Goal: Share content

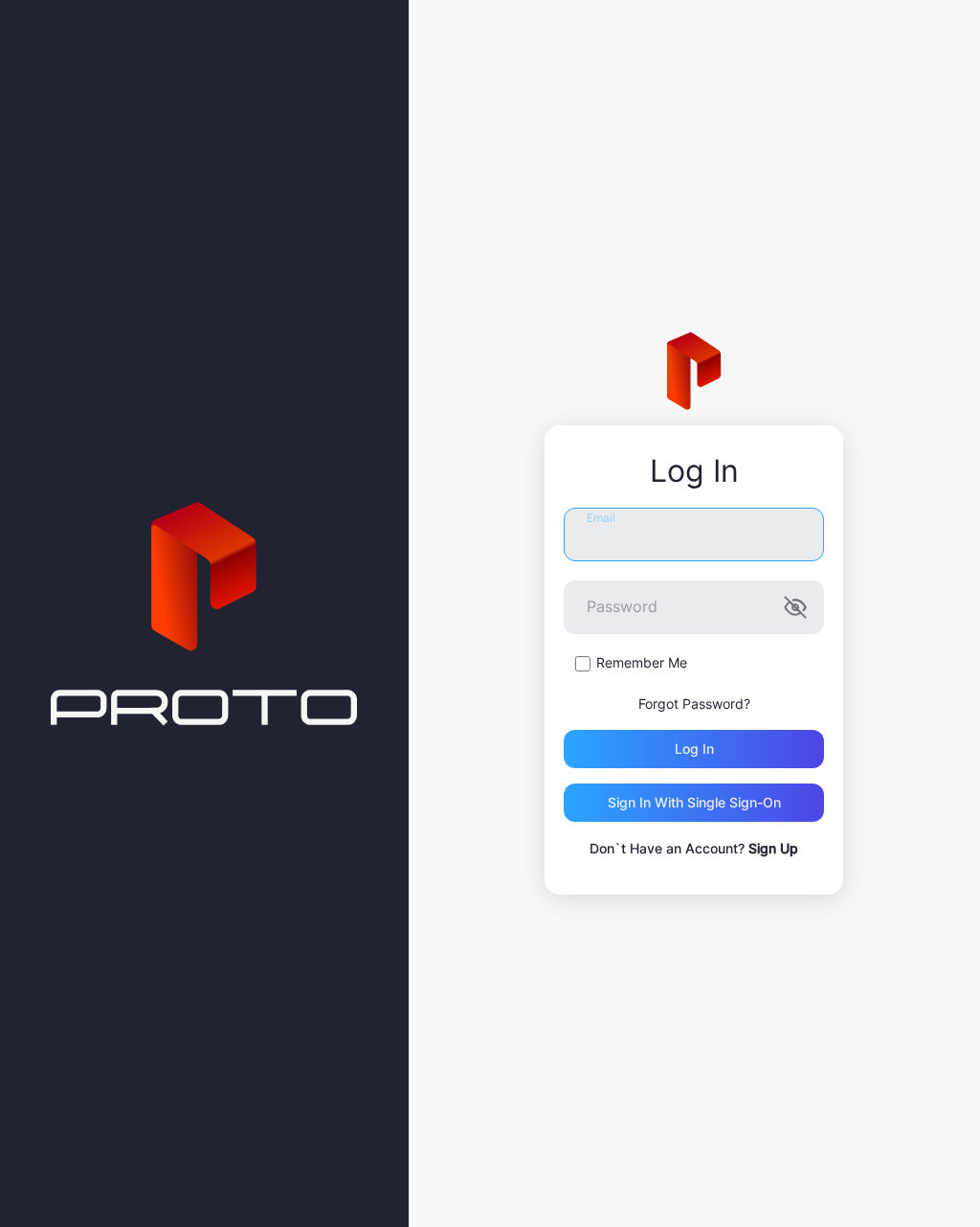
click at [693, 534] on input "Email" at bounding box center [694, 534] width 260 height 54
type input "**********"
click at [694, 748] on button "Log in" at bounding box center [694, 748] width 260 height 38
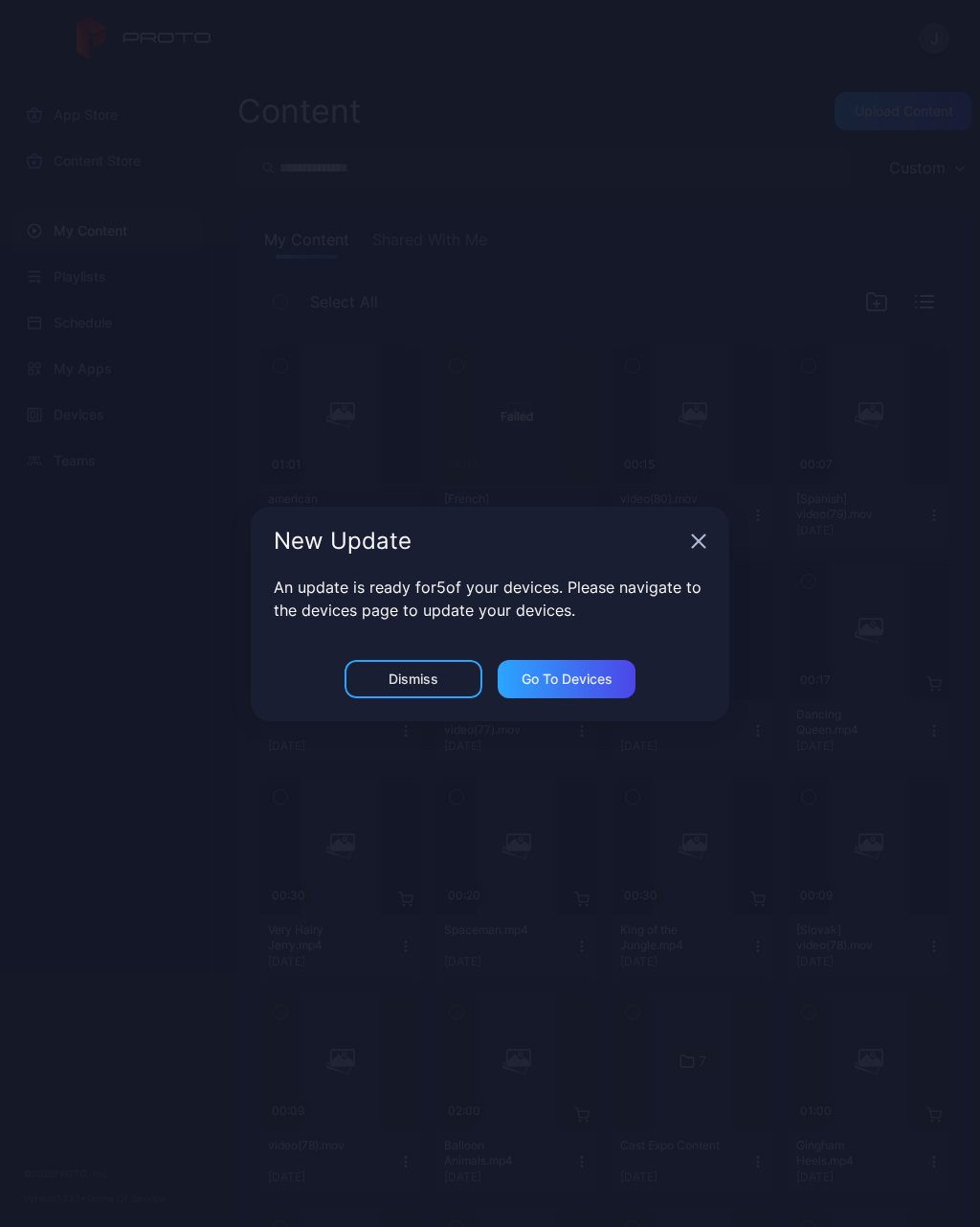
click at [428, 674] on div "Dismiss" at bounding box center [413, 680] width 50 height 16
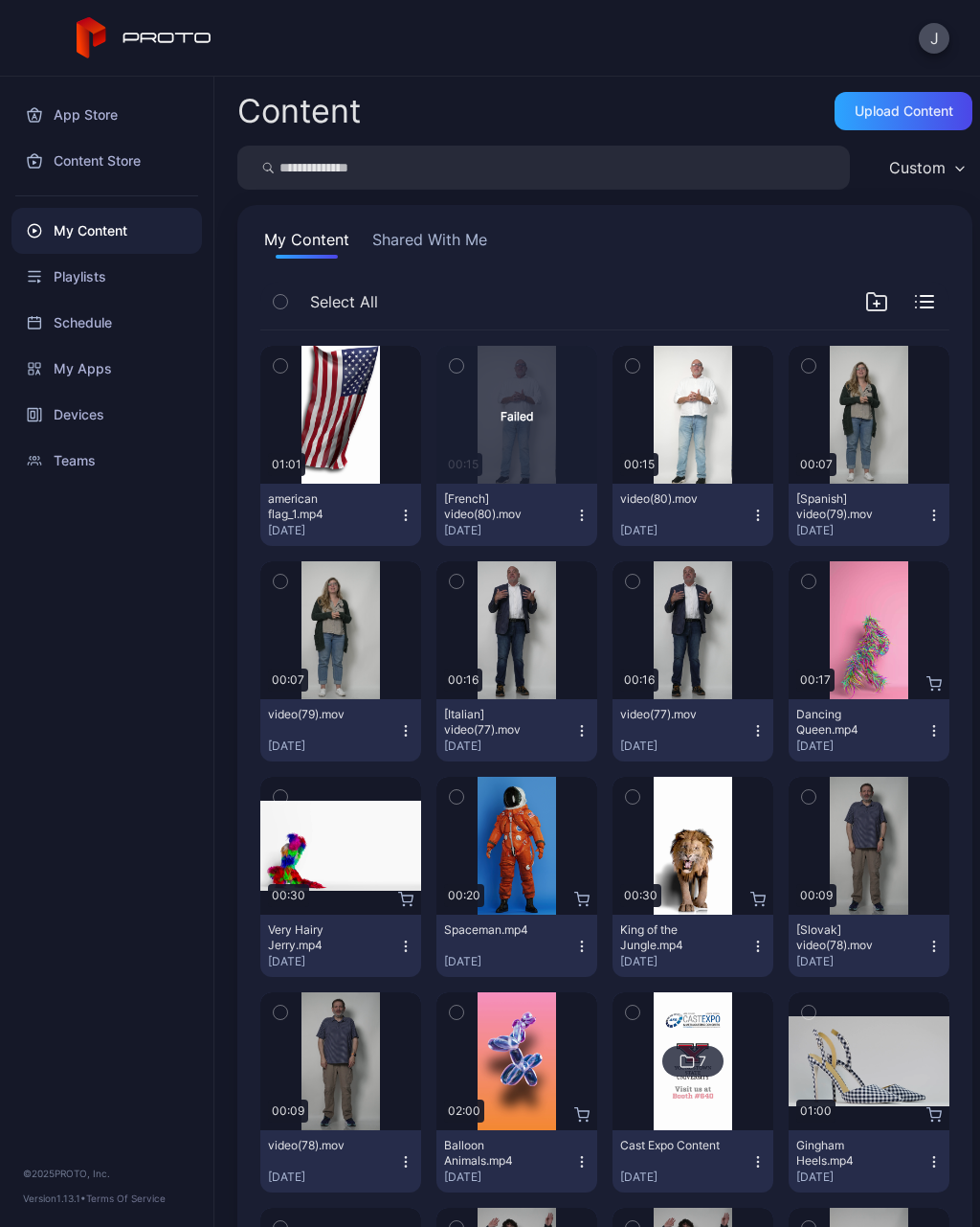
click at [93, 416] on div "Devices" at bounding box center [107, 414] width 191 height 46
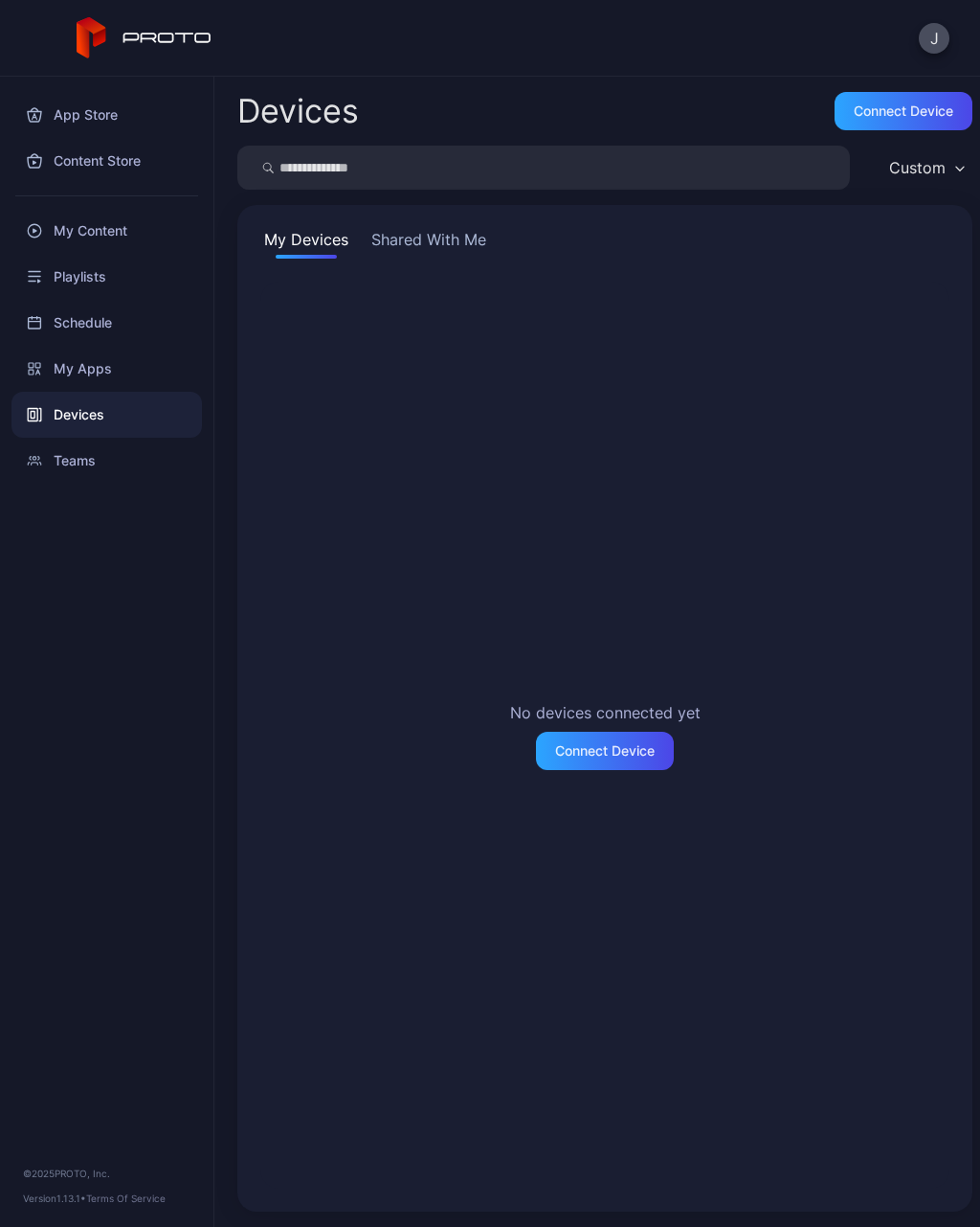
click at [81, 408] on div "Devices" at bounding box center [107, 414] width 191 height 46
click at [455, 246] on button "Shared With Me" at bounding box center [429, 243] width 122 height 30
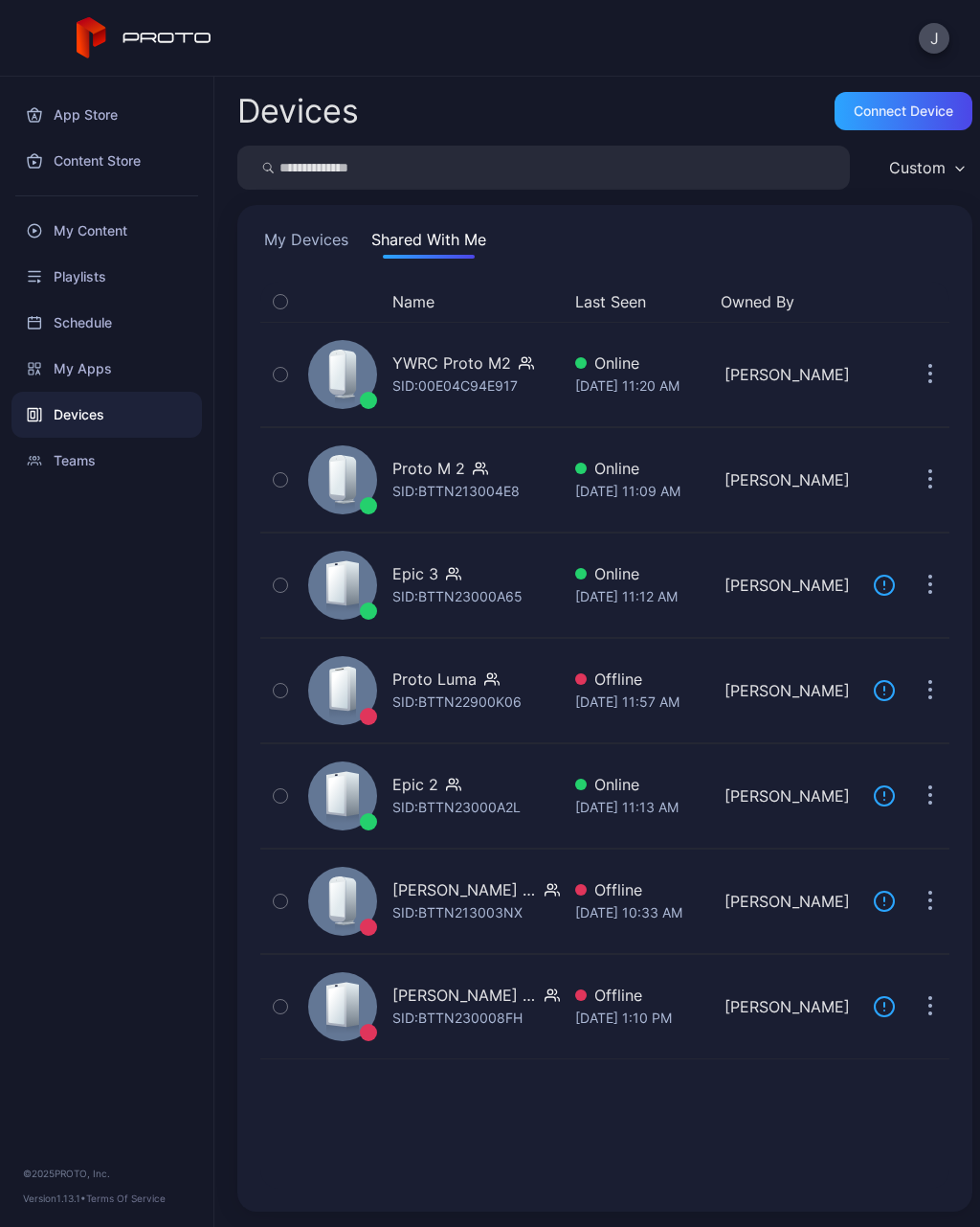
click at [93, 226] on div "My Content" at bounding box center [107, 230] width 191 height 46
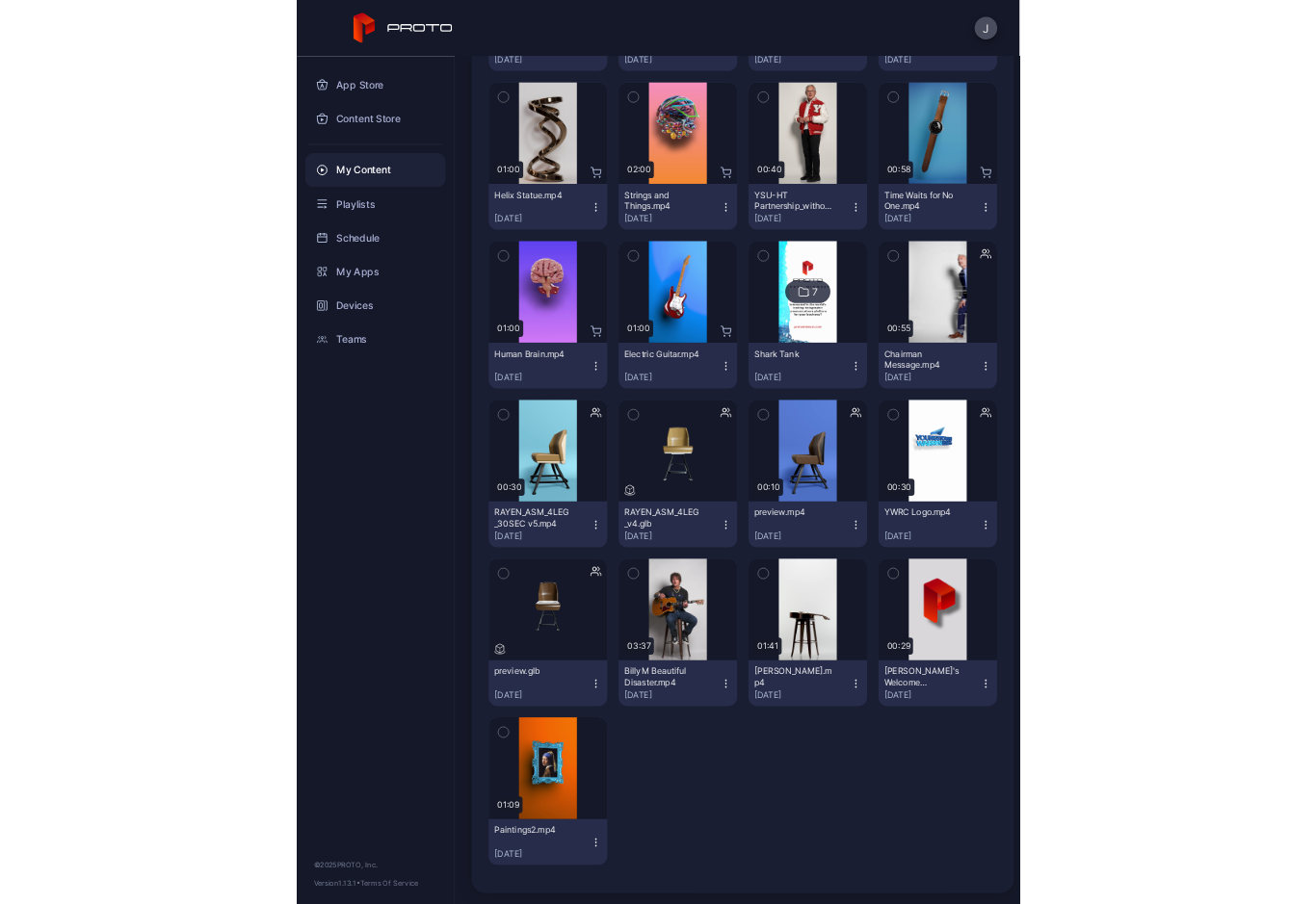
scroll to position [11287, 0]
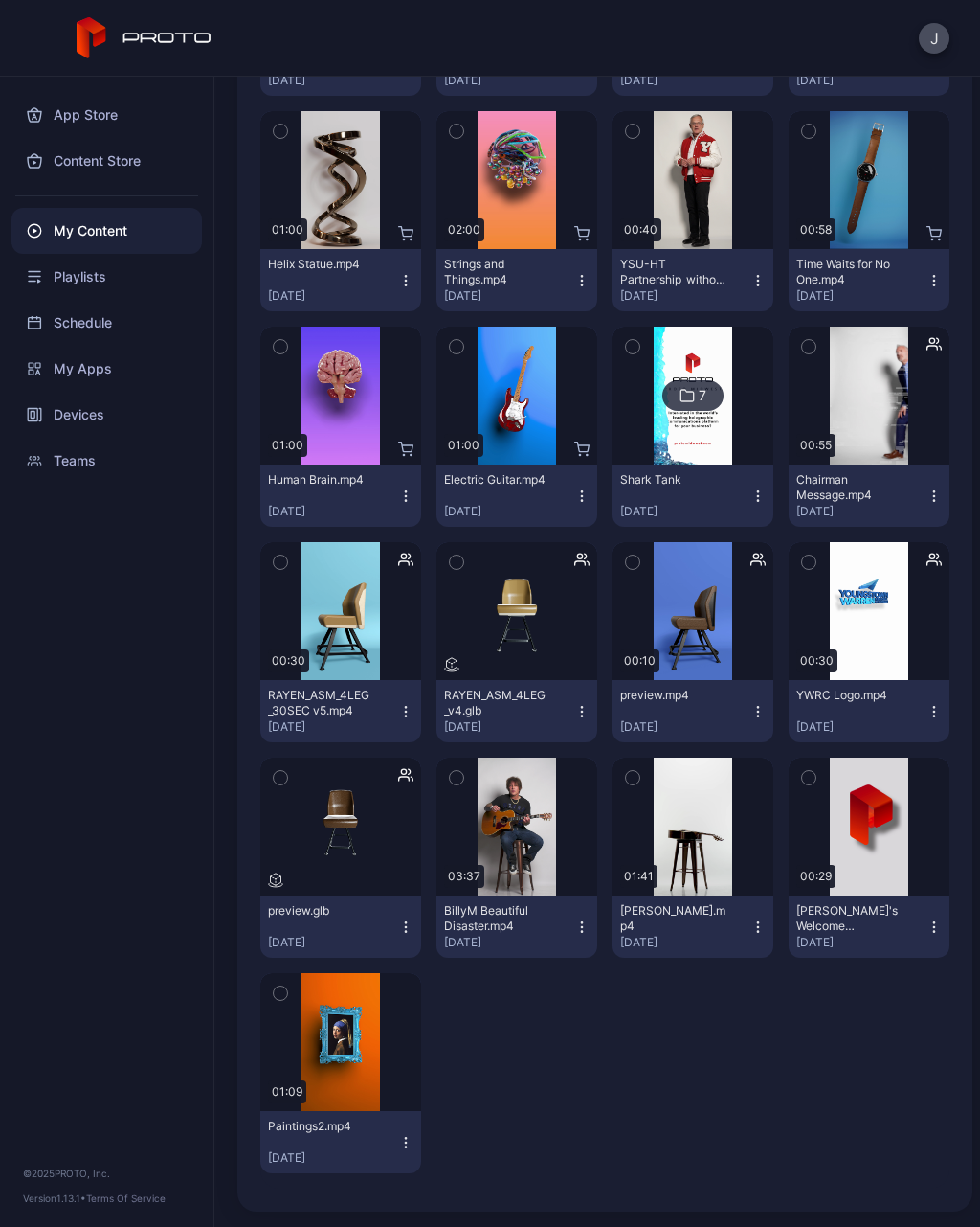
click at [942, 712] on button "YWRC Logo.mp4 [DATE]" at bounding box center [869, 711] width 161 height 63
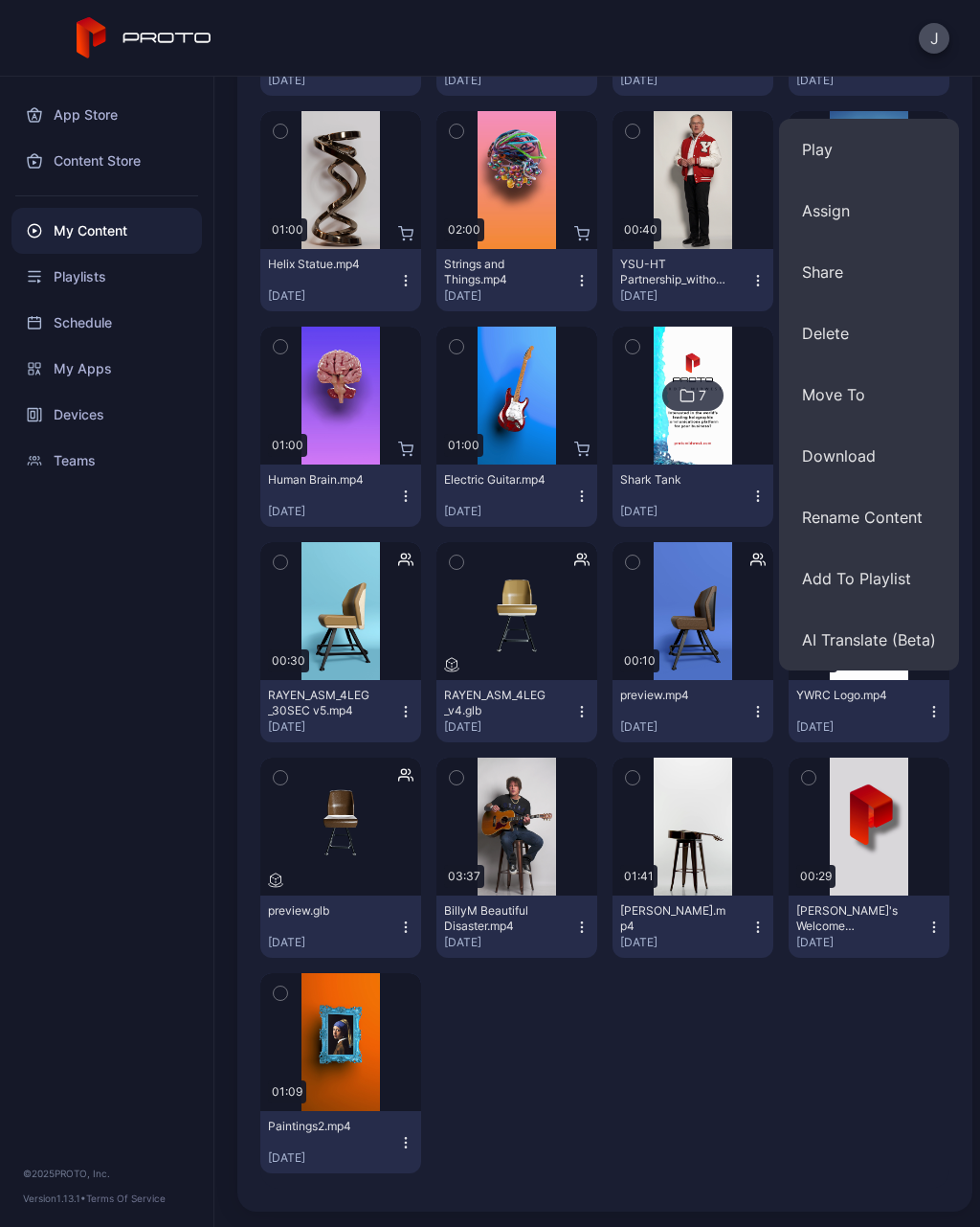
click at [831, 263] on button "Share" at bounding box center [869, 271] width 180 height 62
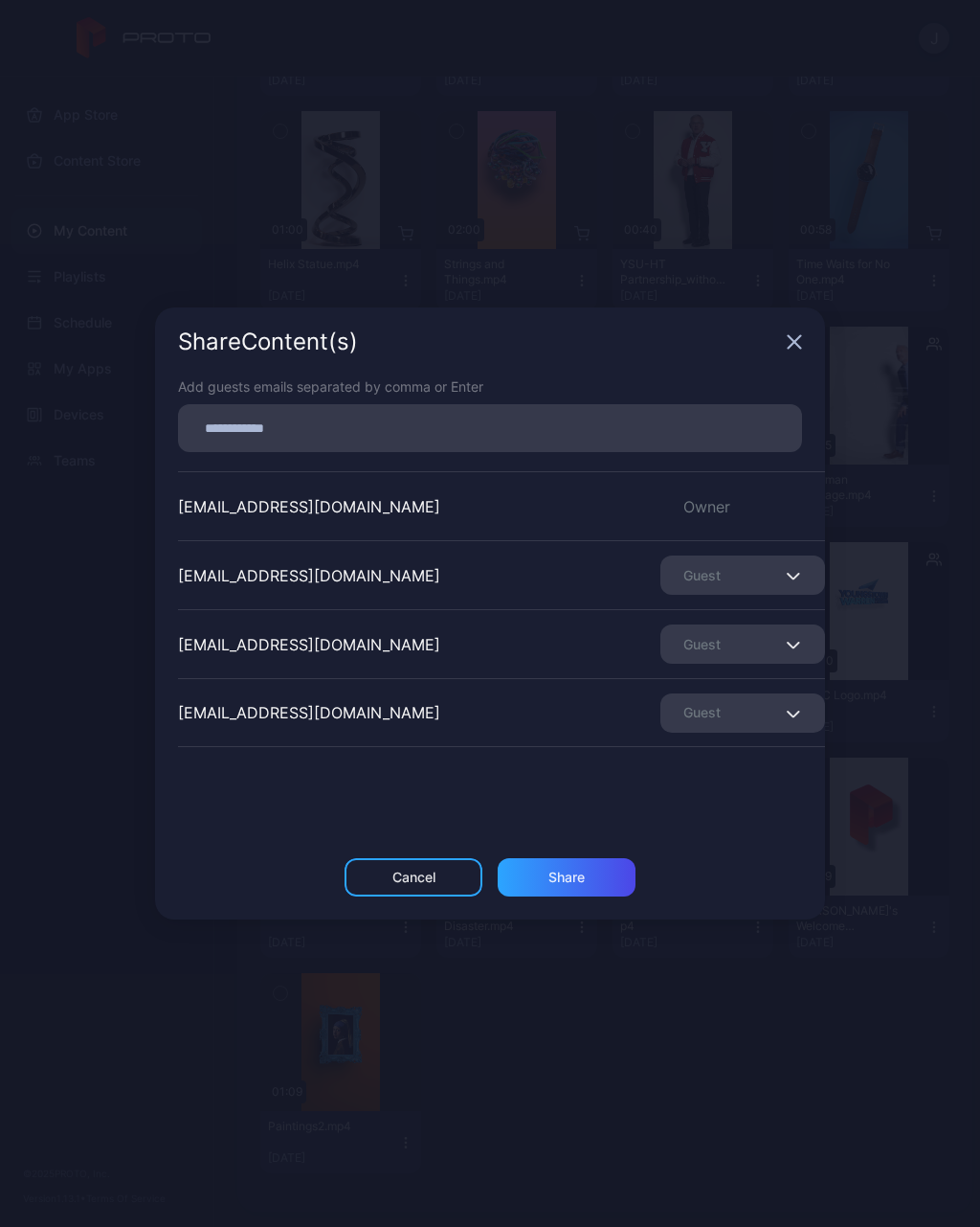
click at [315, 416] on input at bounding box center [490, 427] width 601 height 24
type input "**********"
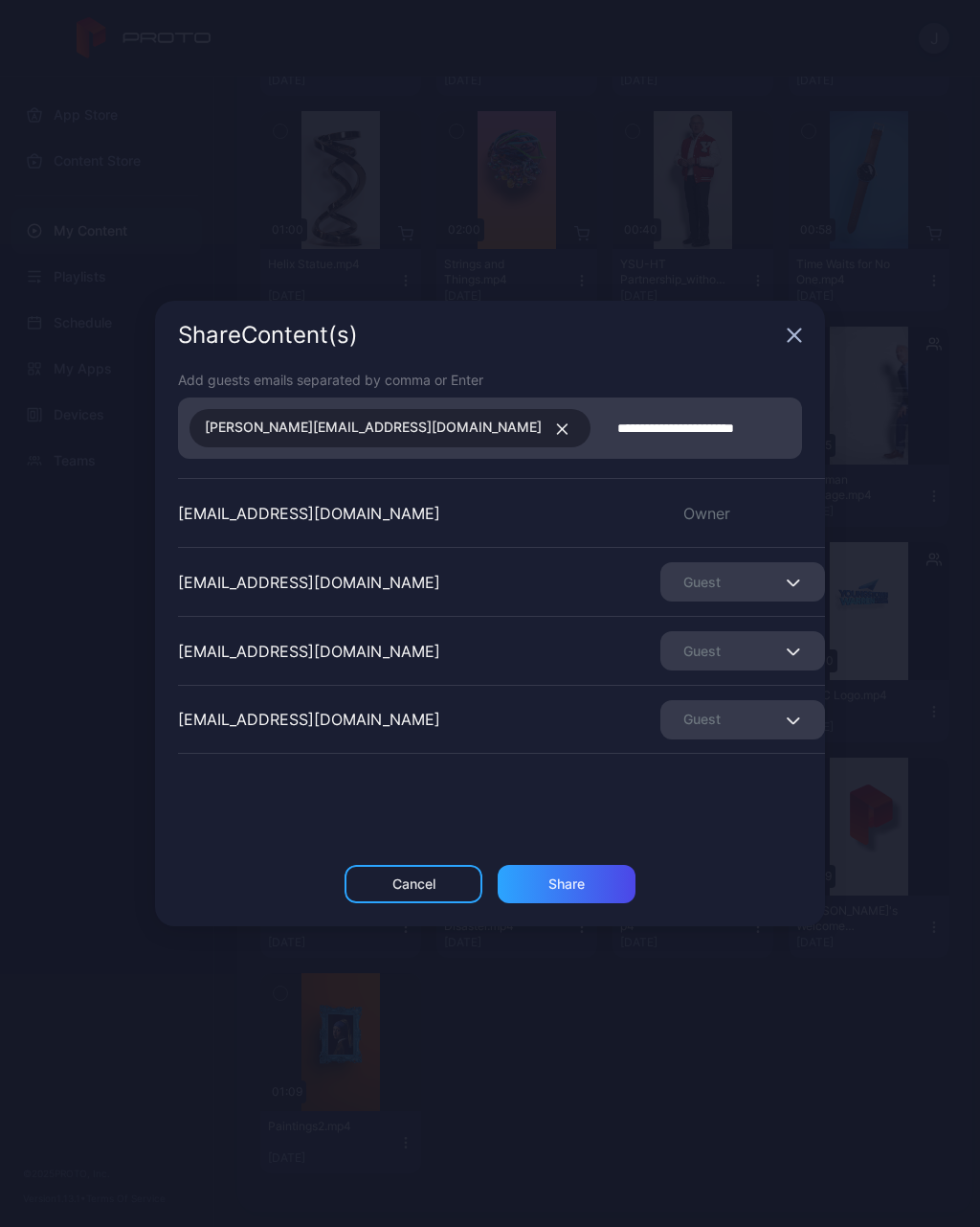
type input "**********"
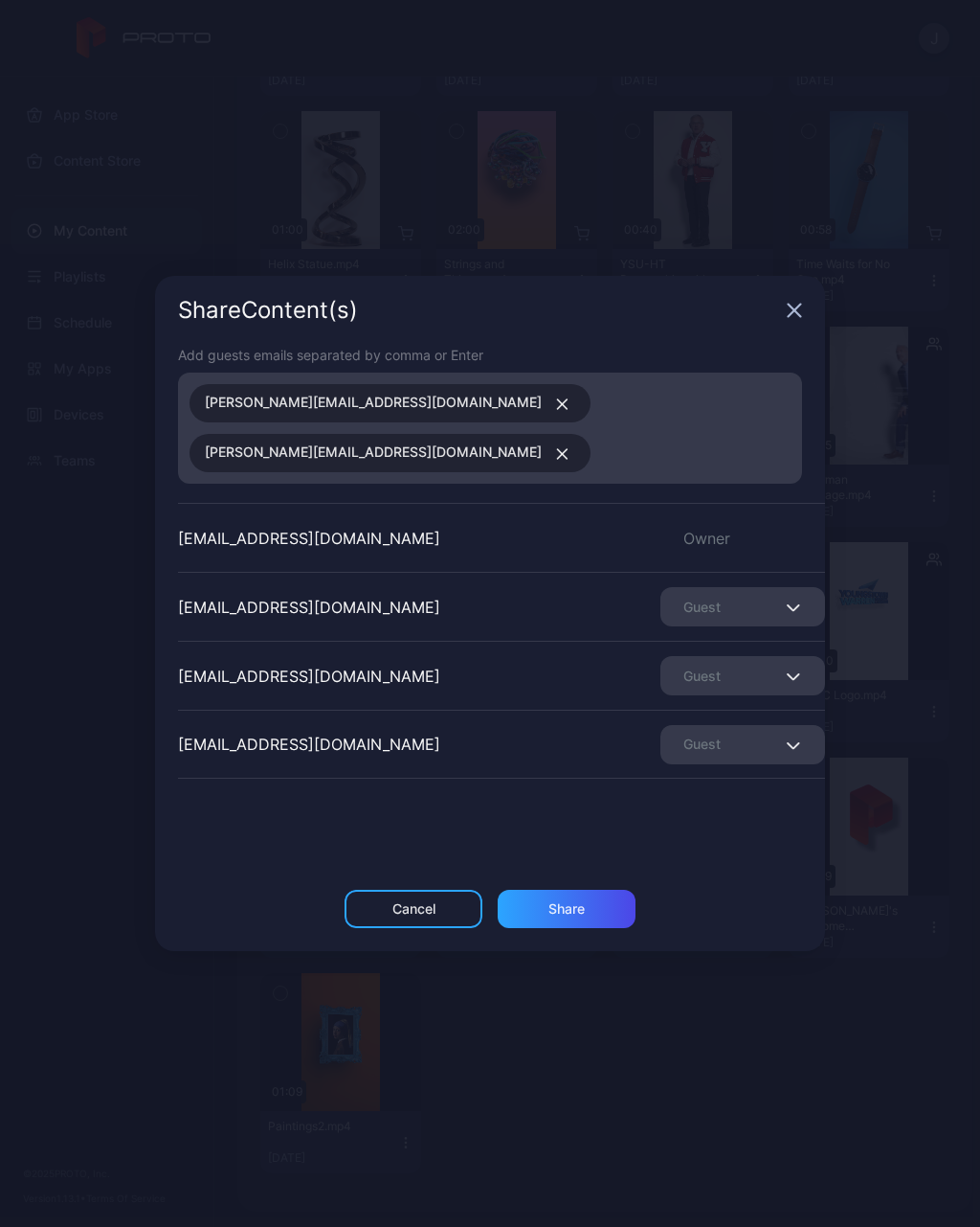
click at [597, 899] on div "Share" at bounding box center [567, 909] width 138 height 38
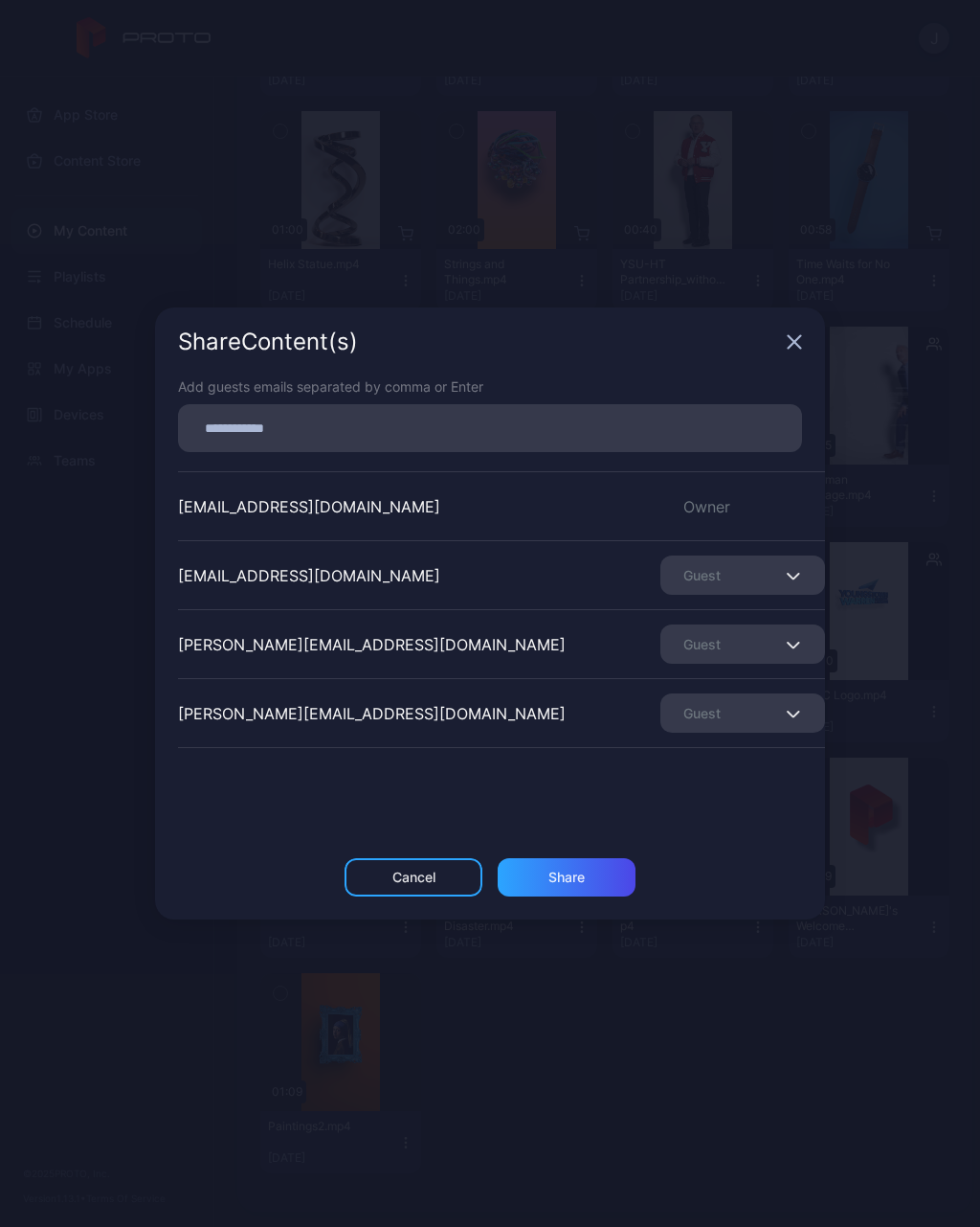
click at [570, 872] on div "Share" at bounding box center [566, 877] width 36 height 16
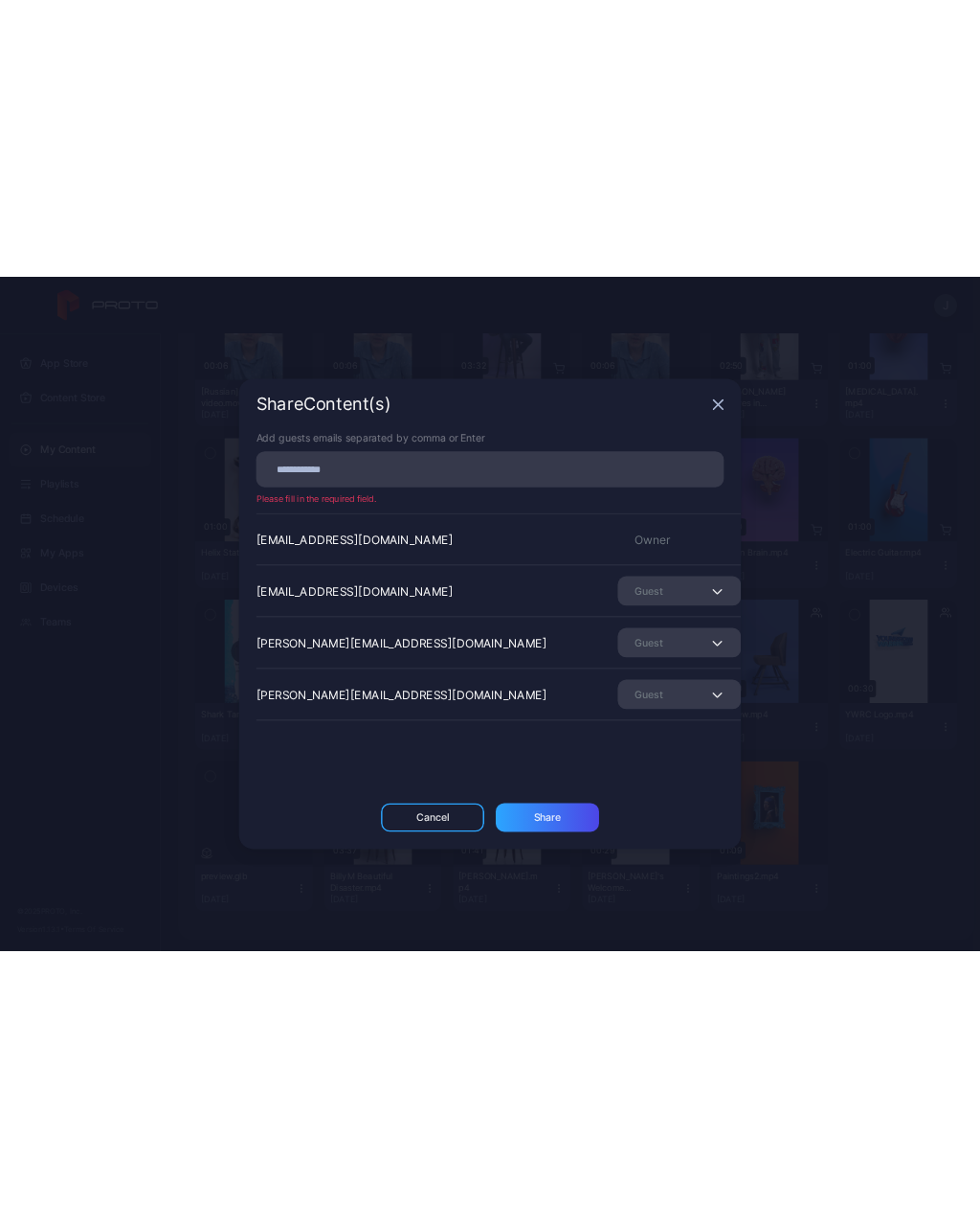
scroll to position [7457, 0]
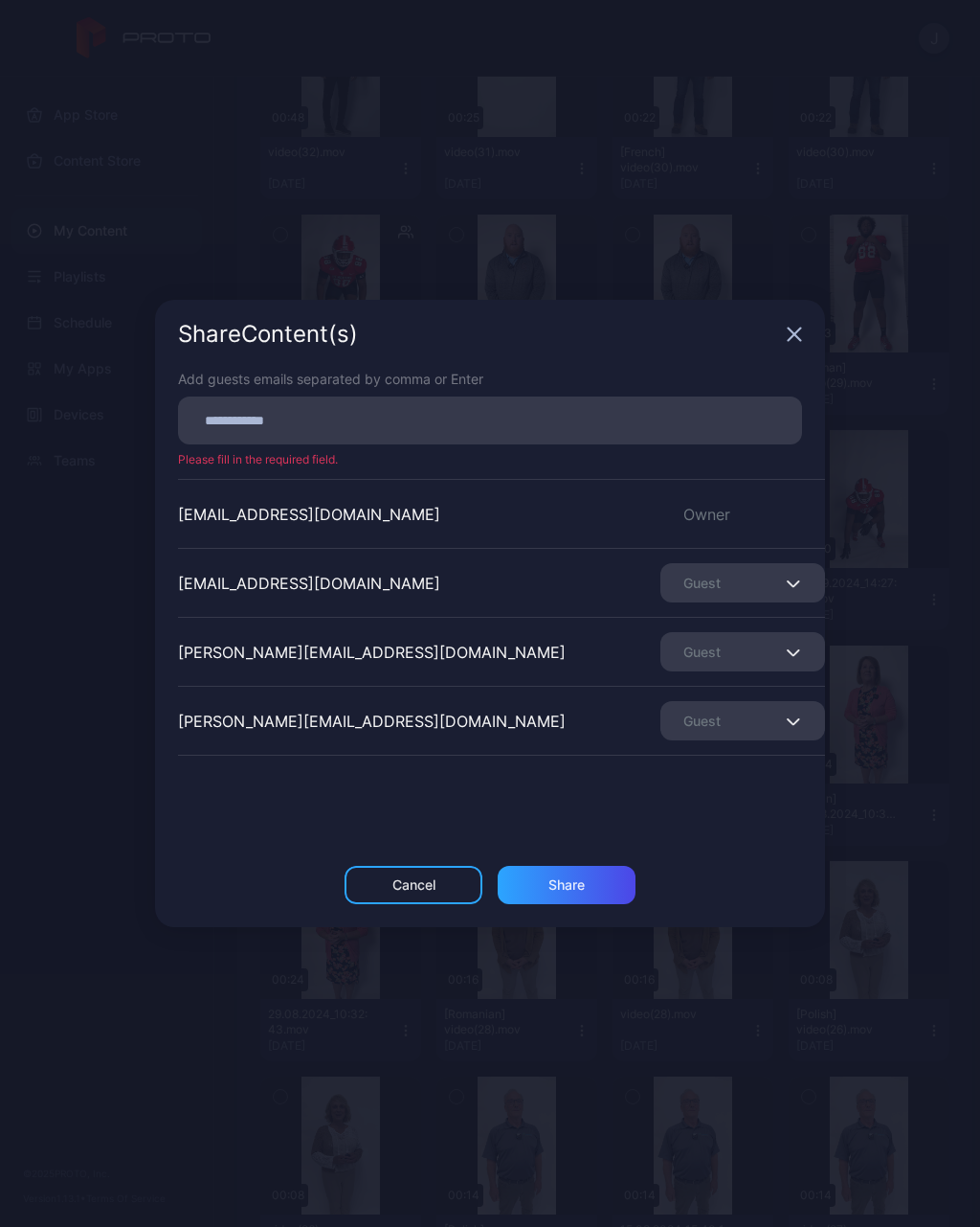
click at [425, 883] on div "Cancel" at bounding box center [414, 885] width 43 height 16
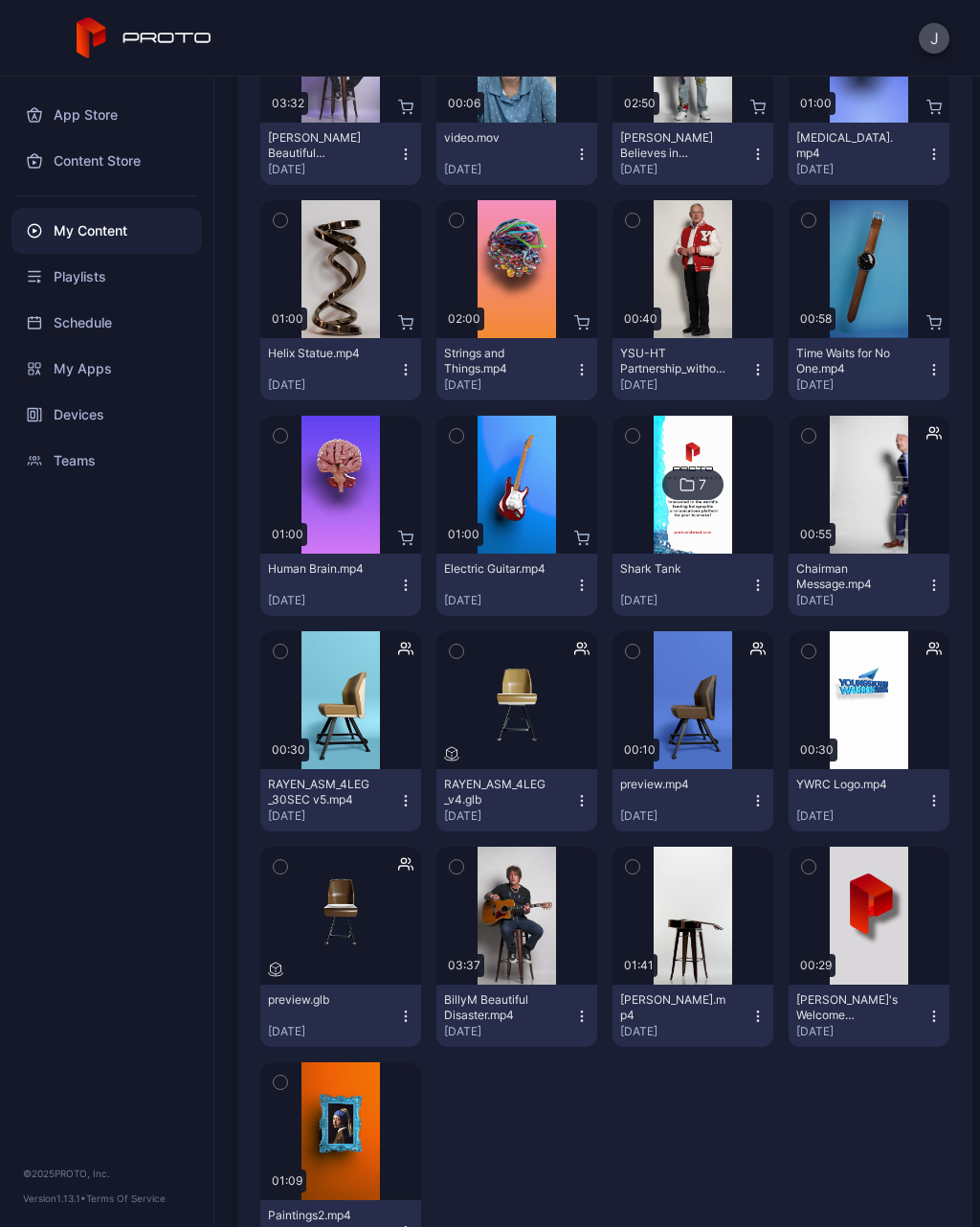
scroll to position [11134, 0]
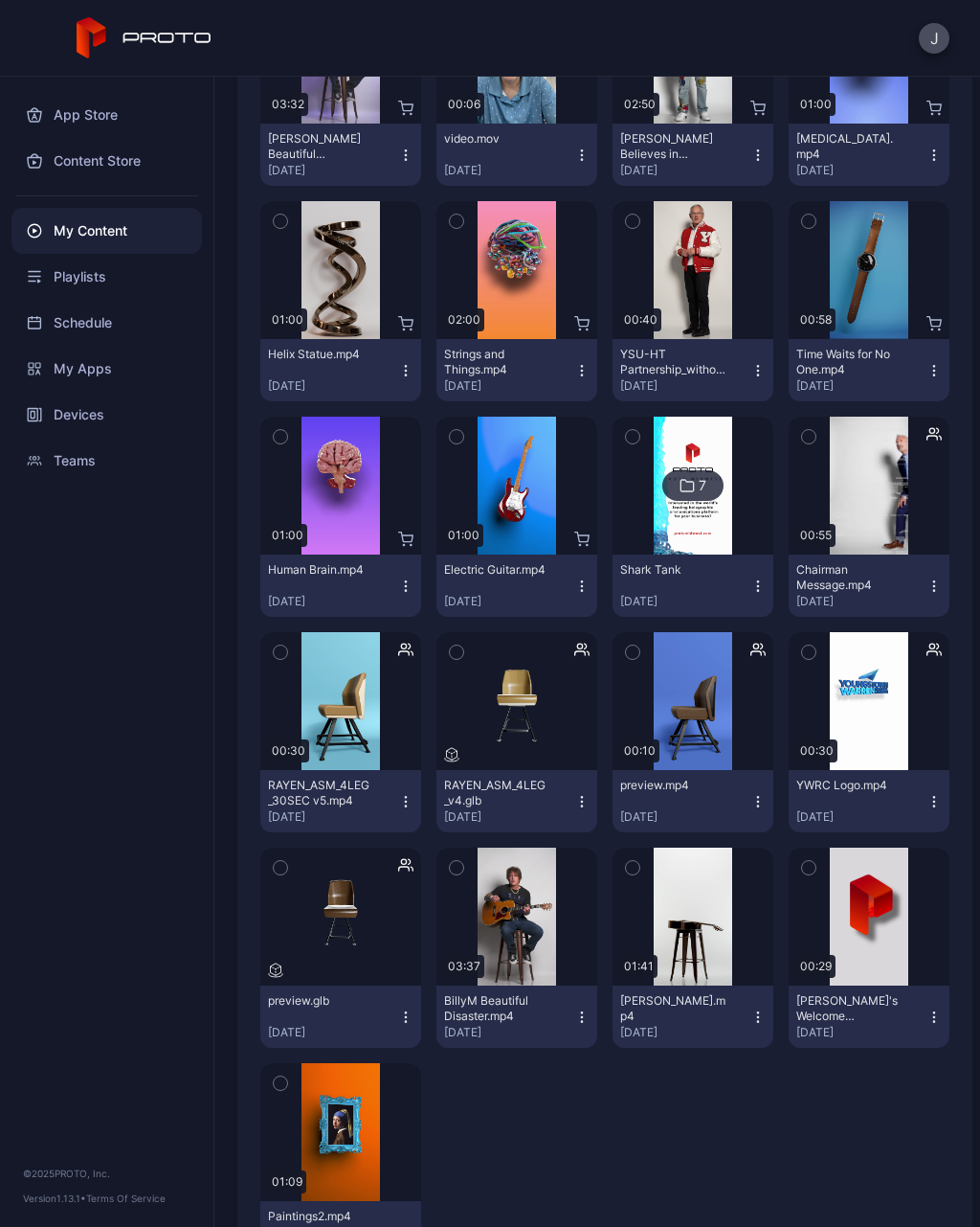
click at [705, 583] on div "Shark Tank [DATE]" at bounding box center [685, 586] width 130 height 47
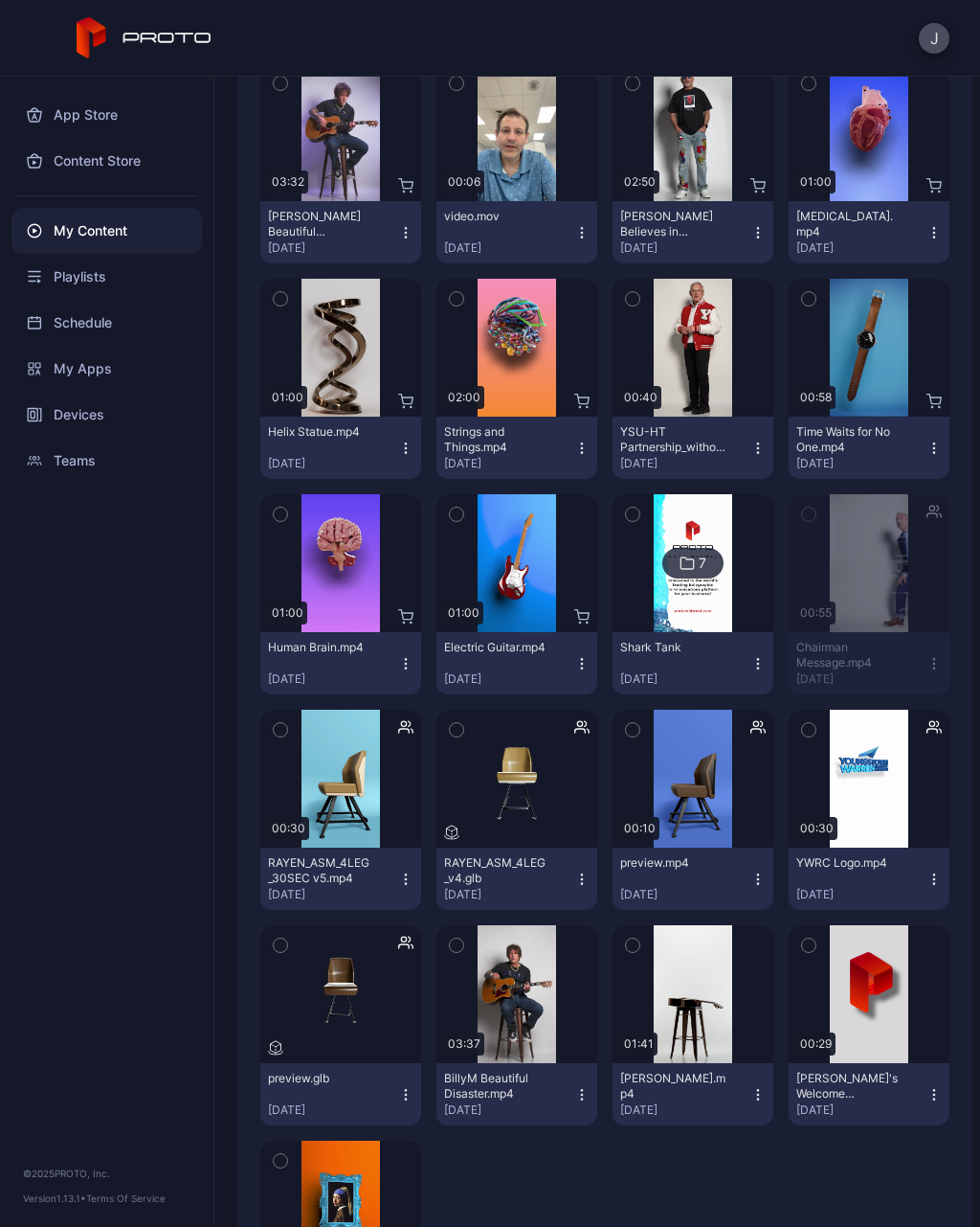
scroll to position [11057, 0]
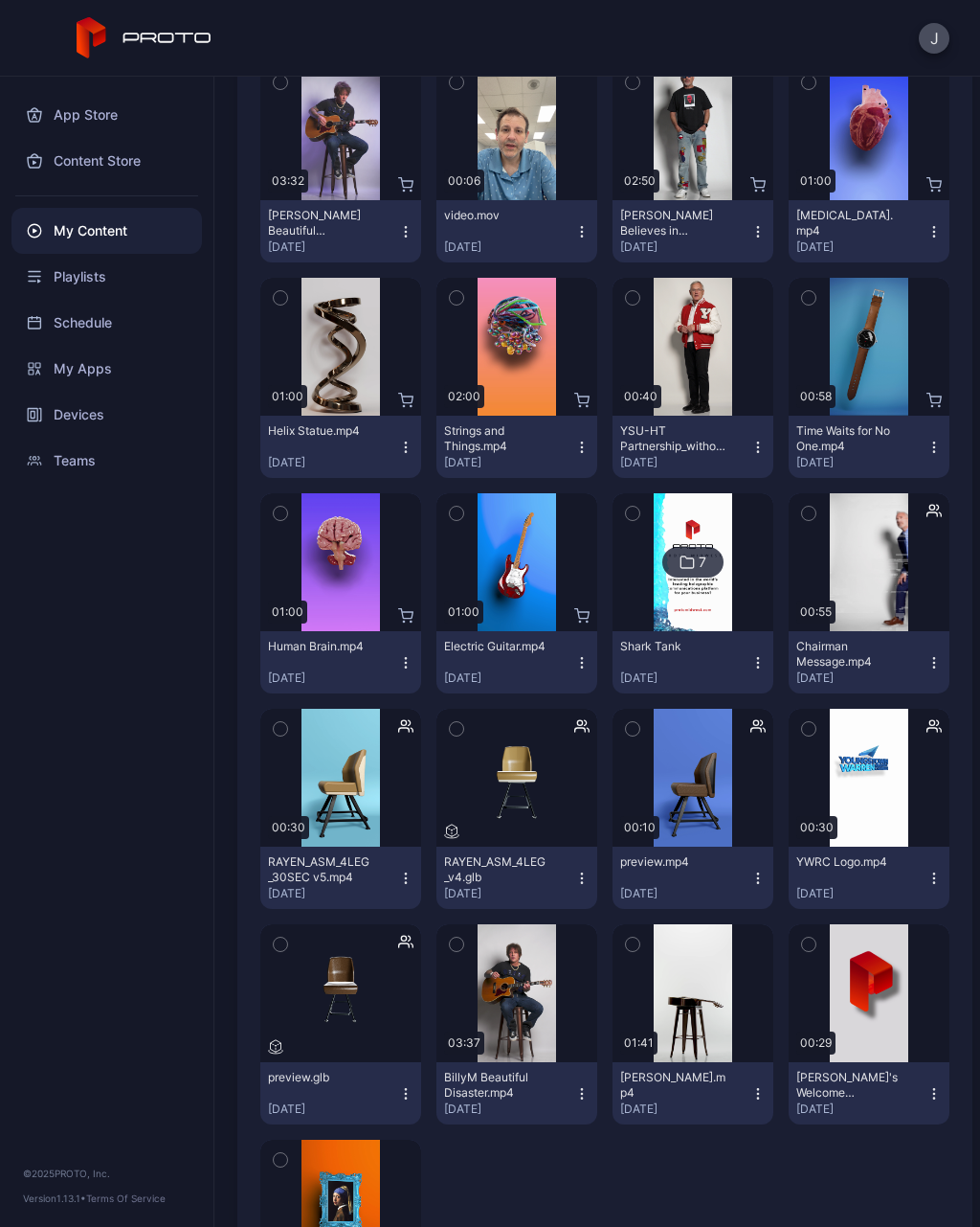
click at [748, 516] on div at bounding box center [693, 562] width 138 height 138
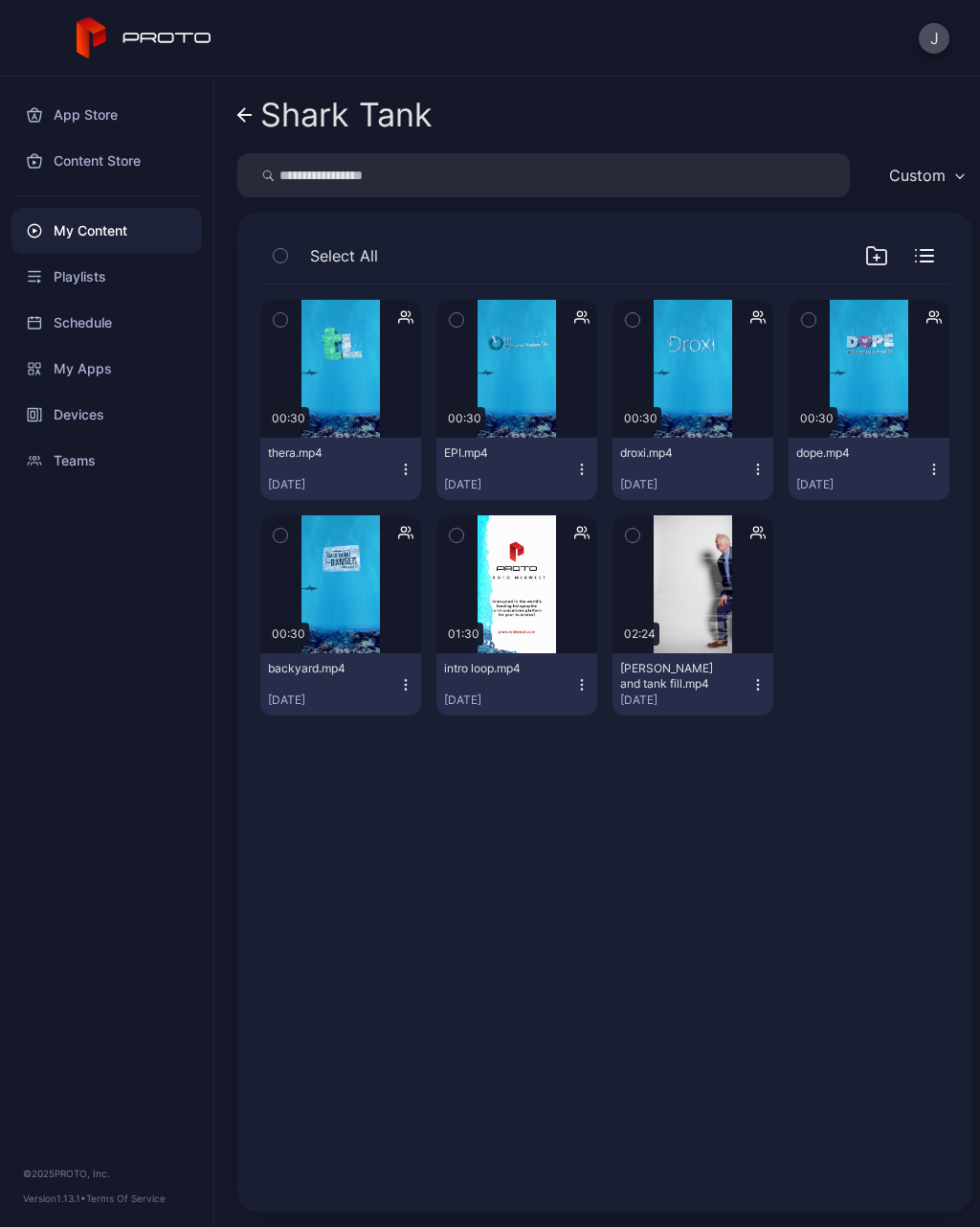
click at [251, 105] on link "Shark Tank" at bounding box center [336, 115] width 196 height 46
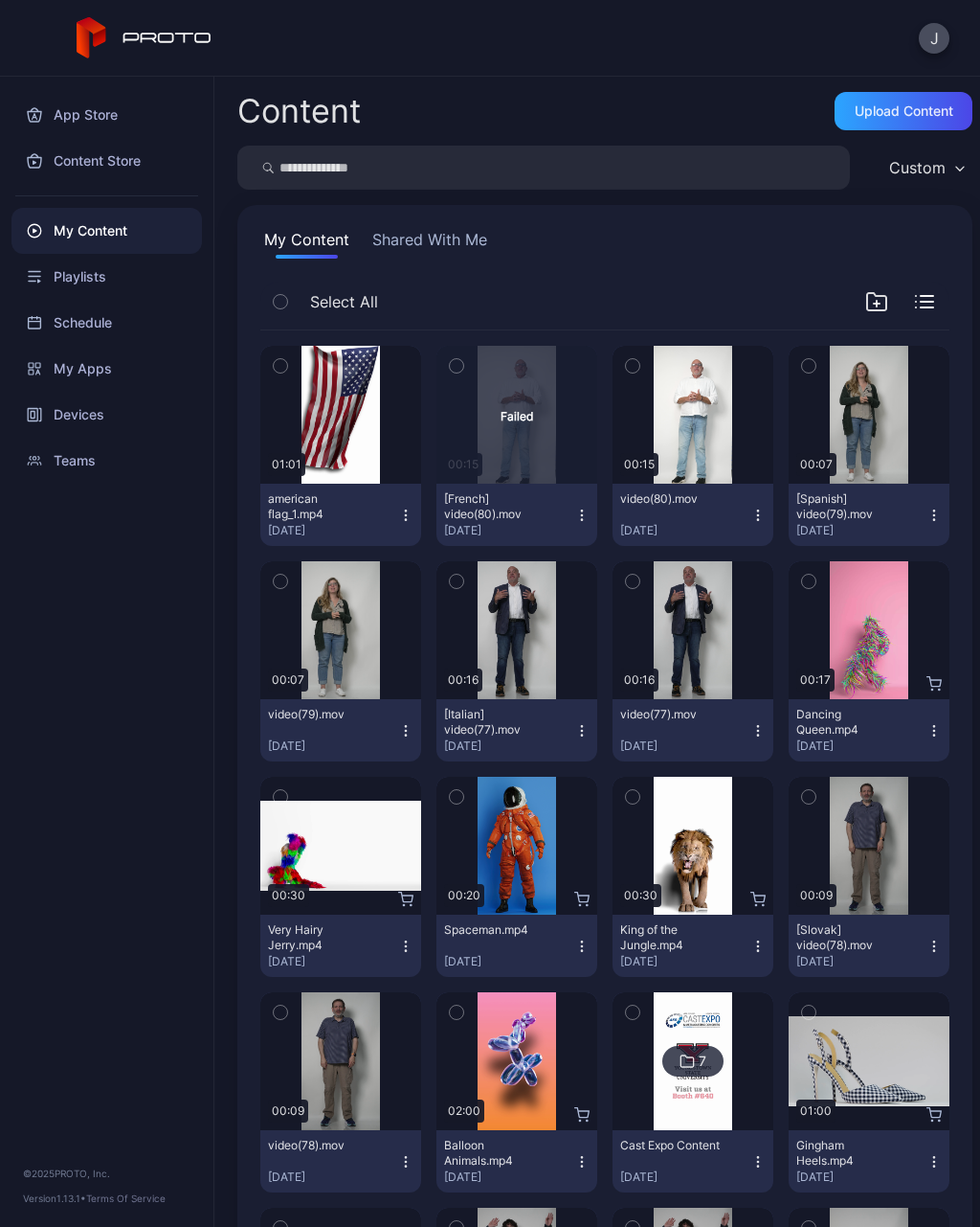
click at [412, 521] on icon "button" at bounding box center [406, 515] width 16 height 16
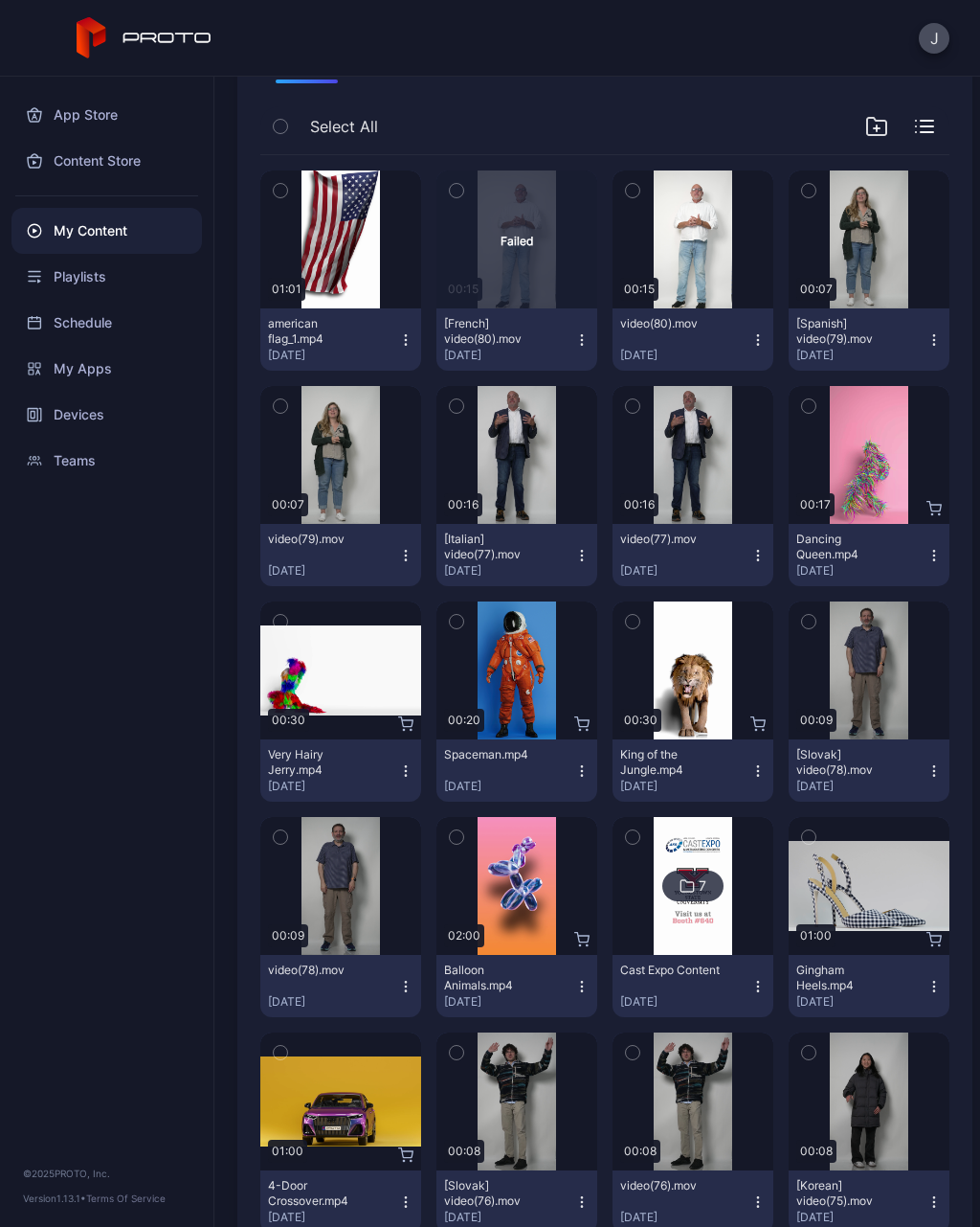
scroll to position [206, 0]
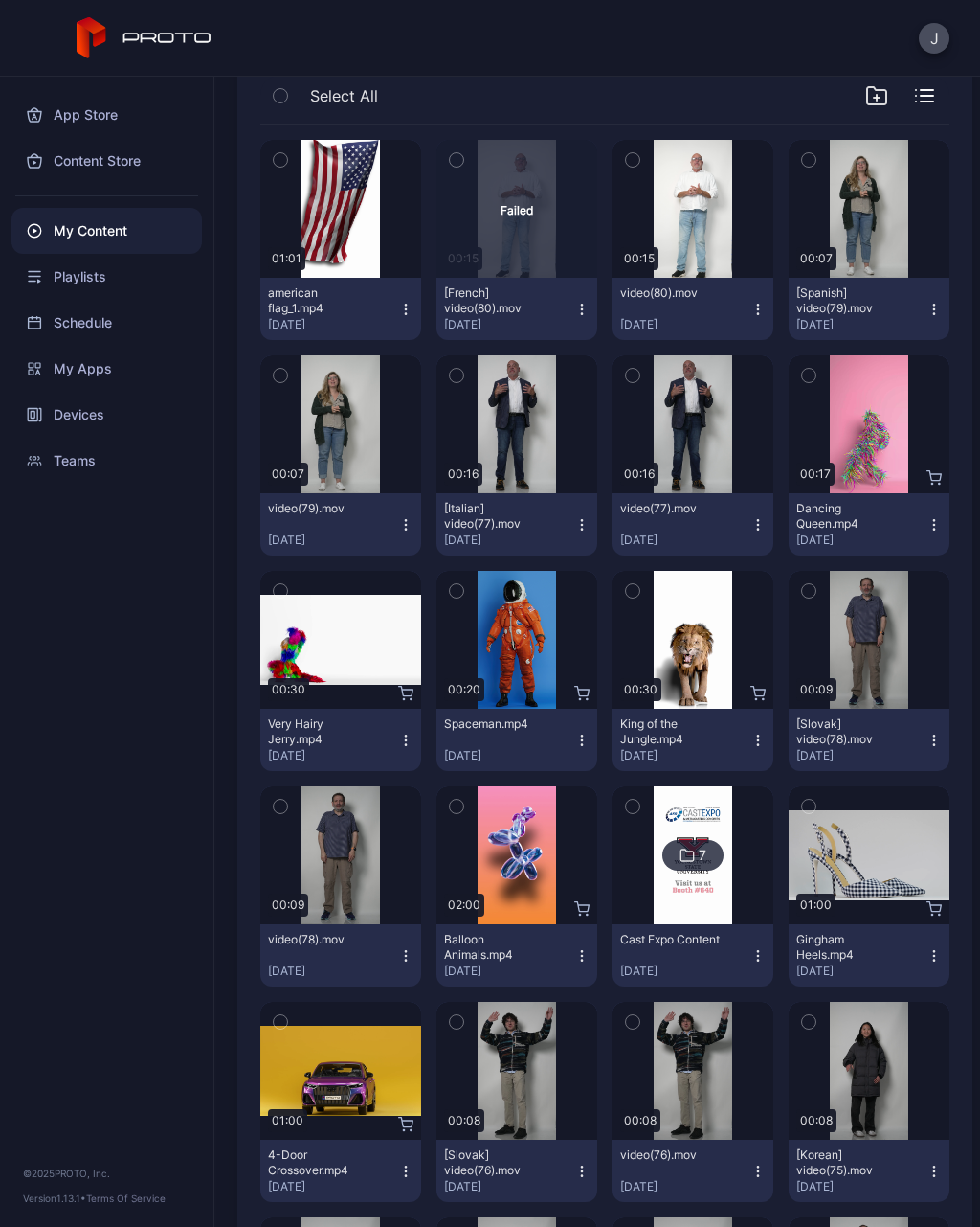
click at [700, 959] on div "Cast Expo Content [DATE]" at bounding box center [685, 956] width 130 height 47
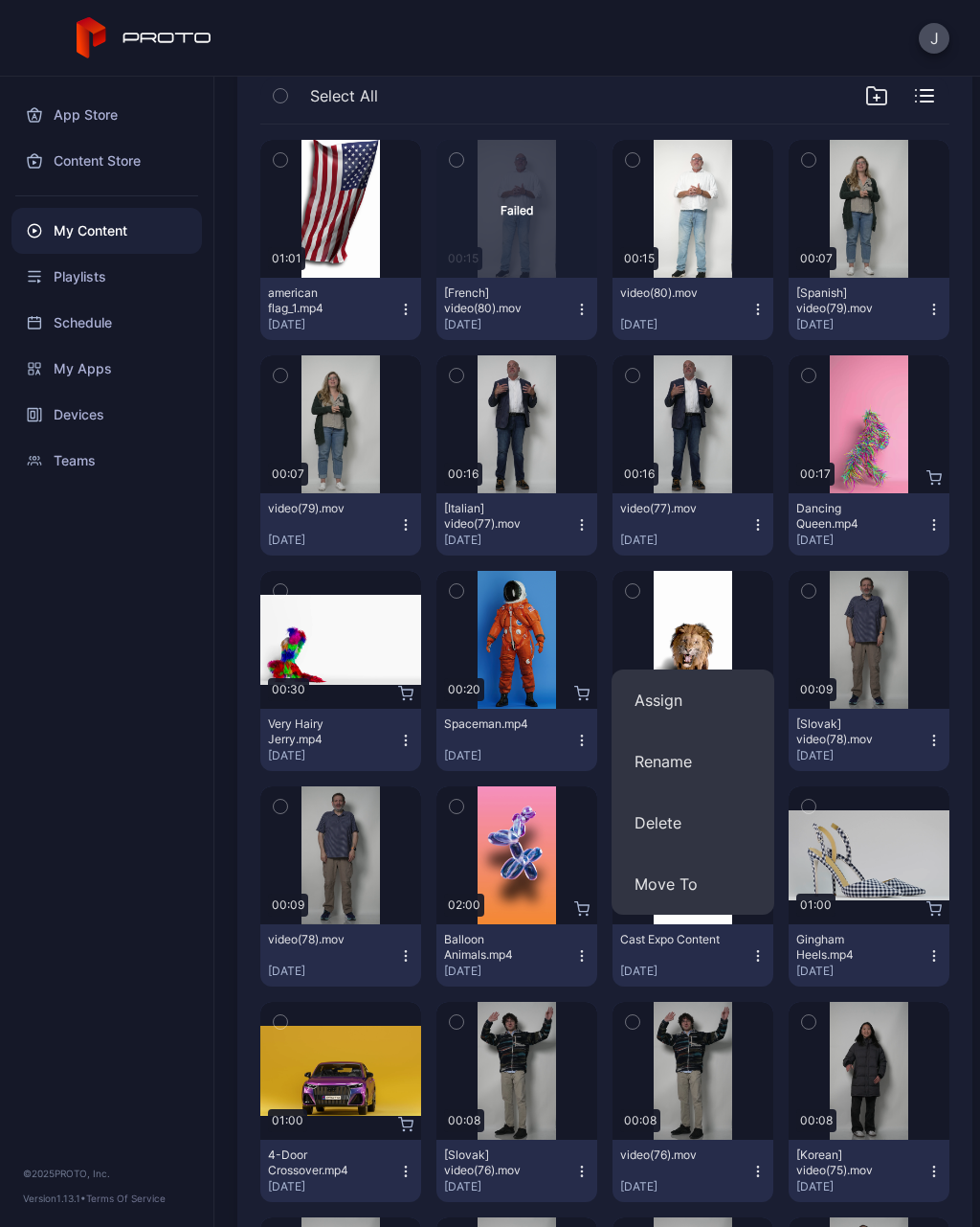
click at [898, 679] on div "Preview" at bounding box center [869, 639] width 161 height 138
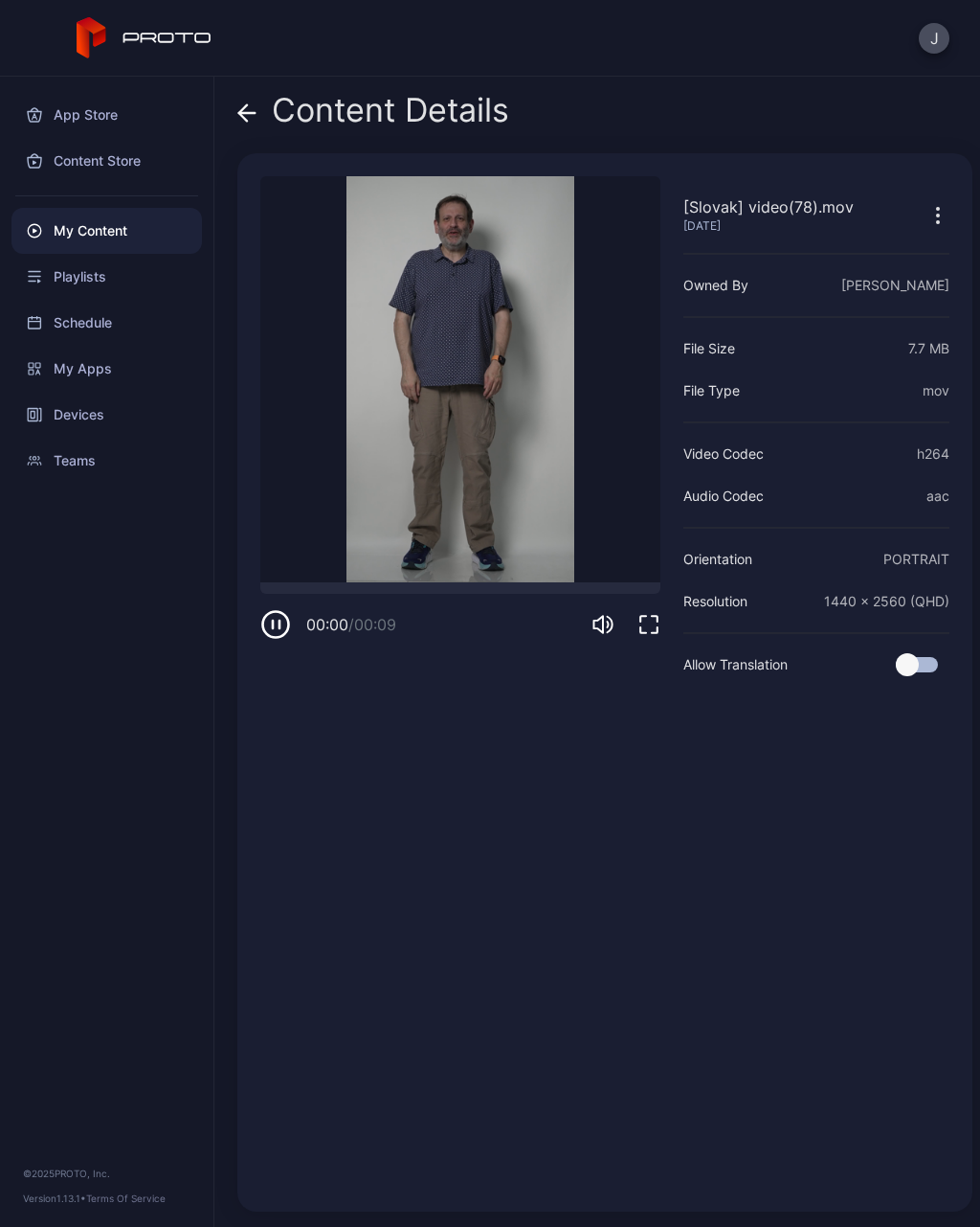
click at [254, 115] on icon at bounding box center [248, 114] width 20 height 20
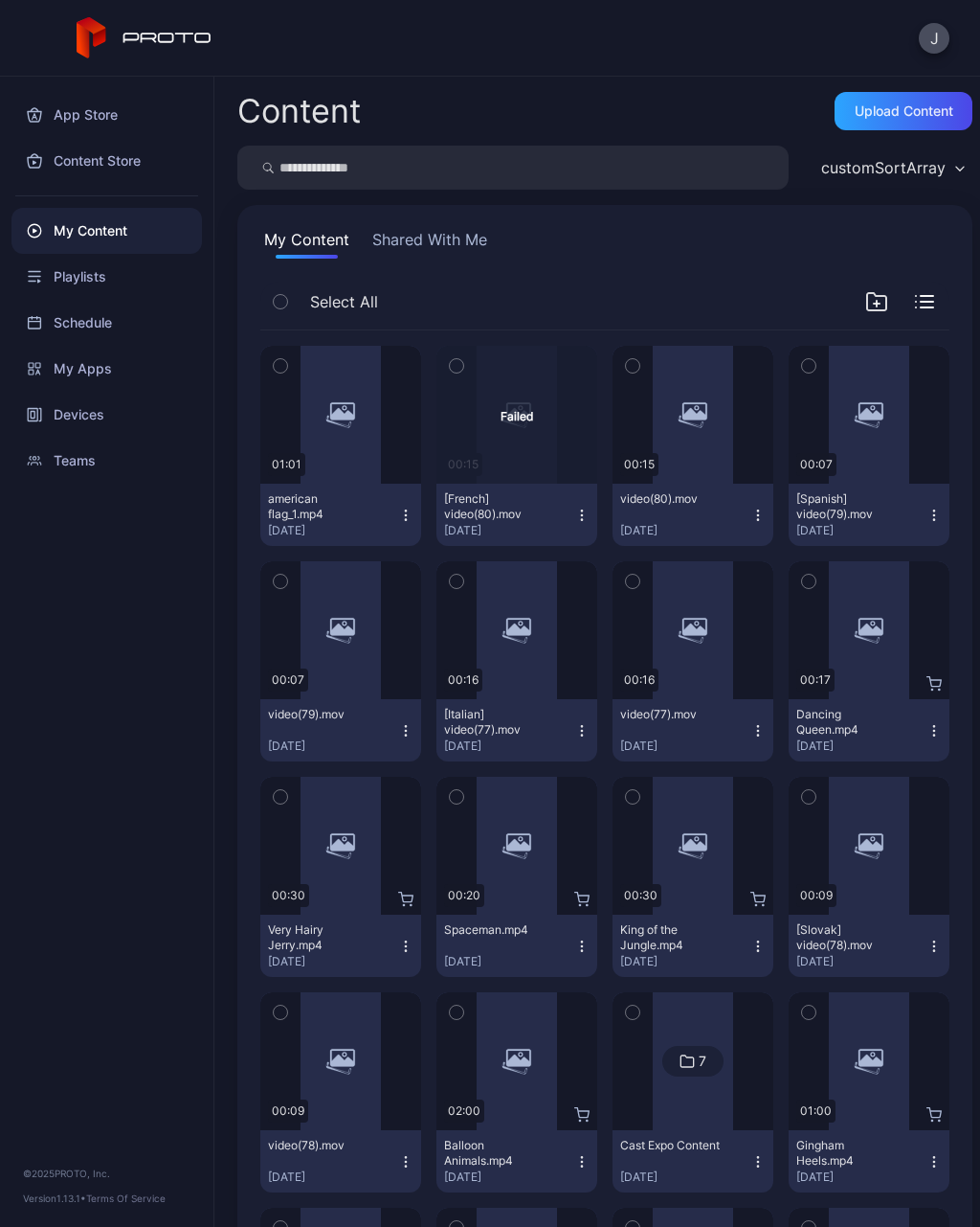
scroll to position [206, 0]
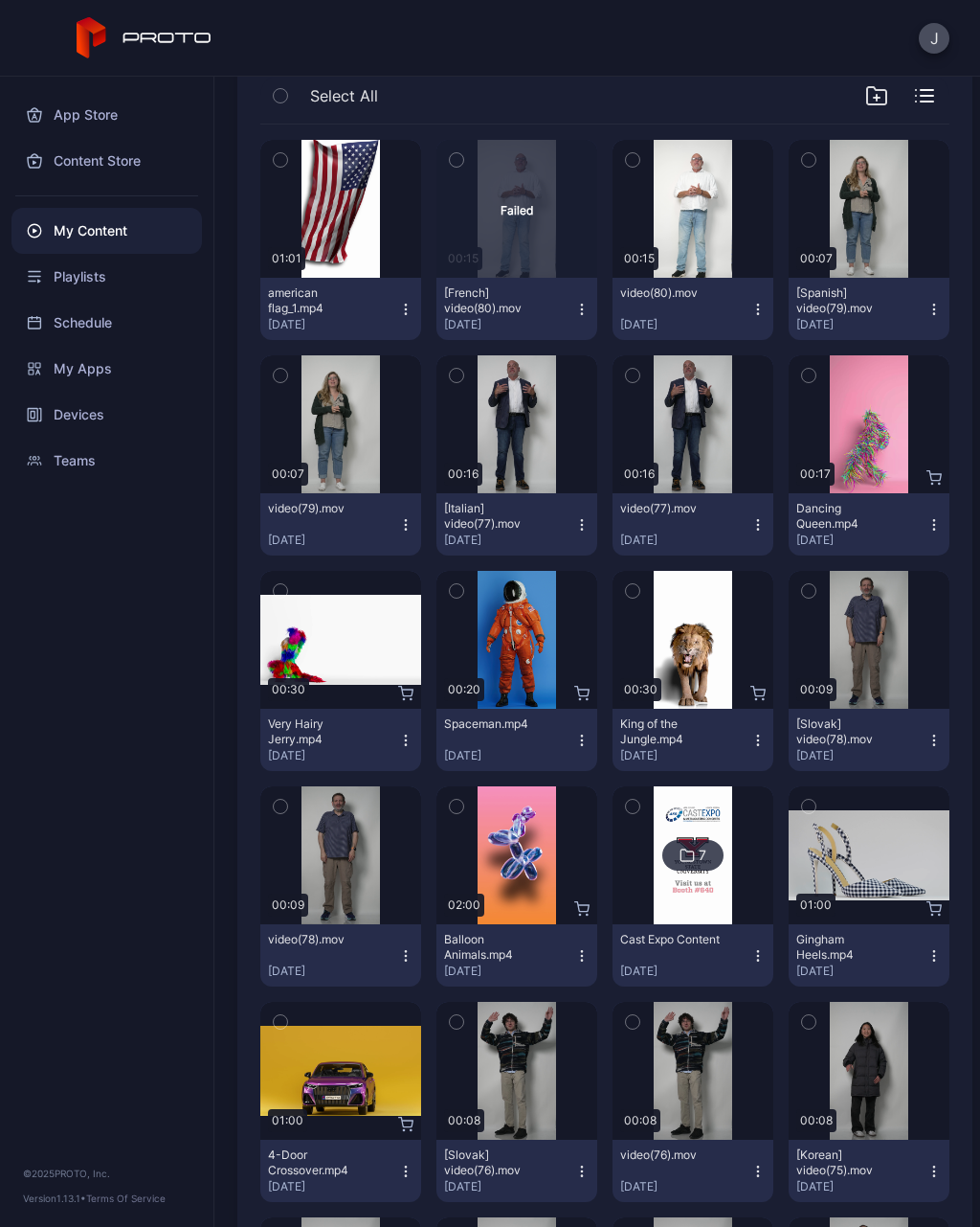
click at [709, 909] on img at bounding box center [692, 855] width 77 height 138
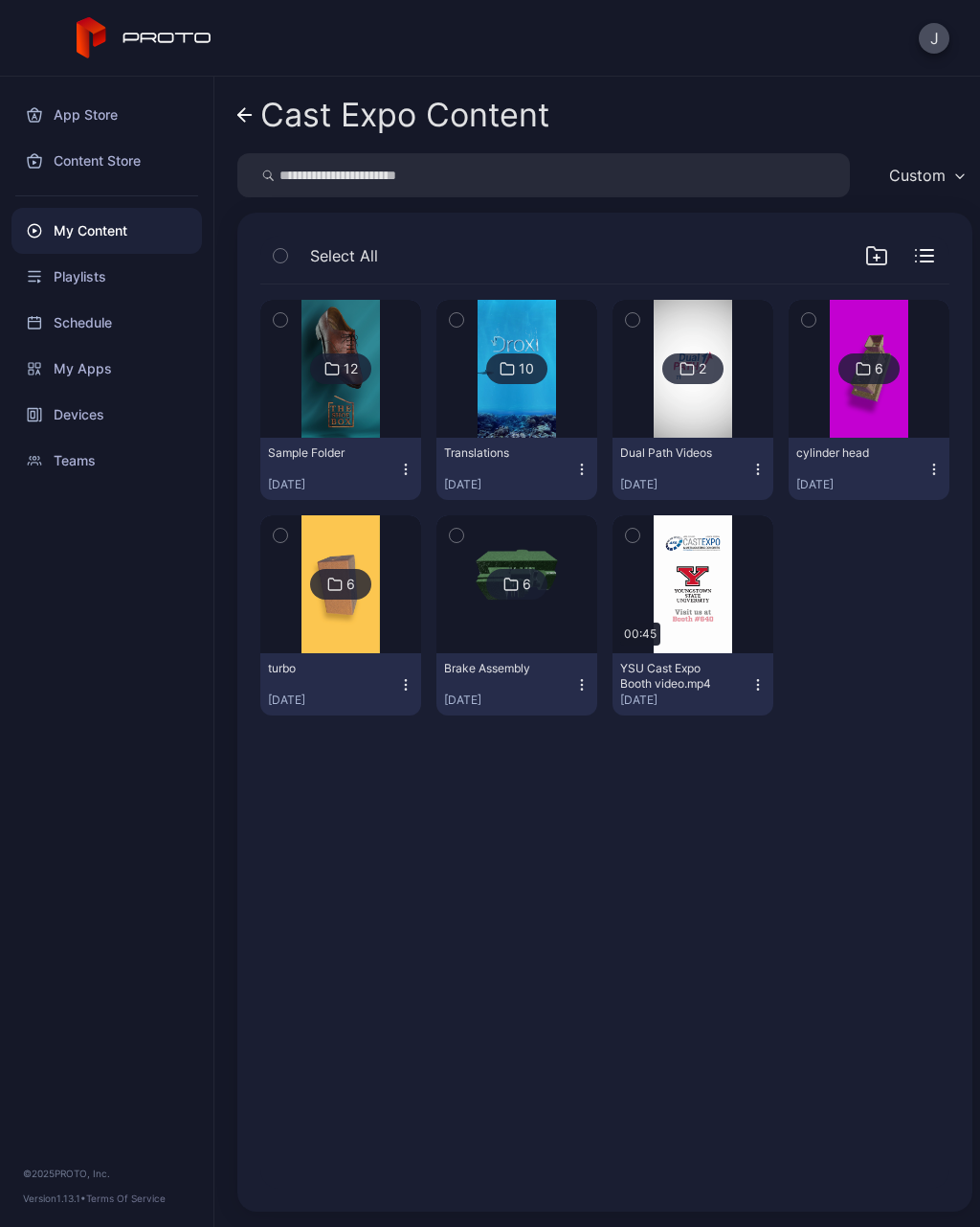
click at [509, 683] on div "Brake Assembly [DATE]" at bounding box center [509, 684] width 130 height 47
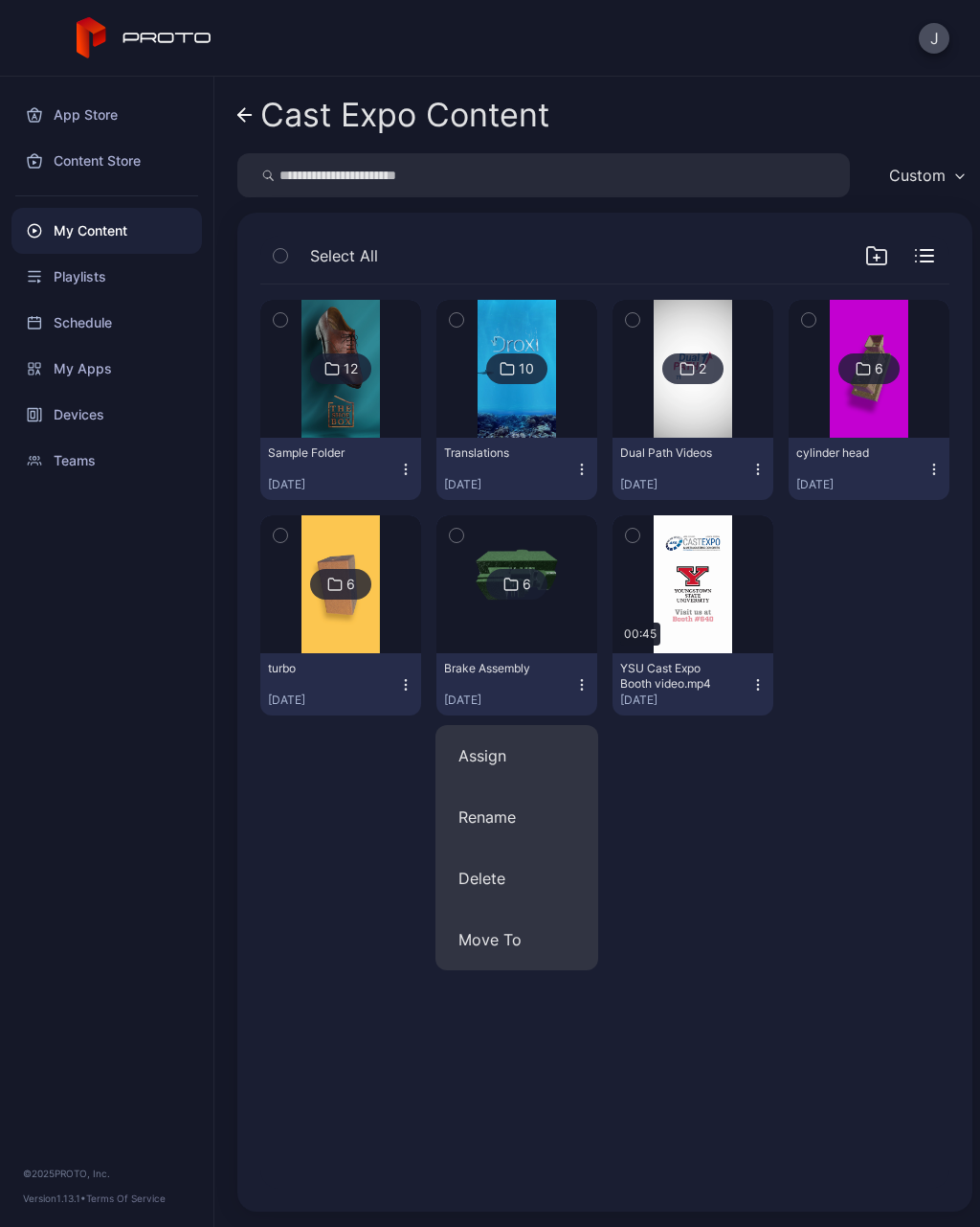
click at [540, 584] on div "6" at bounding box center [517, 584] width 62 height 30
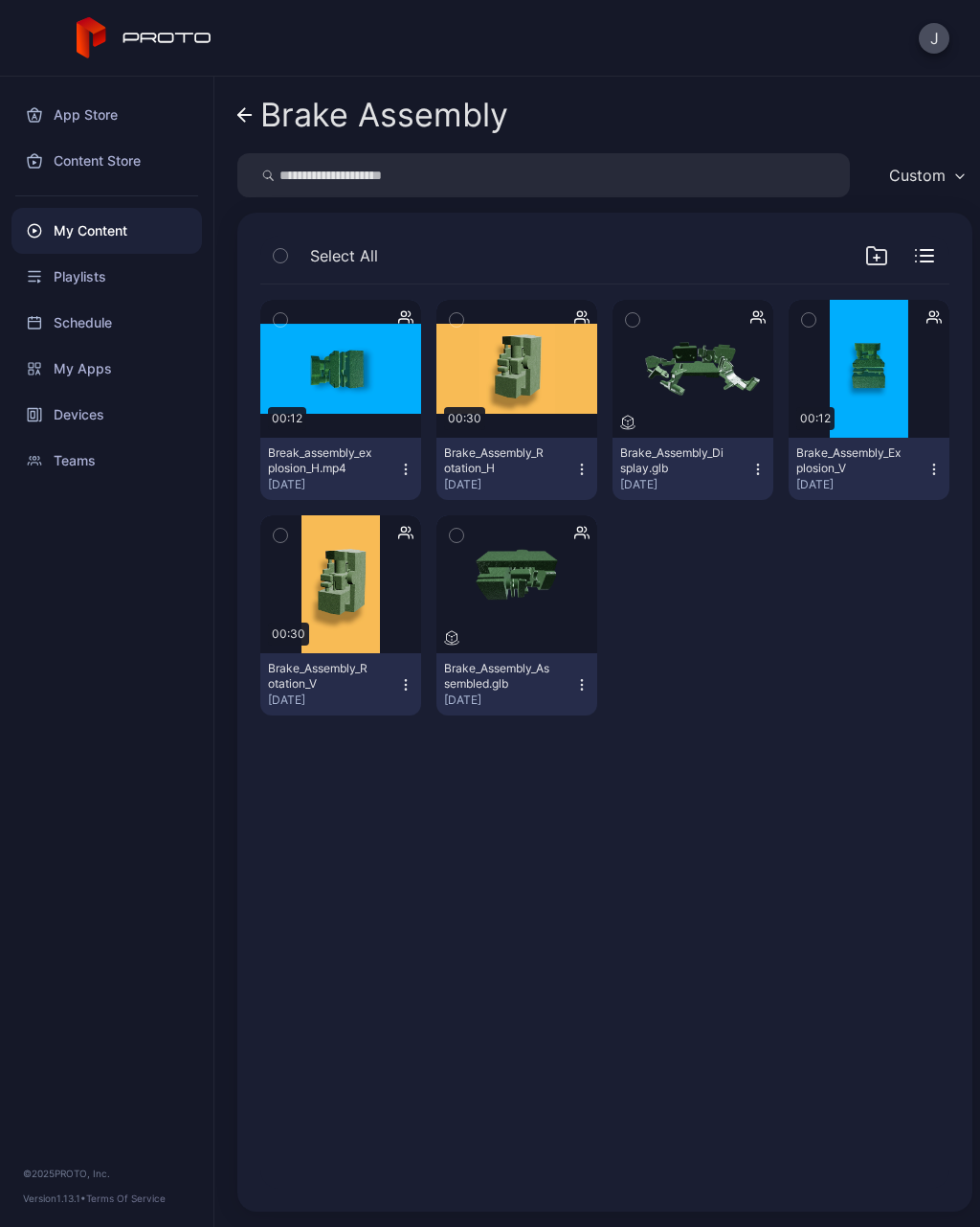
click at [258, 120] on link "Brake Assembly" at bounding box center [373, 115] width 271 height 46
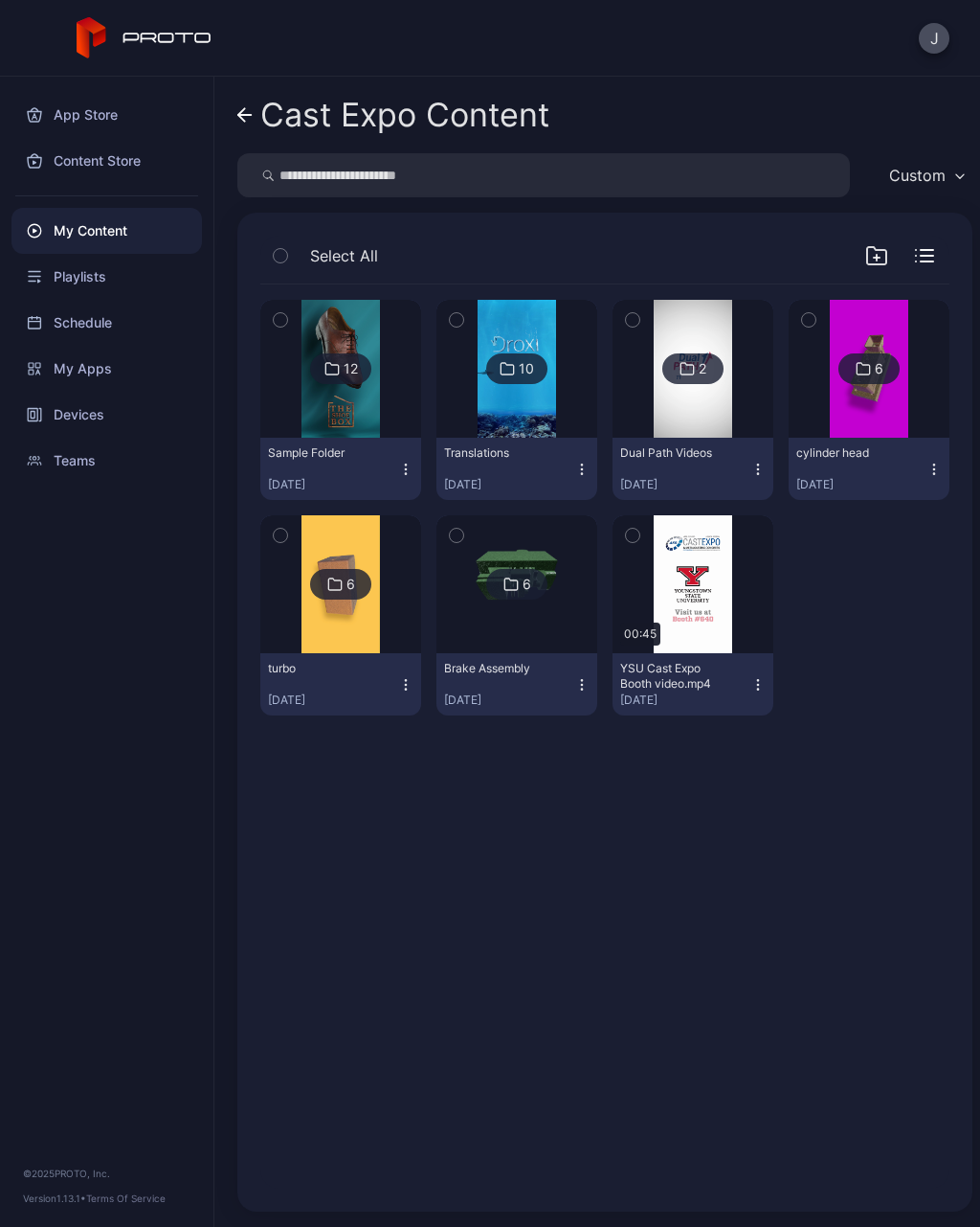
click at [569, 696] on div "[DATE]" at bounding box center [509, 700] width 130 height 16
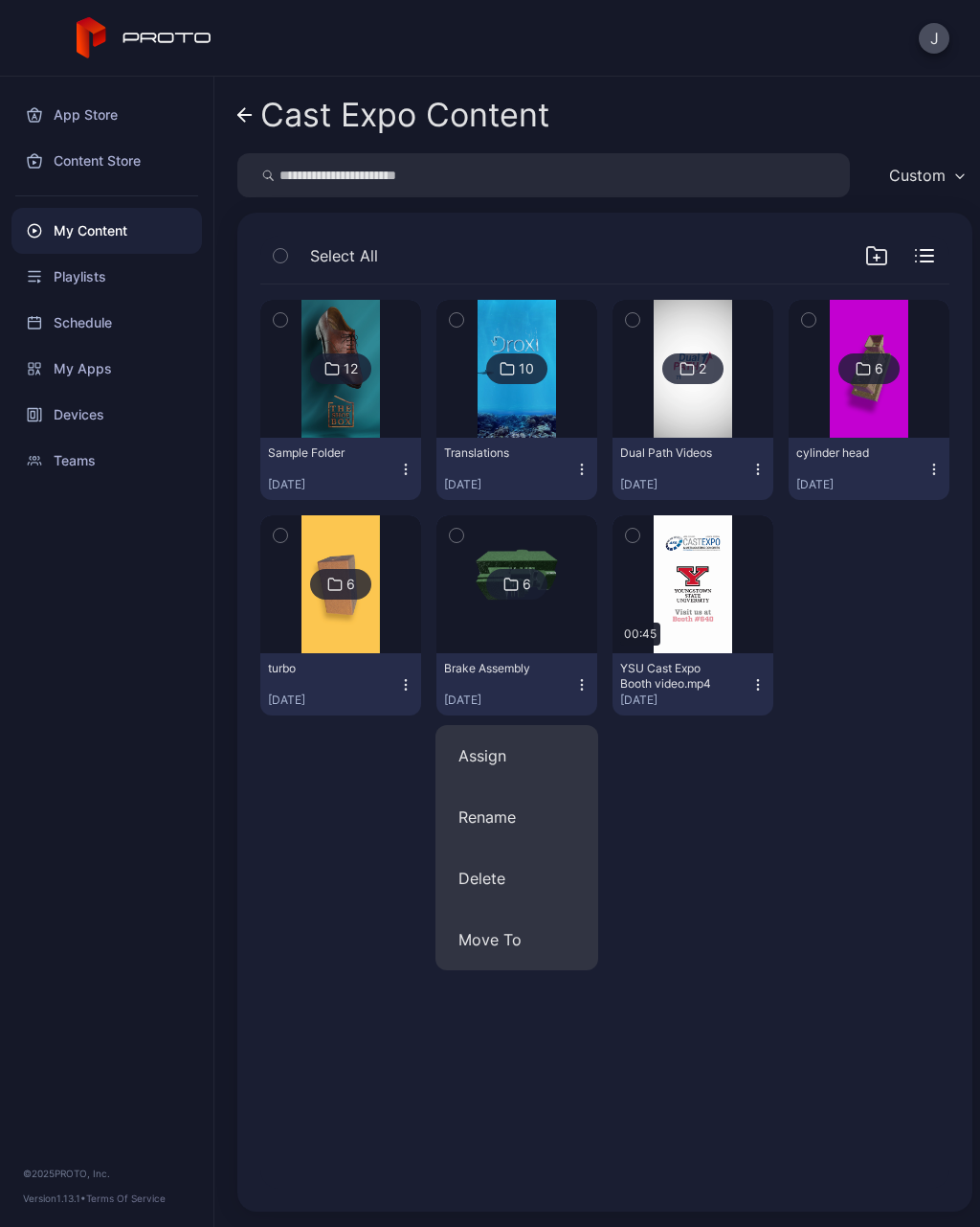
click at [703, 778] on div "12 Sample Folder [DATE] 10 Translations [DATE] 2 Dual Path Videos [DATE] 6 cyli…" at bounding box center [604, 736] width 720 height 934
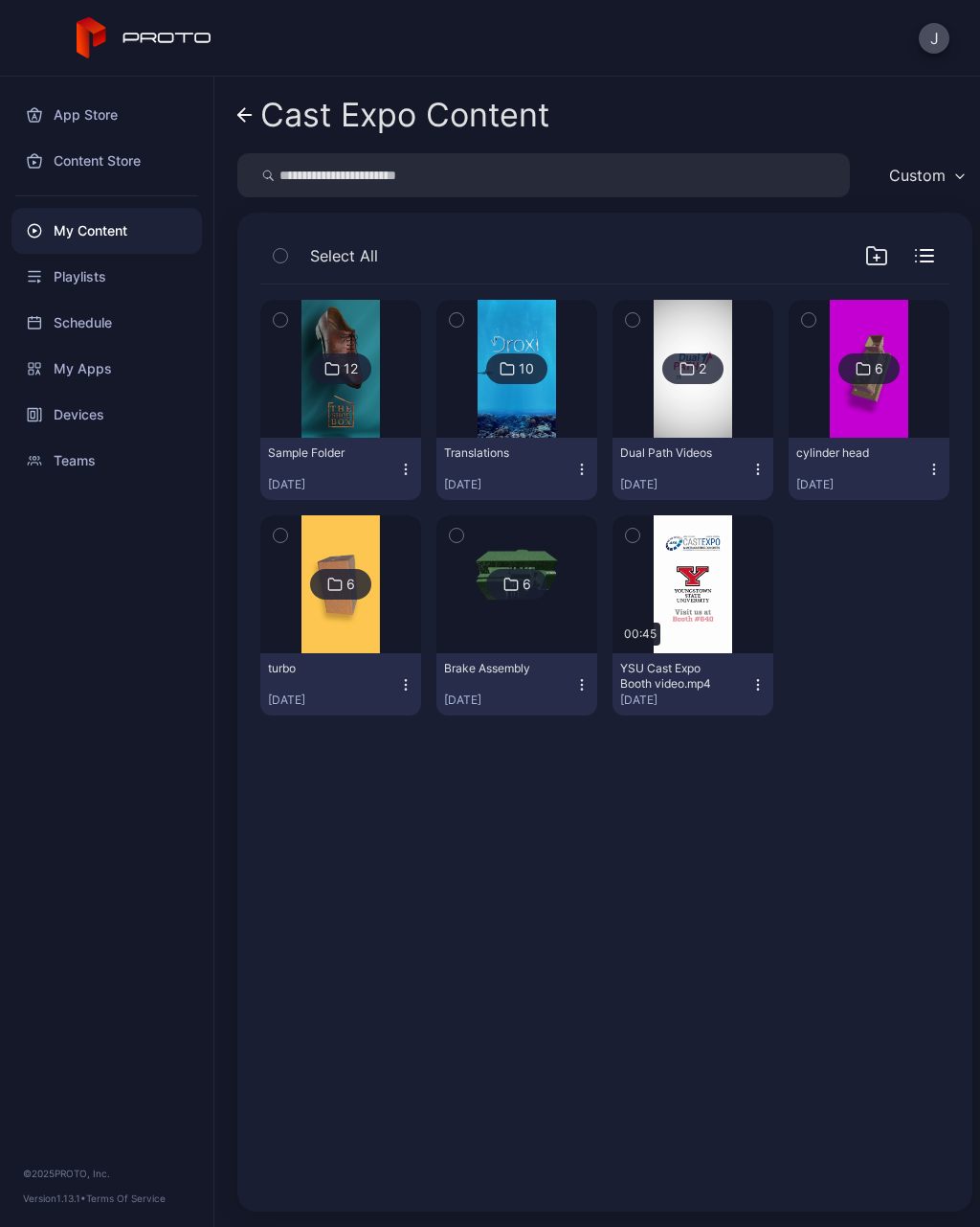
click at [561, 591] on img at bounding box center [517, 585] width 161 height 91
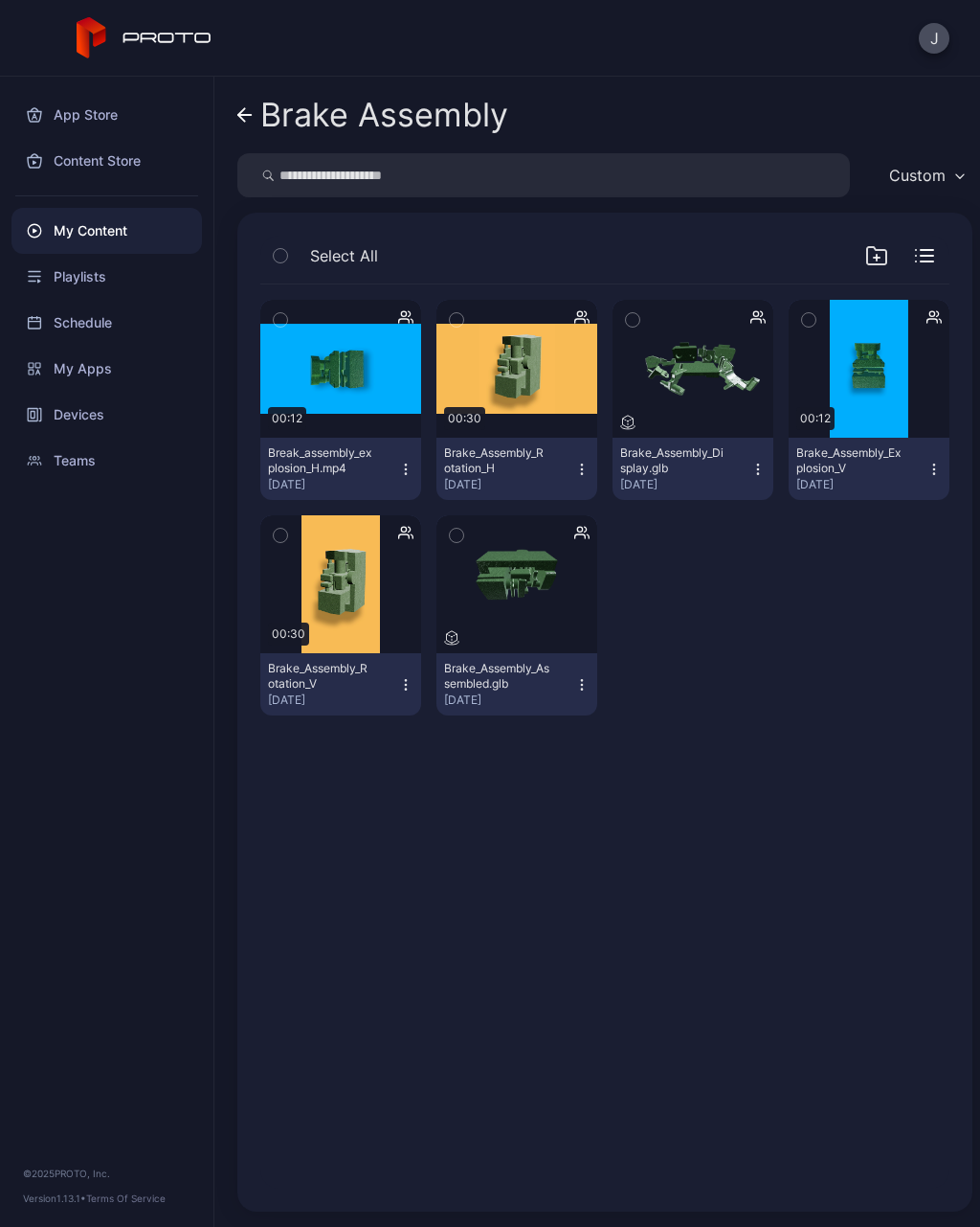
click at [276, 252] on icon "button" at bounding box center [281, 256] width 14 height 22
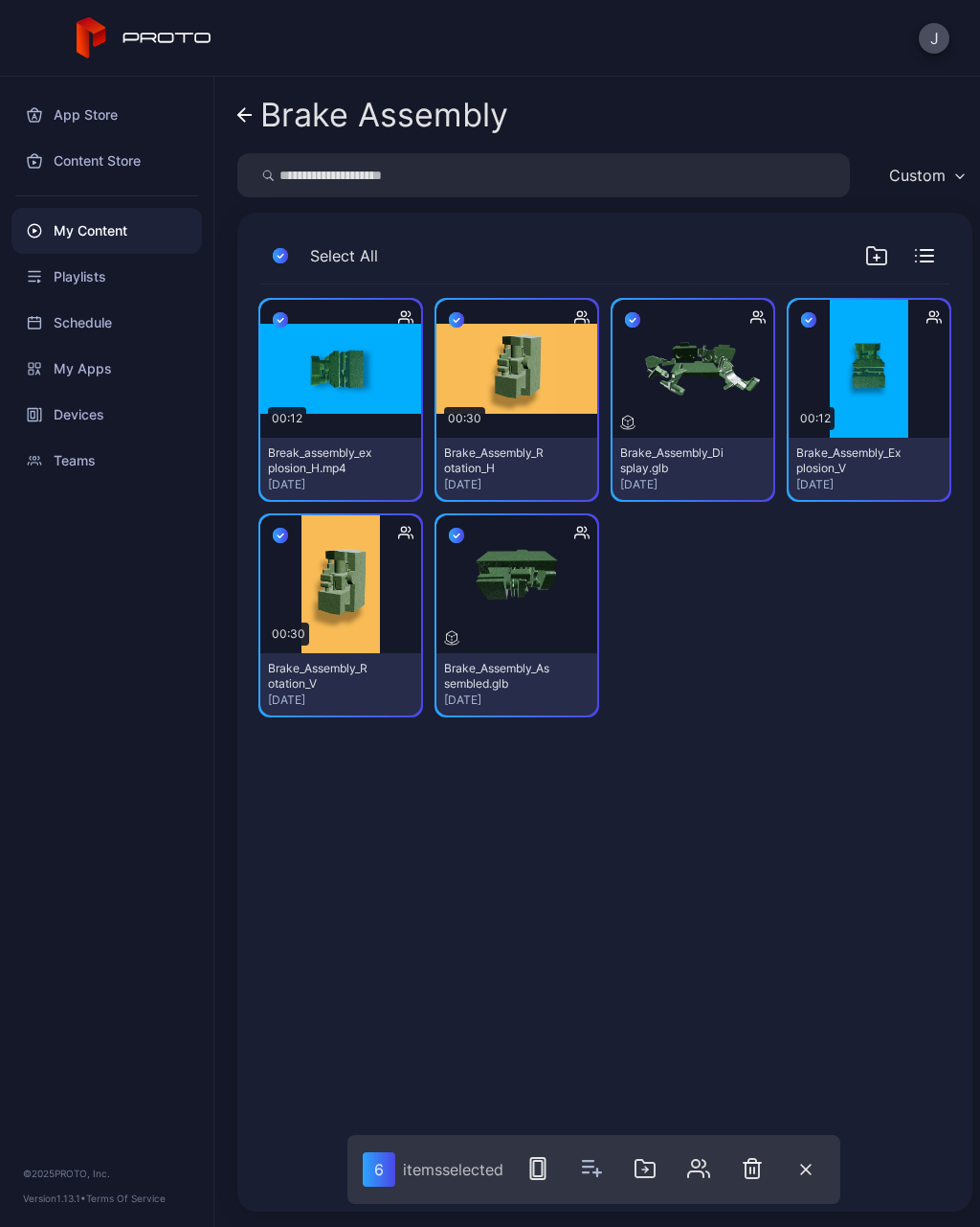
click at [701, 1171] on icon "button" at bounding box center [696, 1174] width 16 height 6
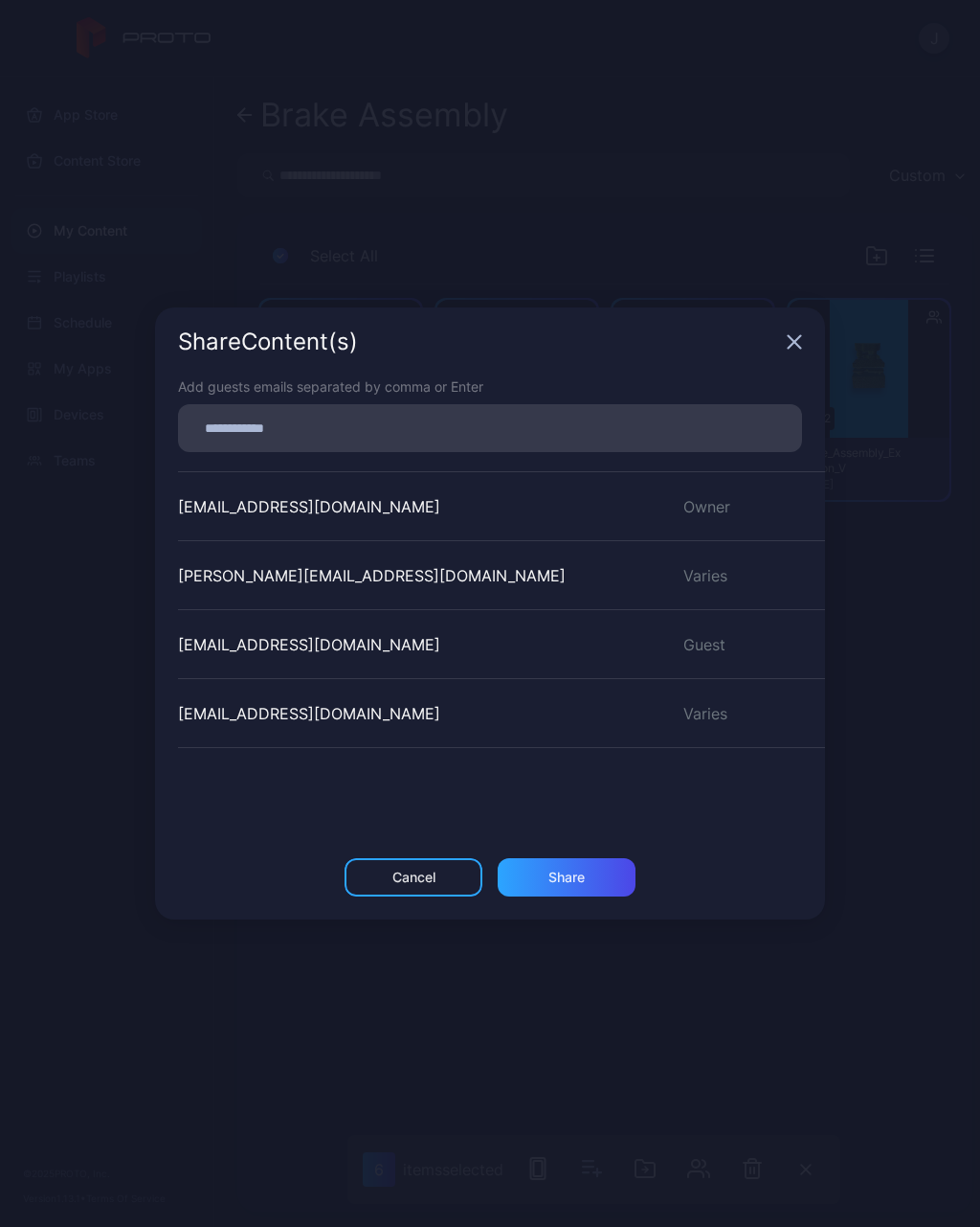
click at [406, 432] on input at bounding box center [490, 427] width 601 height 24
type input "**********"
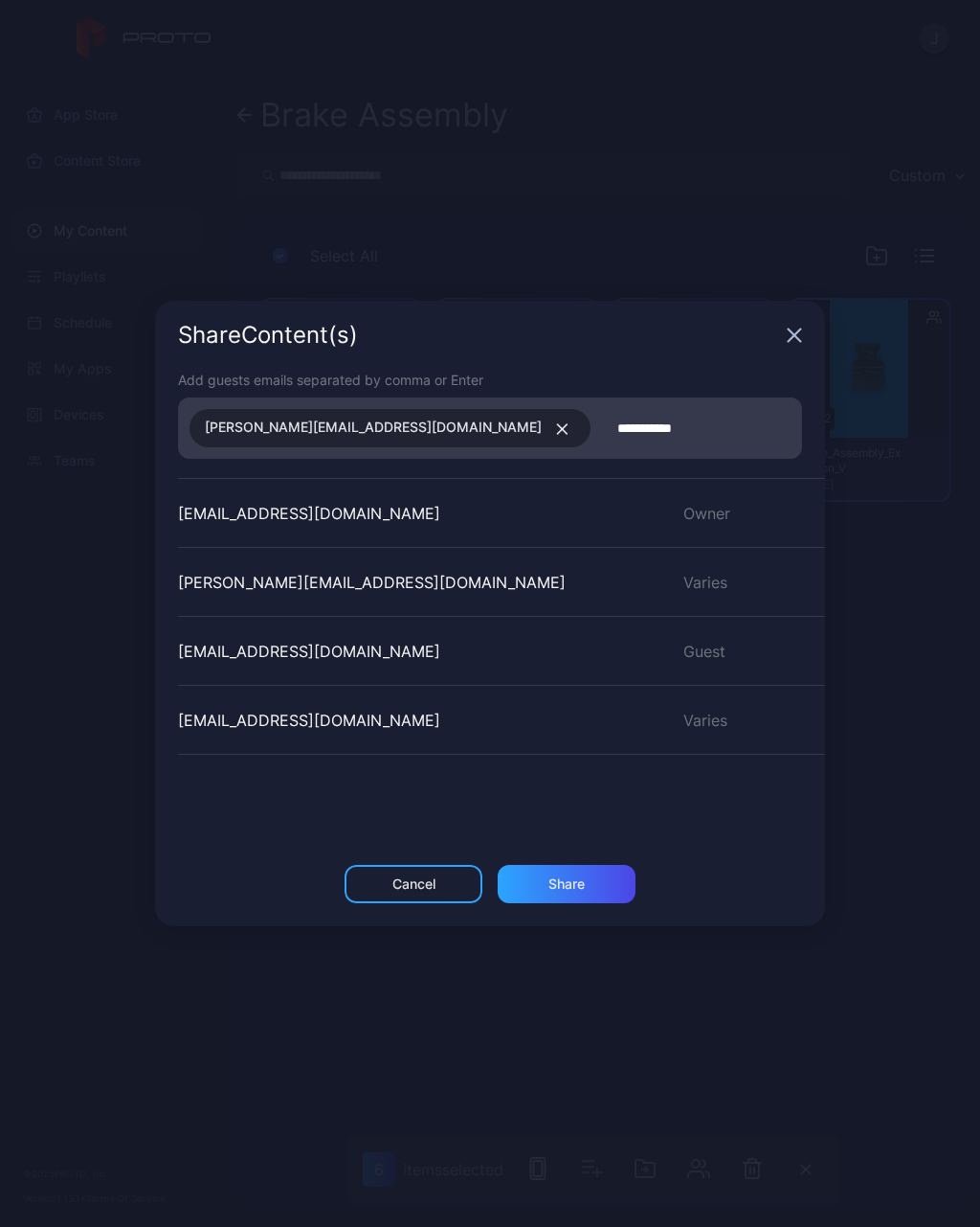
click at [602, 428] on input "**********" at bounding box center [696, 427] width 189 height 24
type input "**********"
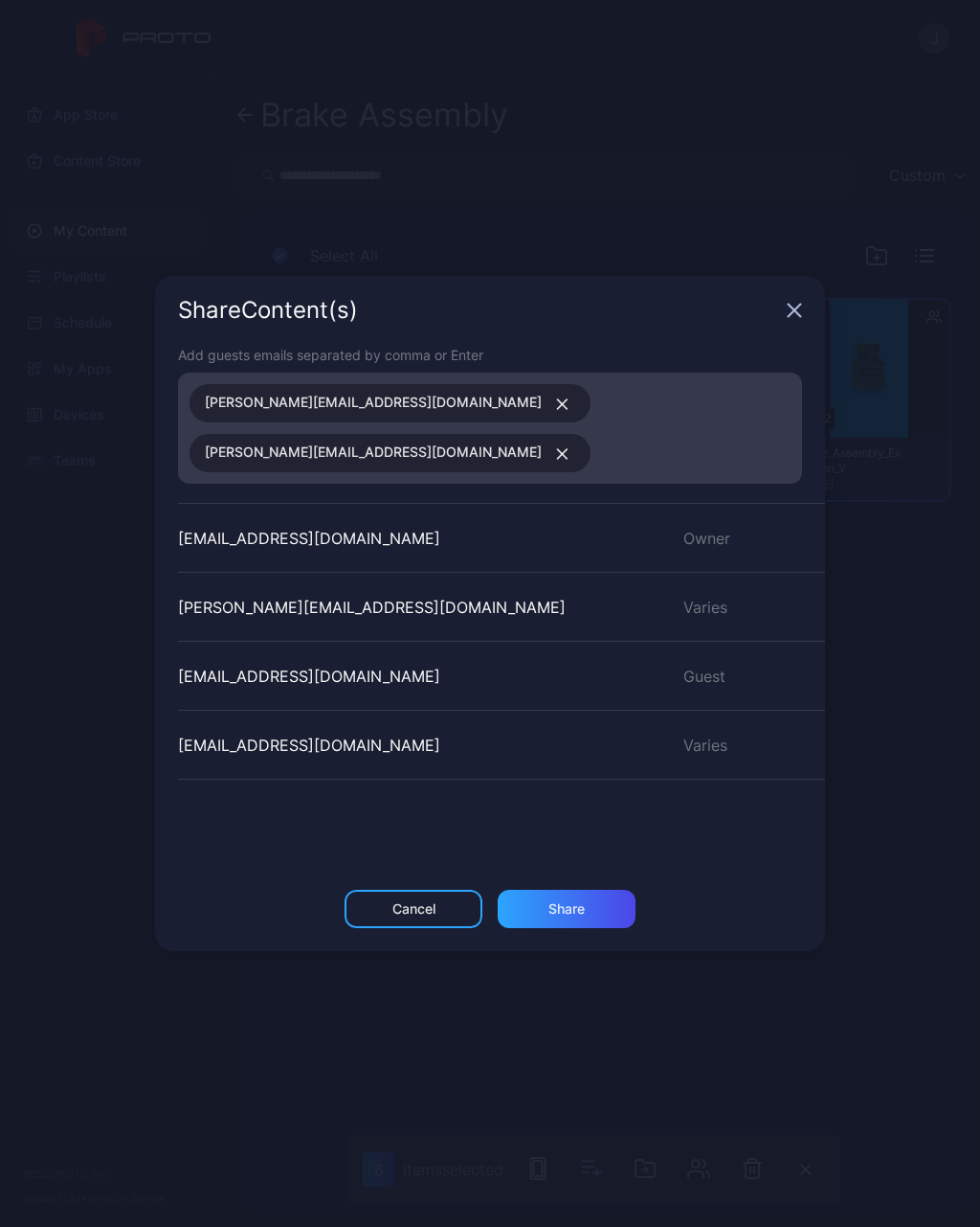
click at [693, 794] on div "Add guests emails separated by comma or Enter [PERSON_NAME][EMAIL_ADDRESS][DOMA…" at bounding box center [490, 617] width 671 height 544
click at [581, 905] on div "Share" at bounding box center [566, 909] width 36 height 16
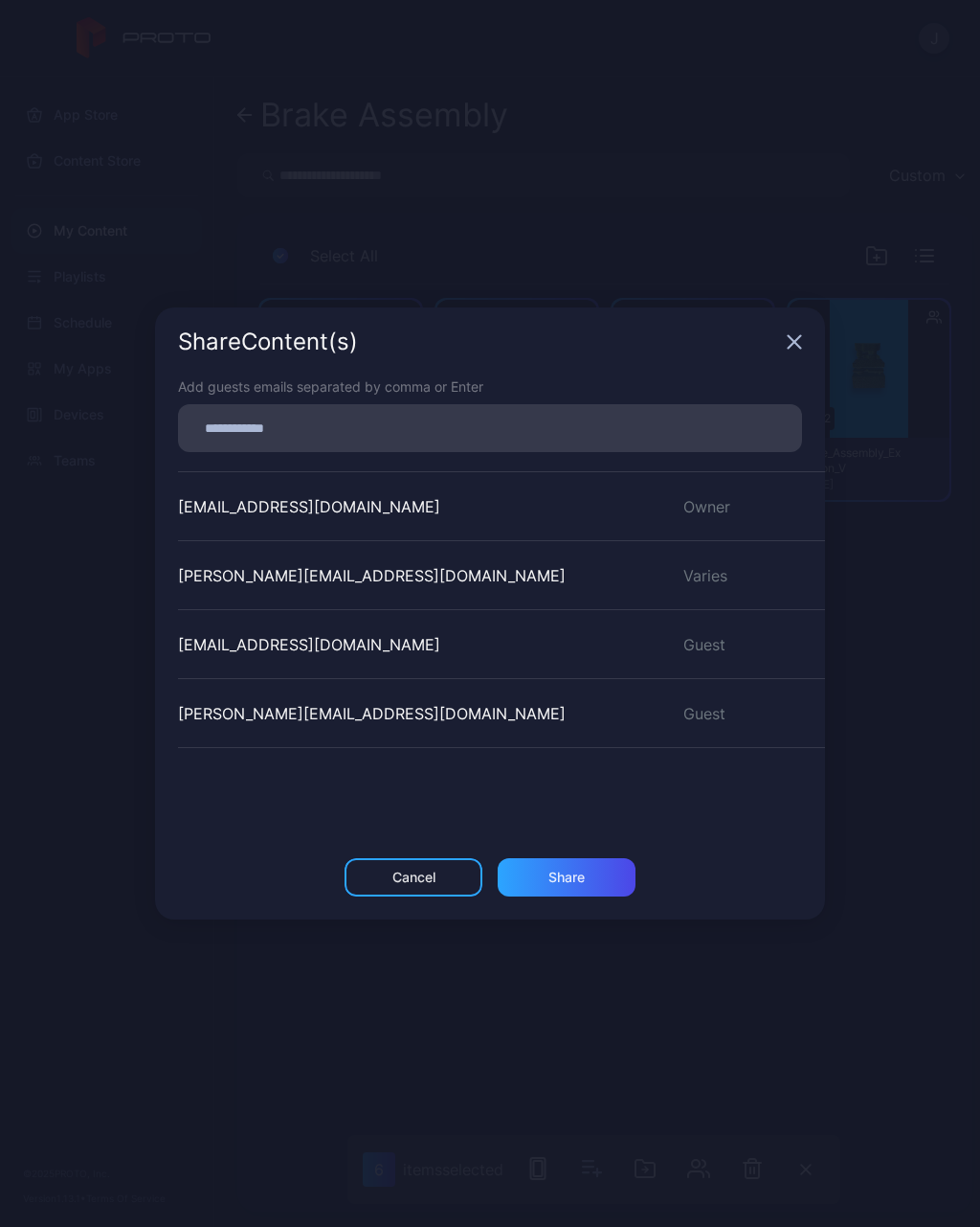
click at [556, 874] on div "Share" at bounding box center [566, 877] width 36 height 16
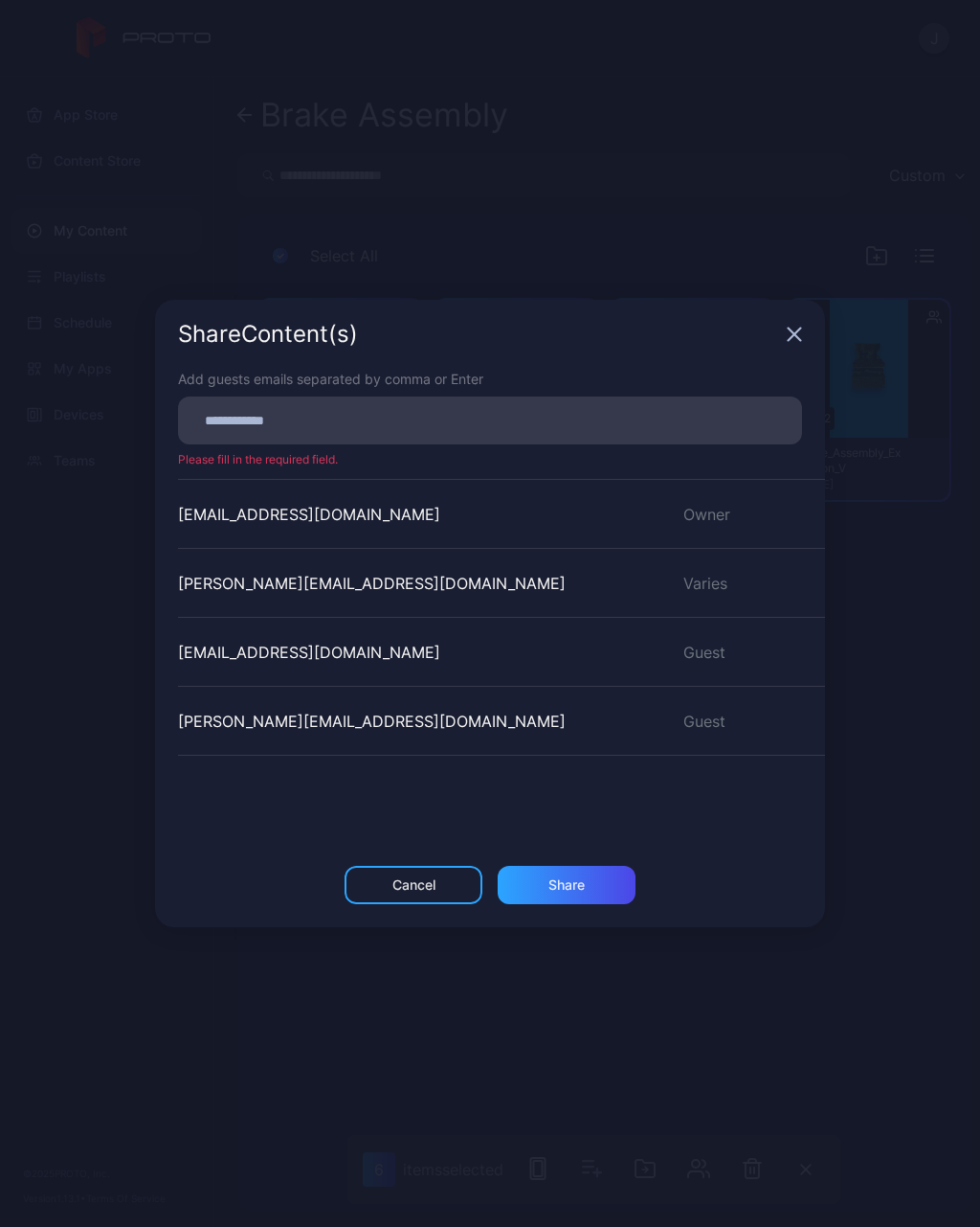
click at [655, 1073] on div "Share Content (s) Add guests emails separated by comma or Enter Please fill in …" at bounding box center [490, 613] width 980 height 1227
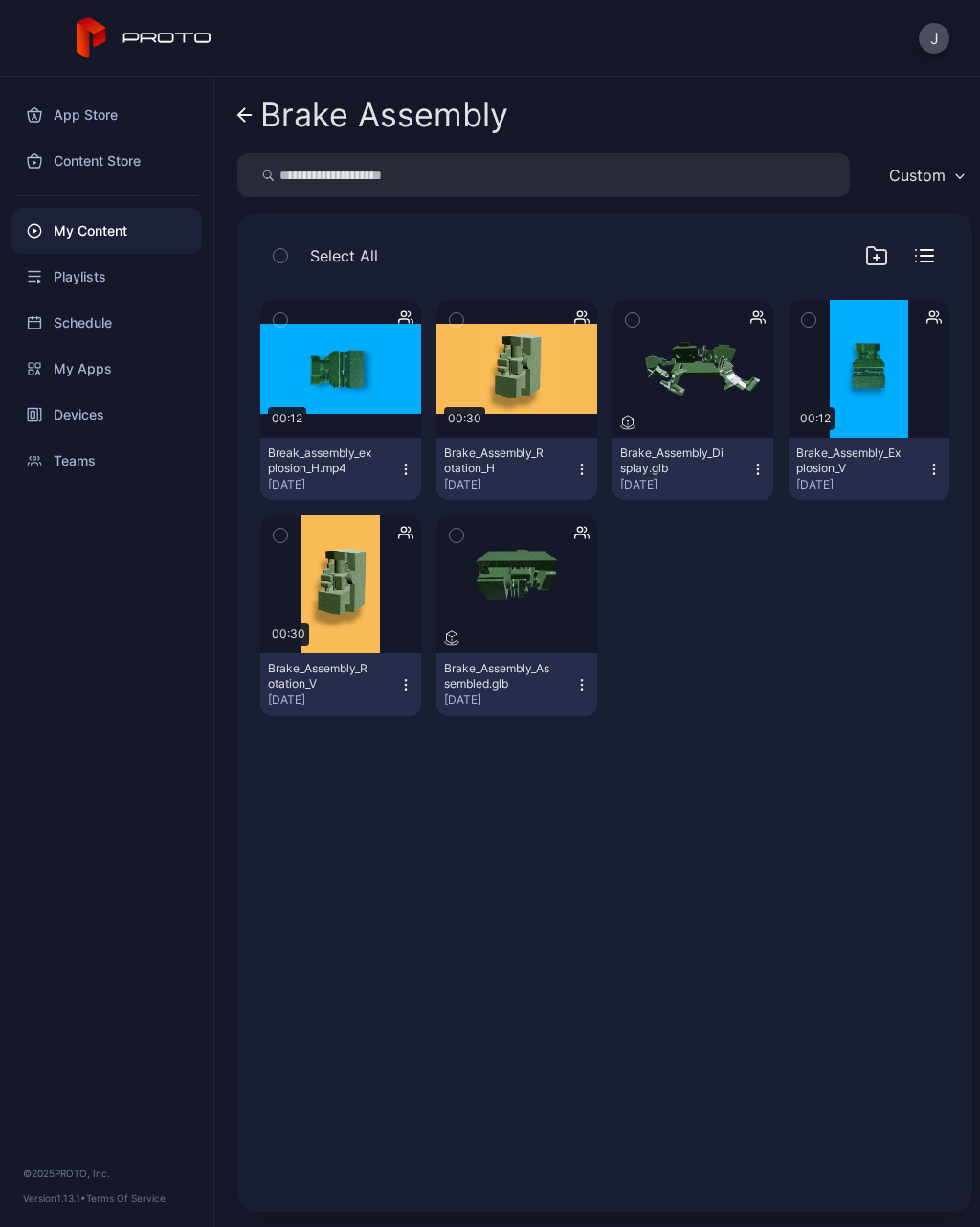
click at [258, 118] on link "Brake Assembly" at bounding box center [373, 115] width 271 height 46
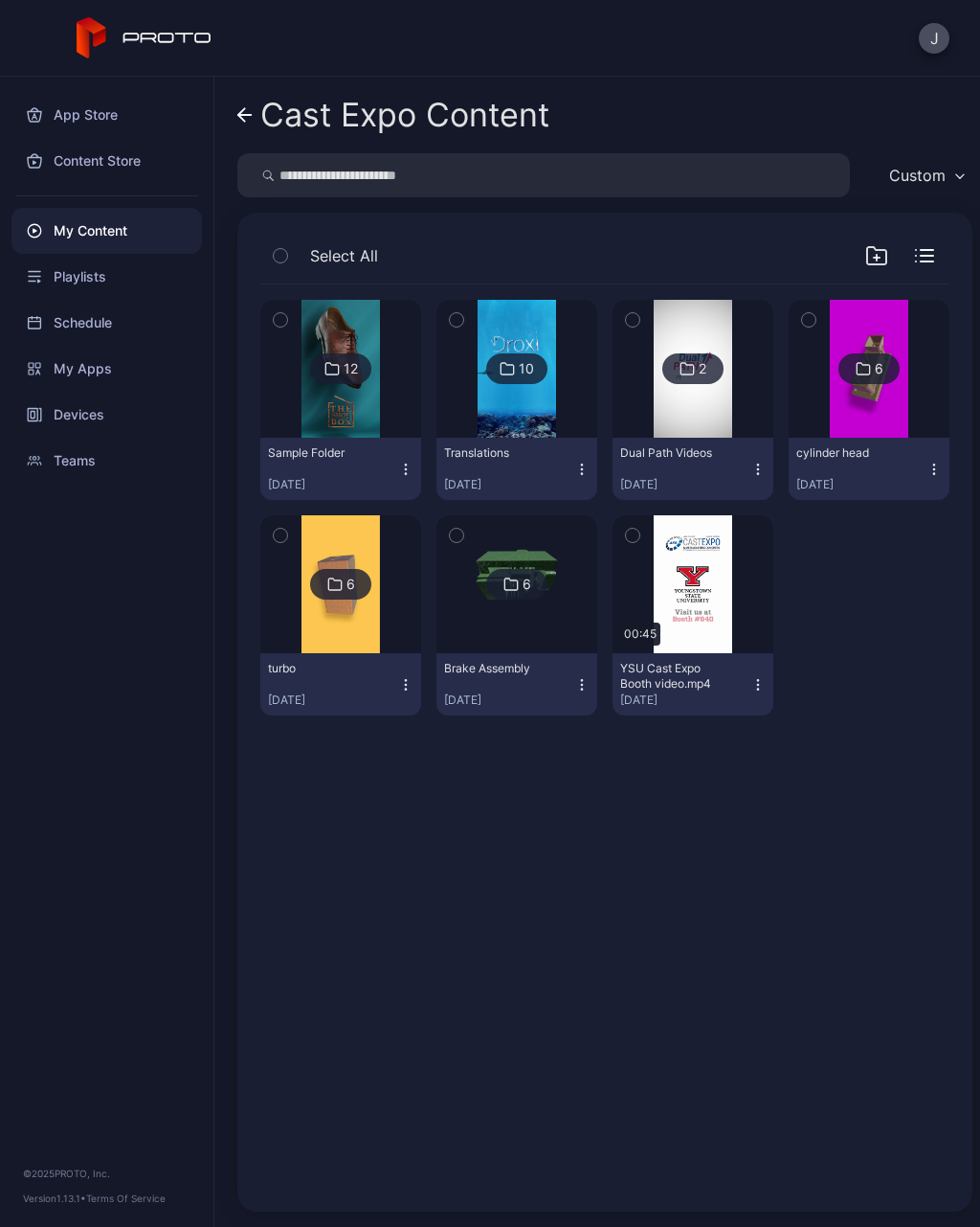
click at [336, 690] on div "turbo [DATE]" at bounding box center [333, 684] width 130 height 47
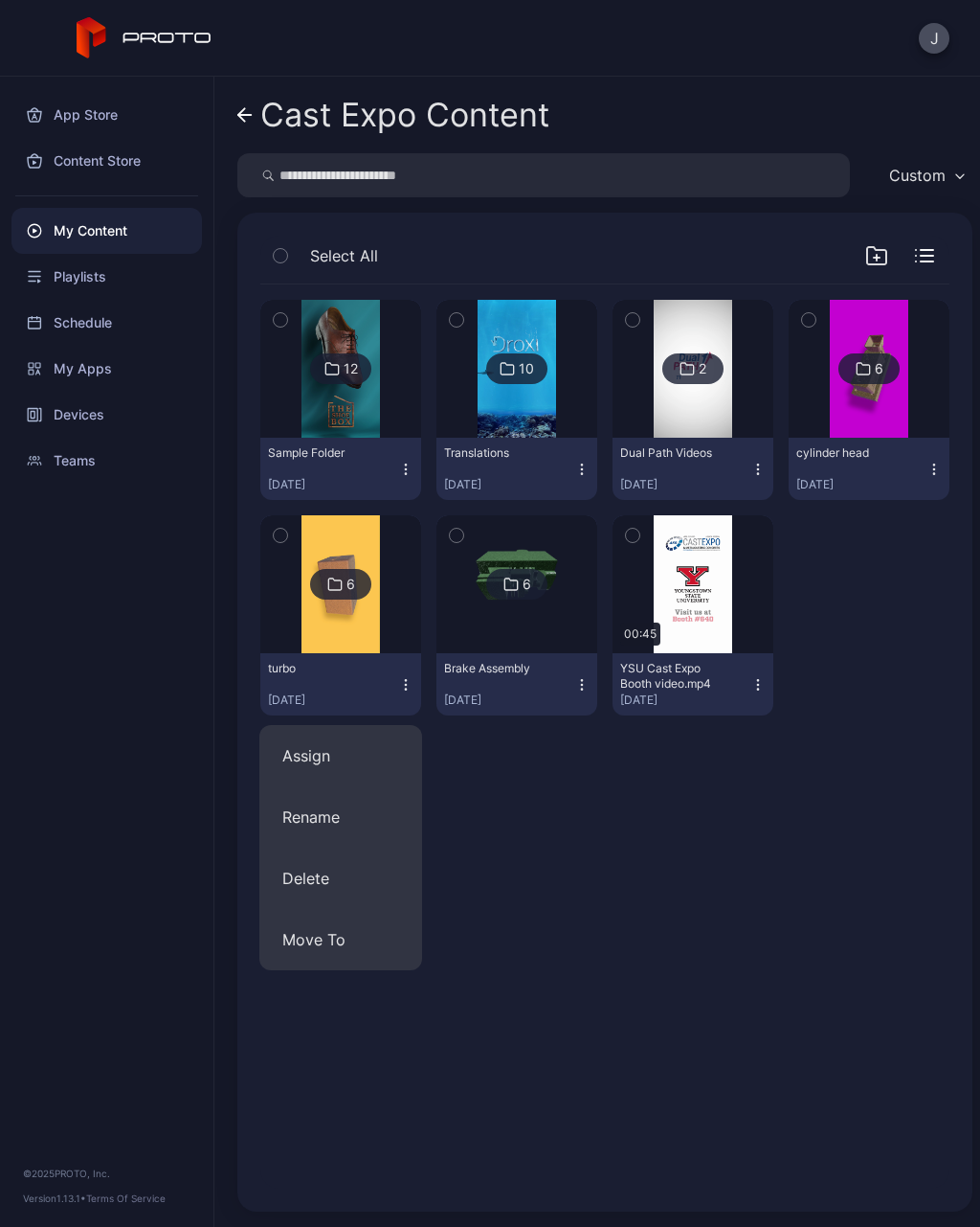
click at [378, 623] on img at bounding box center [340, 584] width 77 height 138
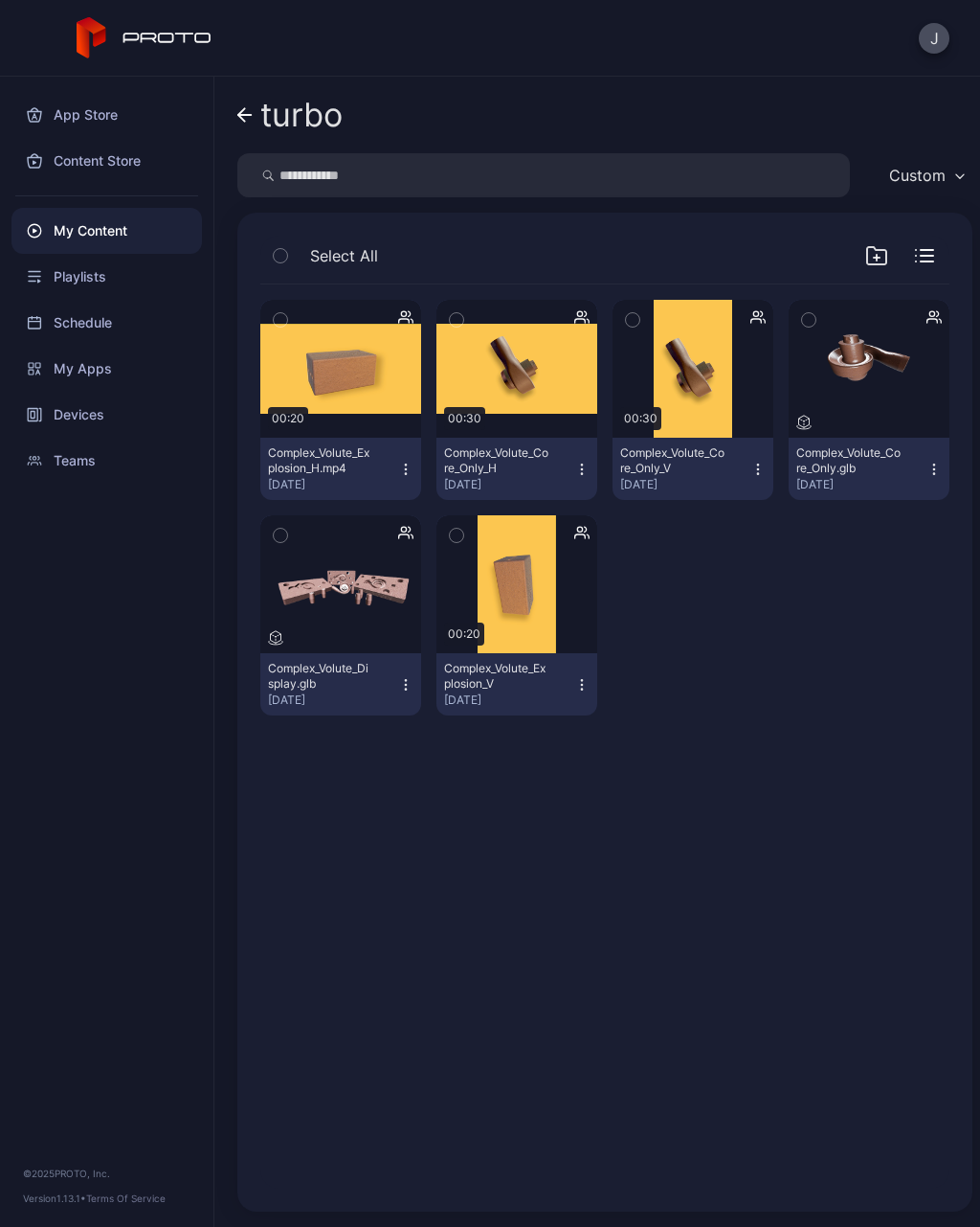
click at [290, 259] on button "button" at bounding box center [280, 256] width 40 height 40
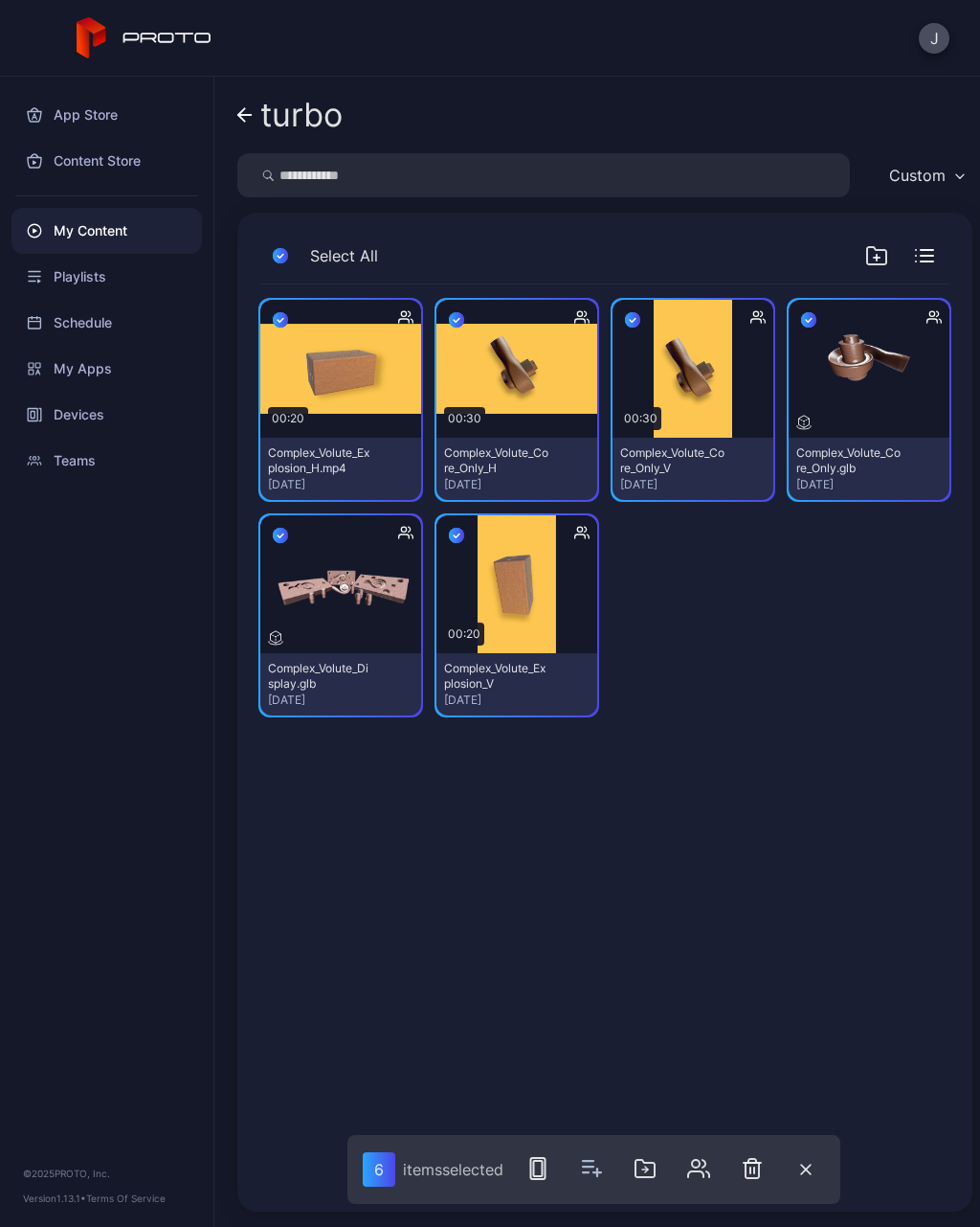
click at [706, 1156] on button "button" at bounding box center [698, 1168] width 38 height 38
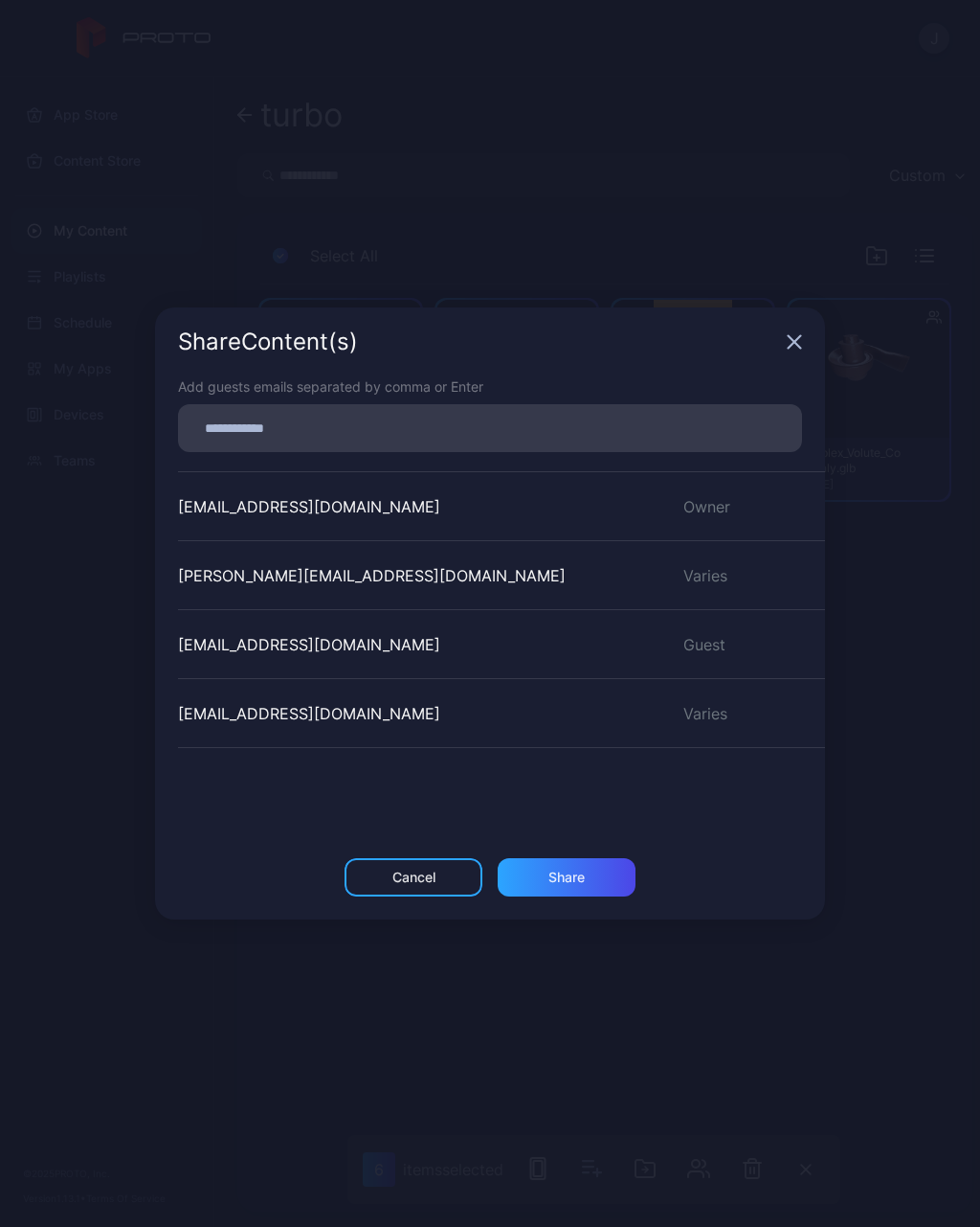
click at [502, 429] on input at bounding box center [490, 427] width 601 height 24
type input "**********"
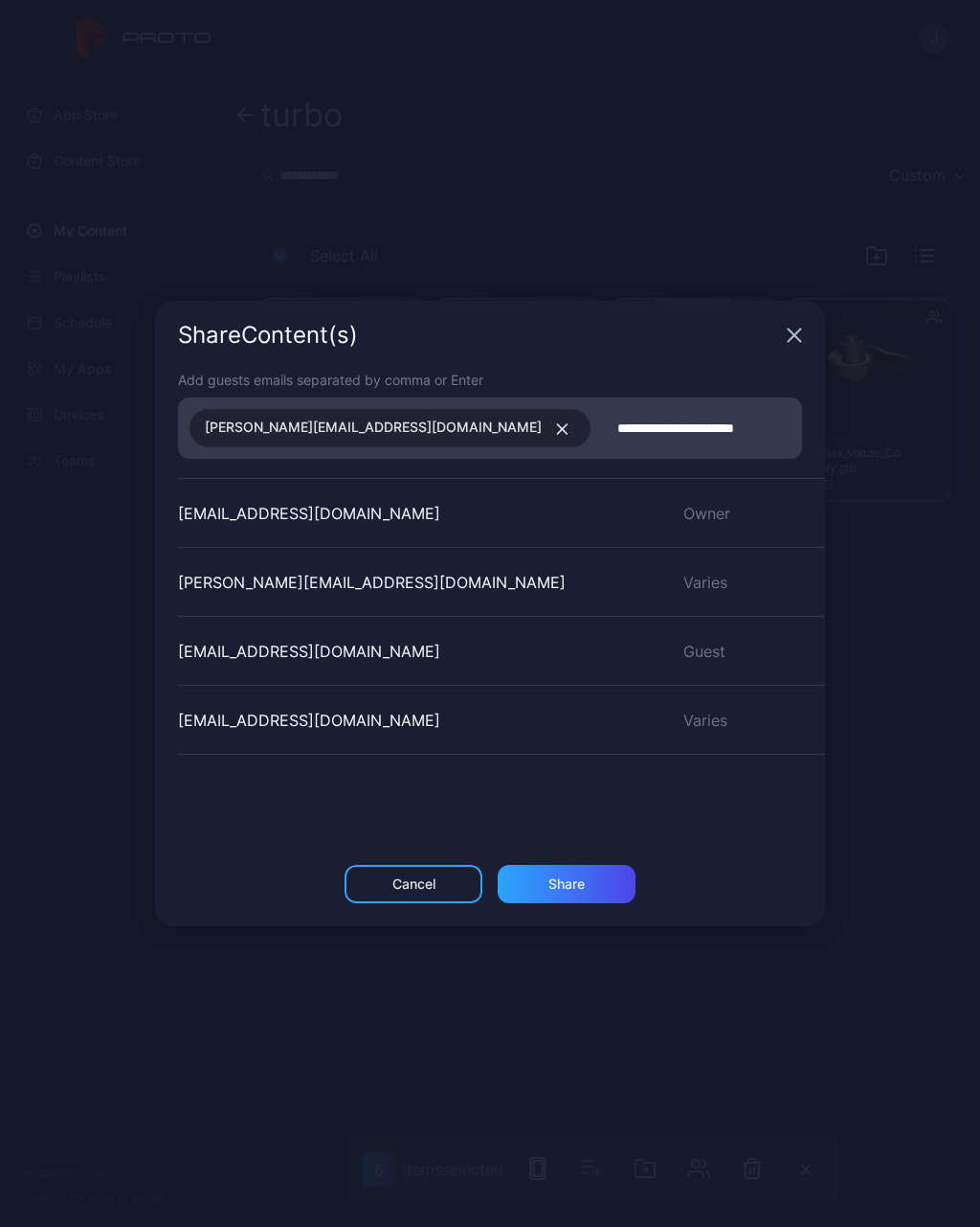
type input "**********"
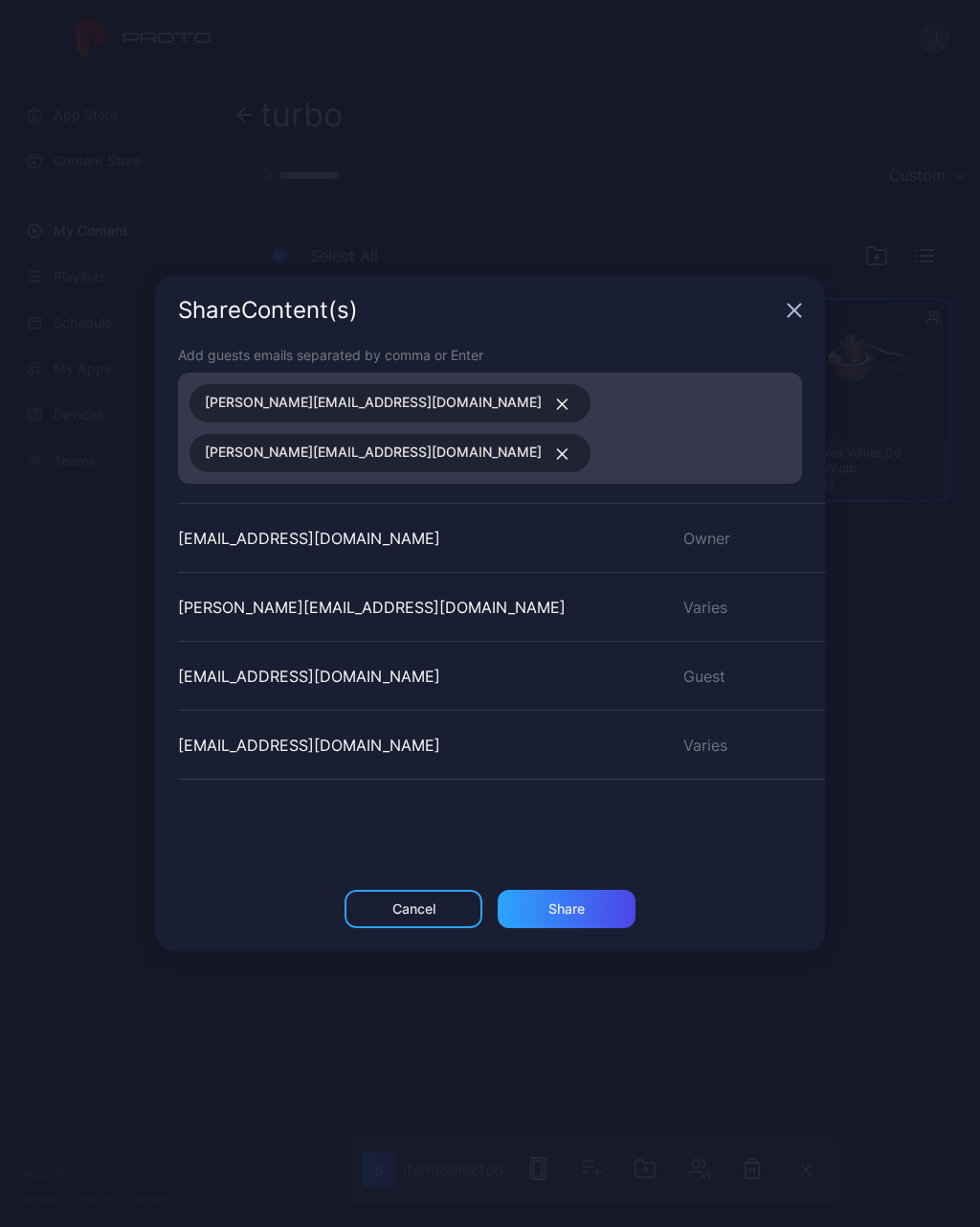
click at [571, 901] on div "Share" at bounding box center [566, 909] width 36 height 16
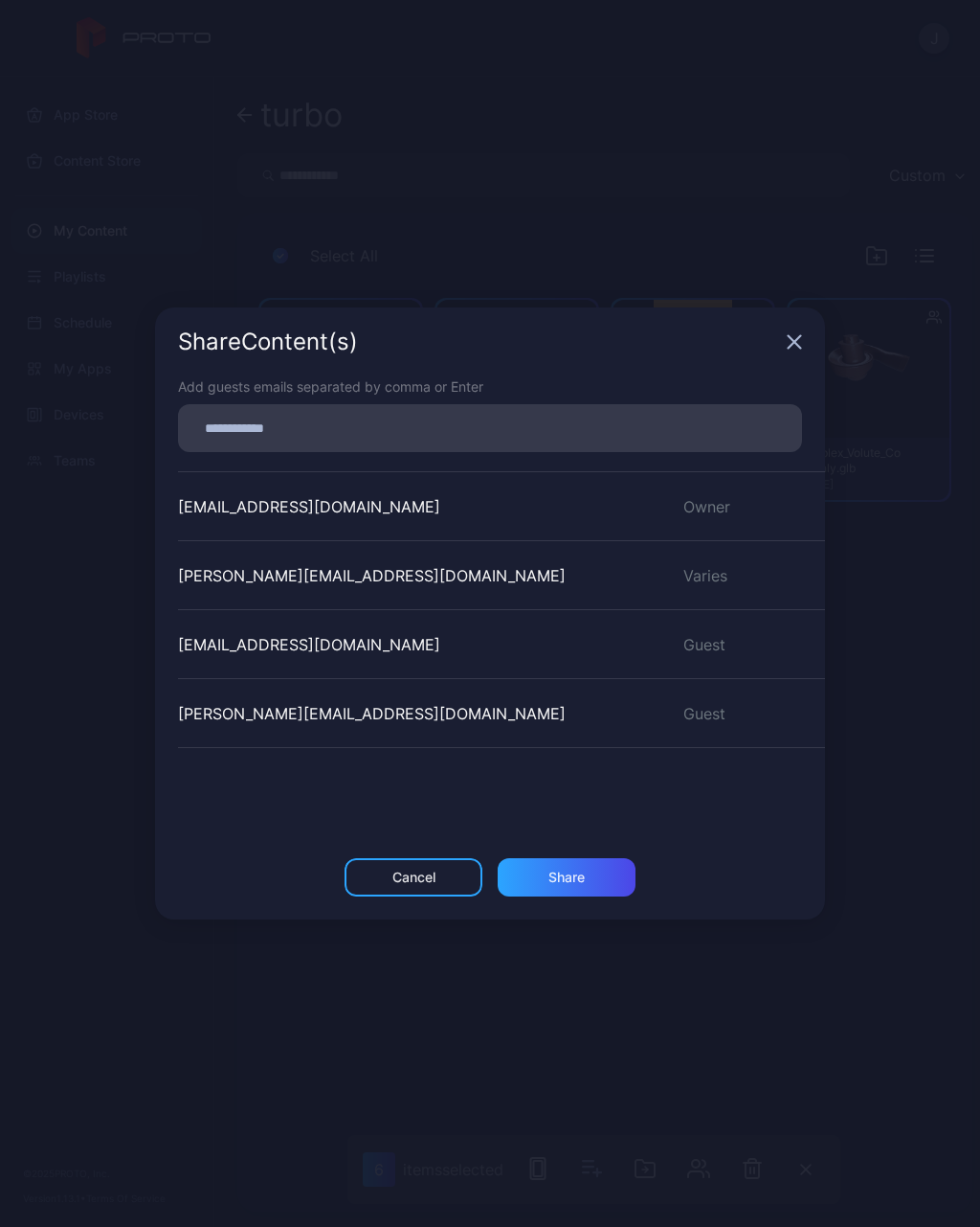
click at [795, 1009] on div "Share Content (s) Add guests emails separated by comma or Enter [EMAIL_ADDRESS]…" at bounding box center [490, 613] width 980 height 1227
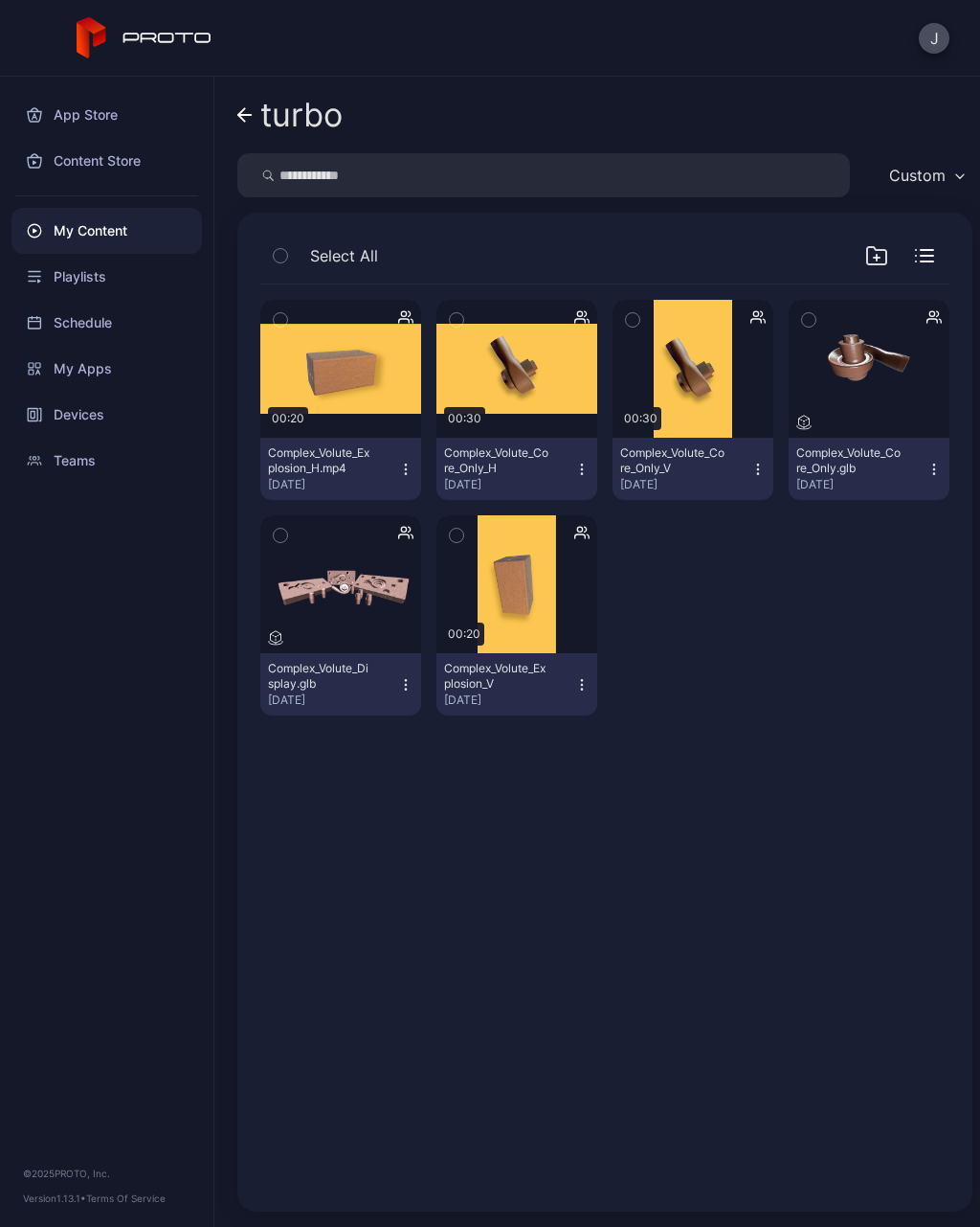
click at [251, 118] on icon at bounding box center [246, 116] width 16 height 17
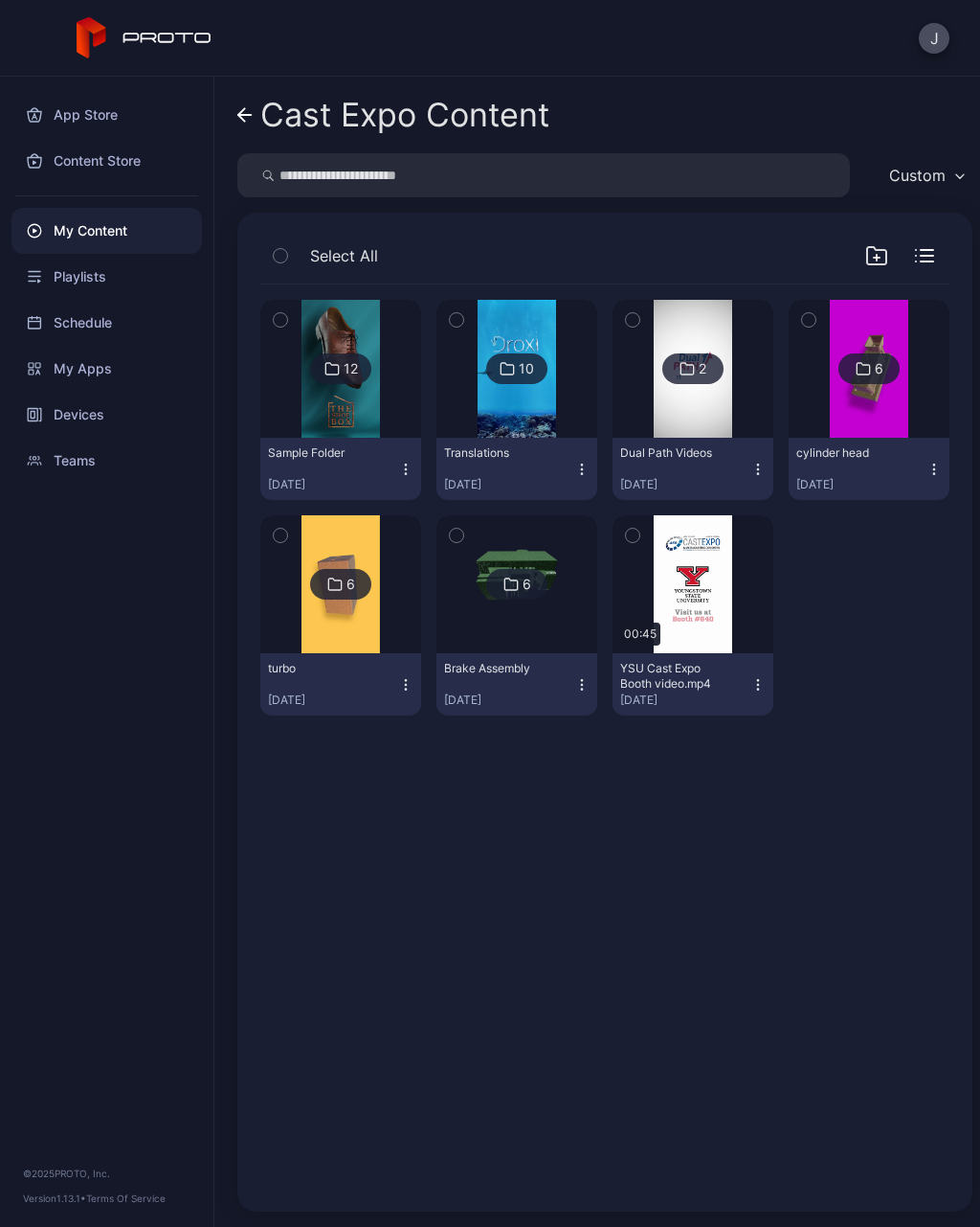
click at [884, 408] on img at bounding box center [868, 368] width 77 height 138
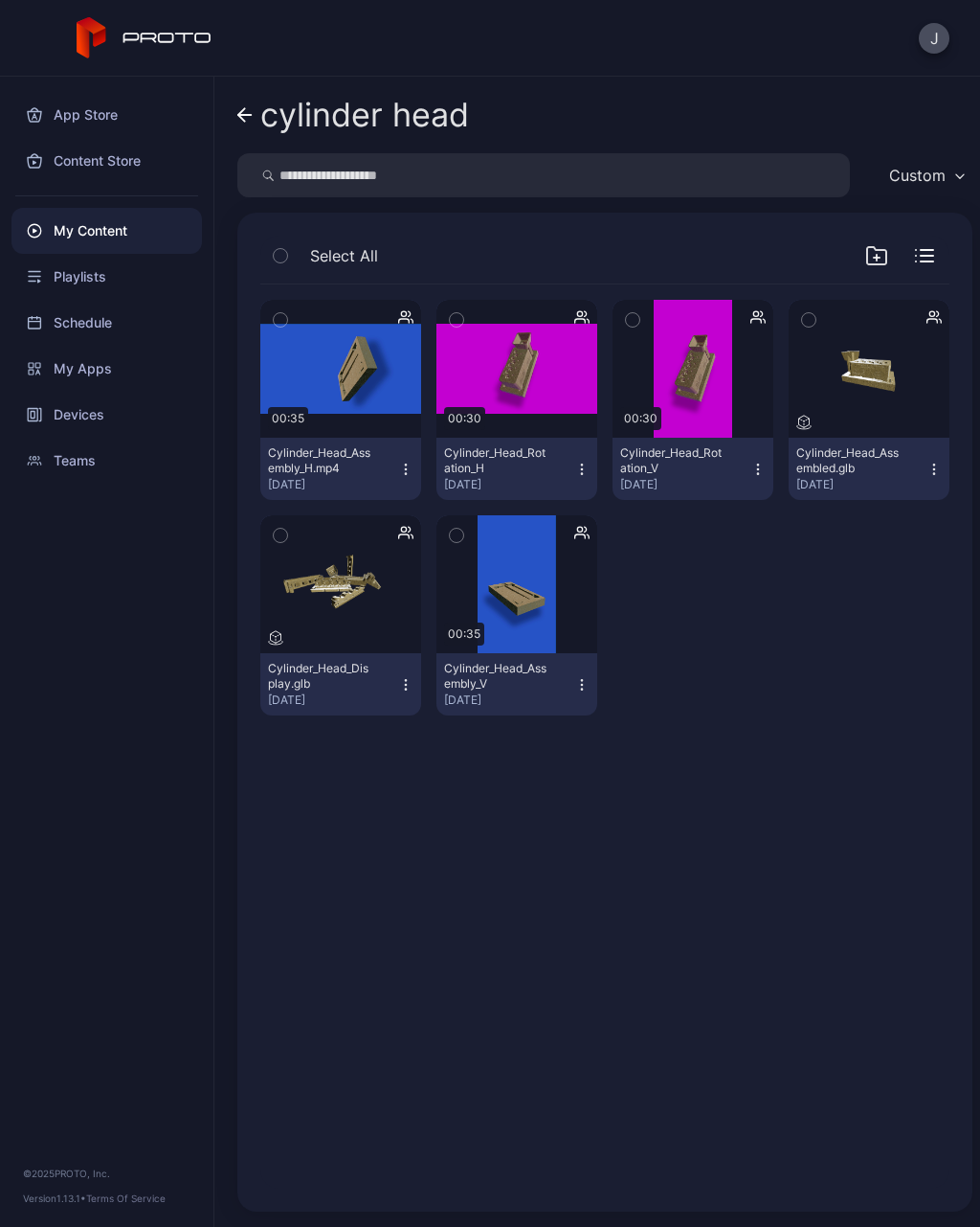
click at [268, 257] on button "button" at bounding box center [280, 256] width 40 height 40
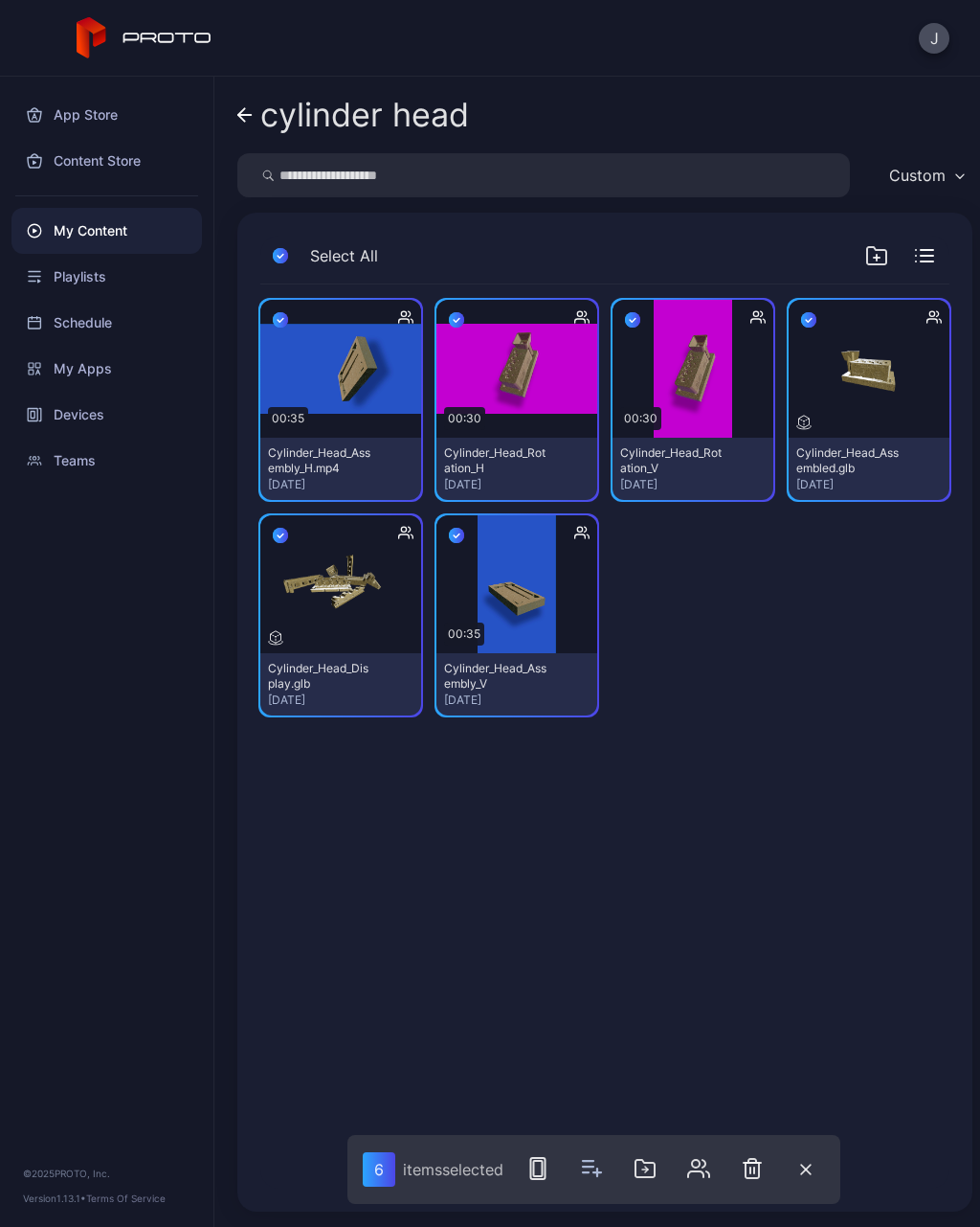
click at [706, 1164] on icon "button" at bounding box center [704, 1163] width 3 height 8
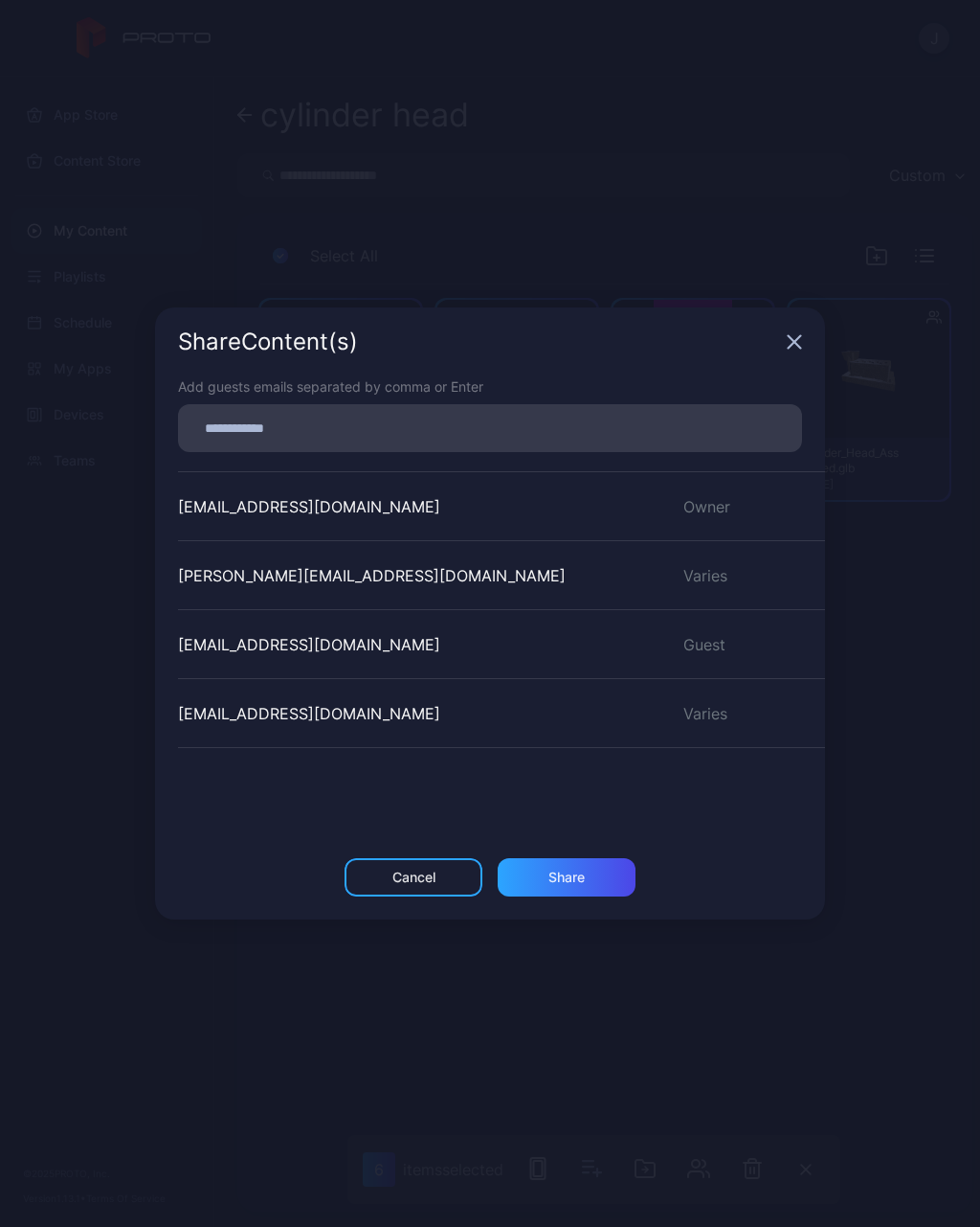
click at [418, 419] on input at bounding box center [490, 427] width 601 height 24
type input "**********"
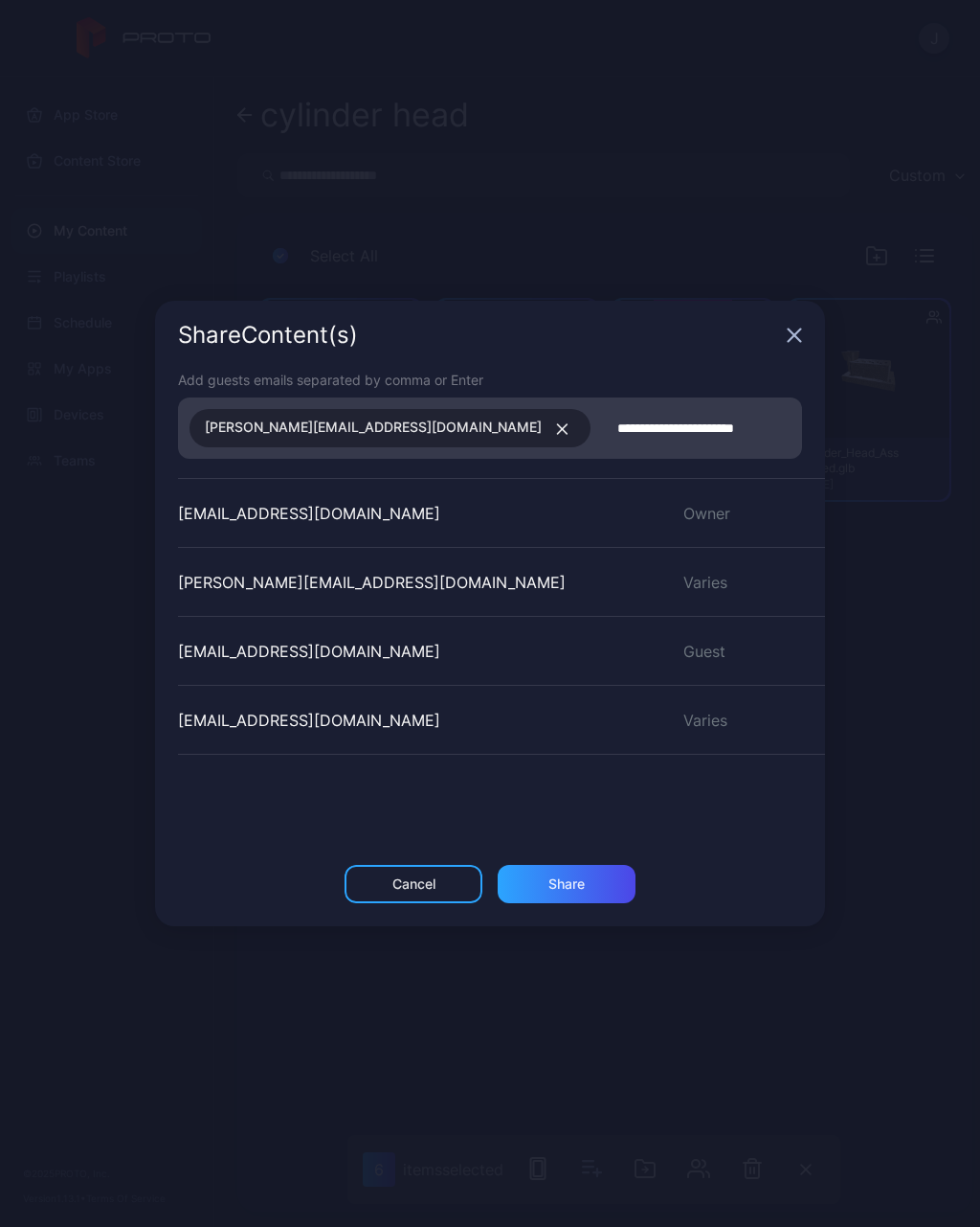
type input "**********"
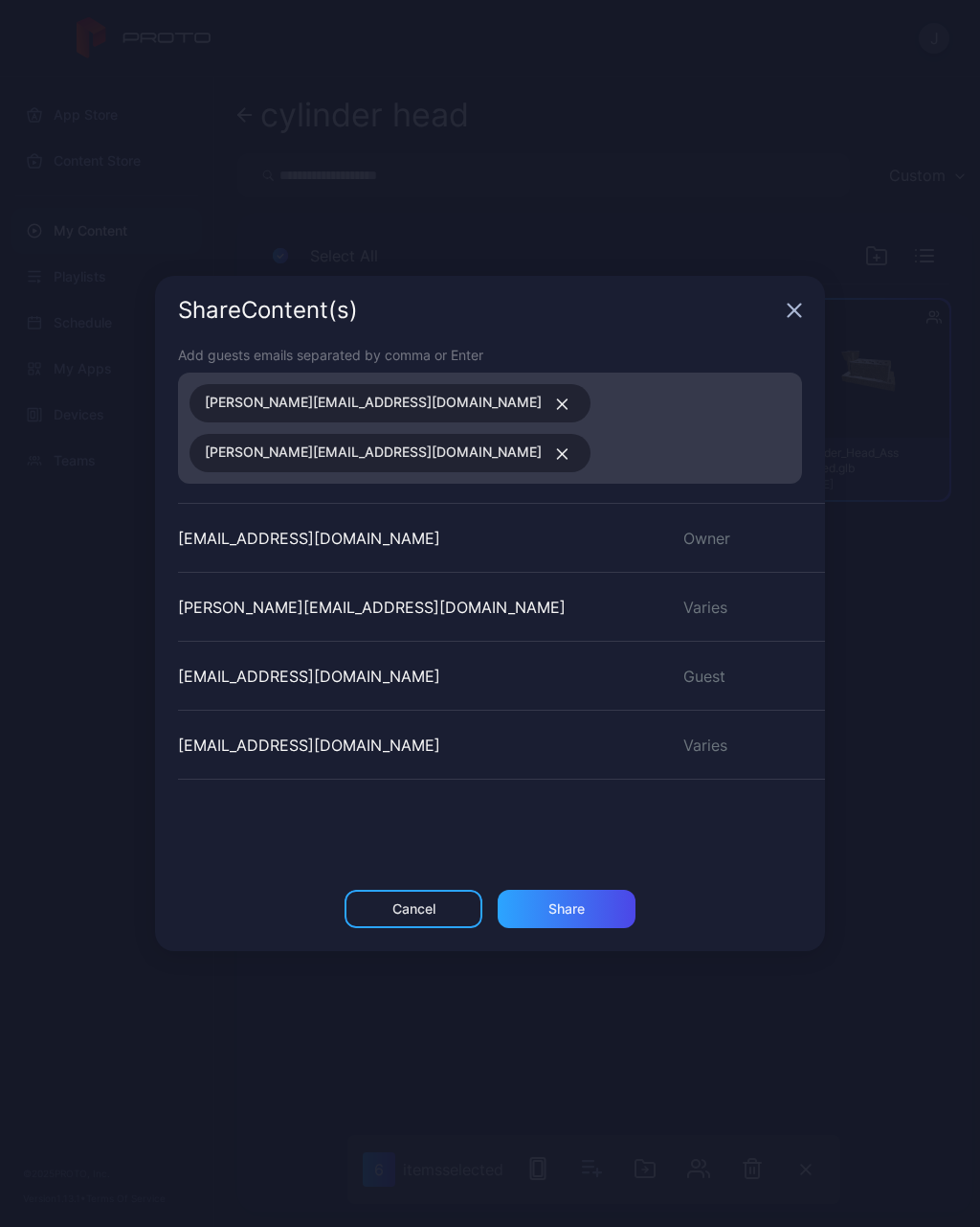
click at [917, 729] on div "Share Content (s) Add guests emails separated by comma or Enter [PERSON_NAME][E…" at bounding box center [490, 613] width 980 height 1227
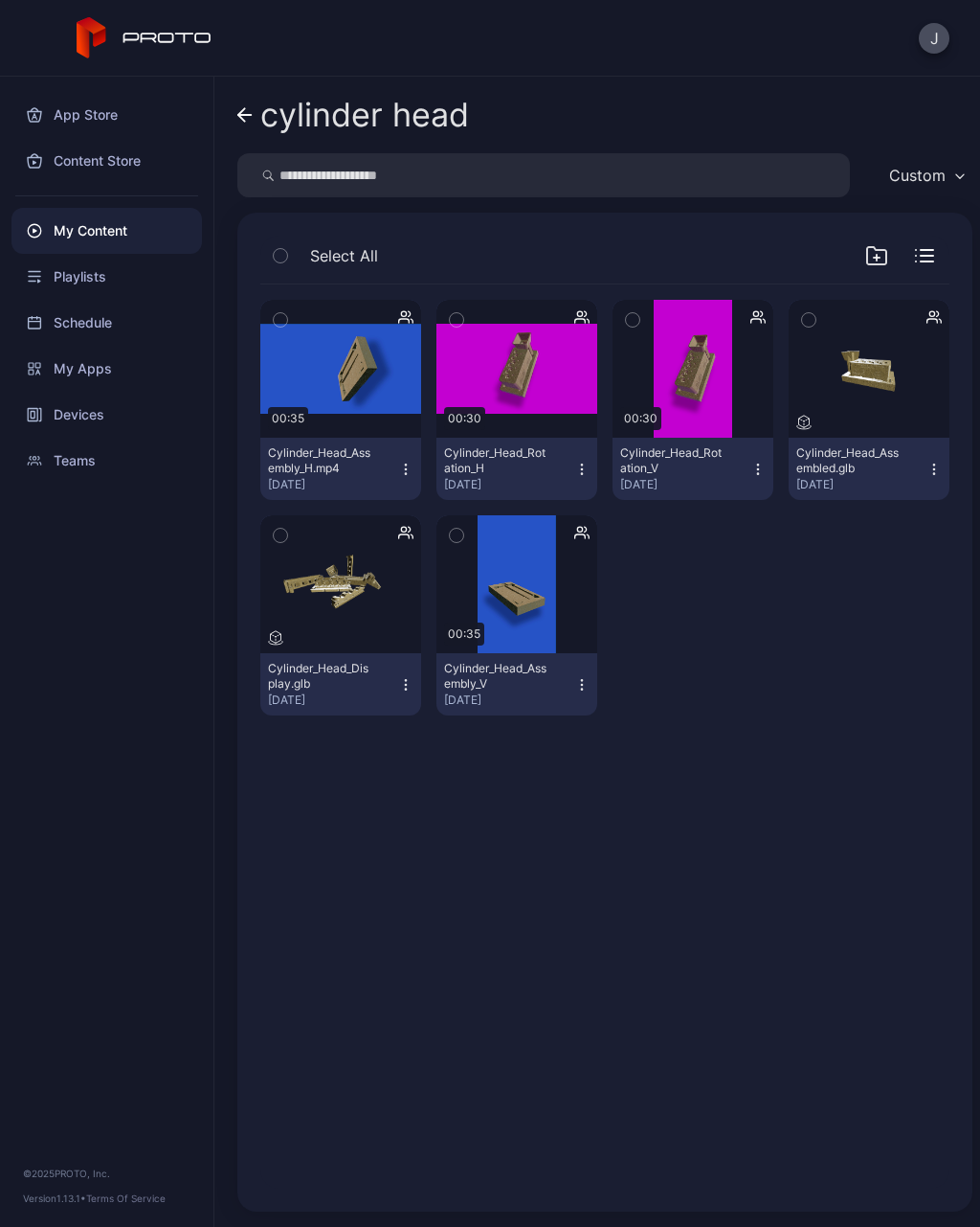
click at [288, 248] on button "button" at bounding box center [280, 256] width 40 height 40
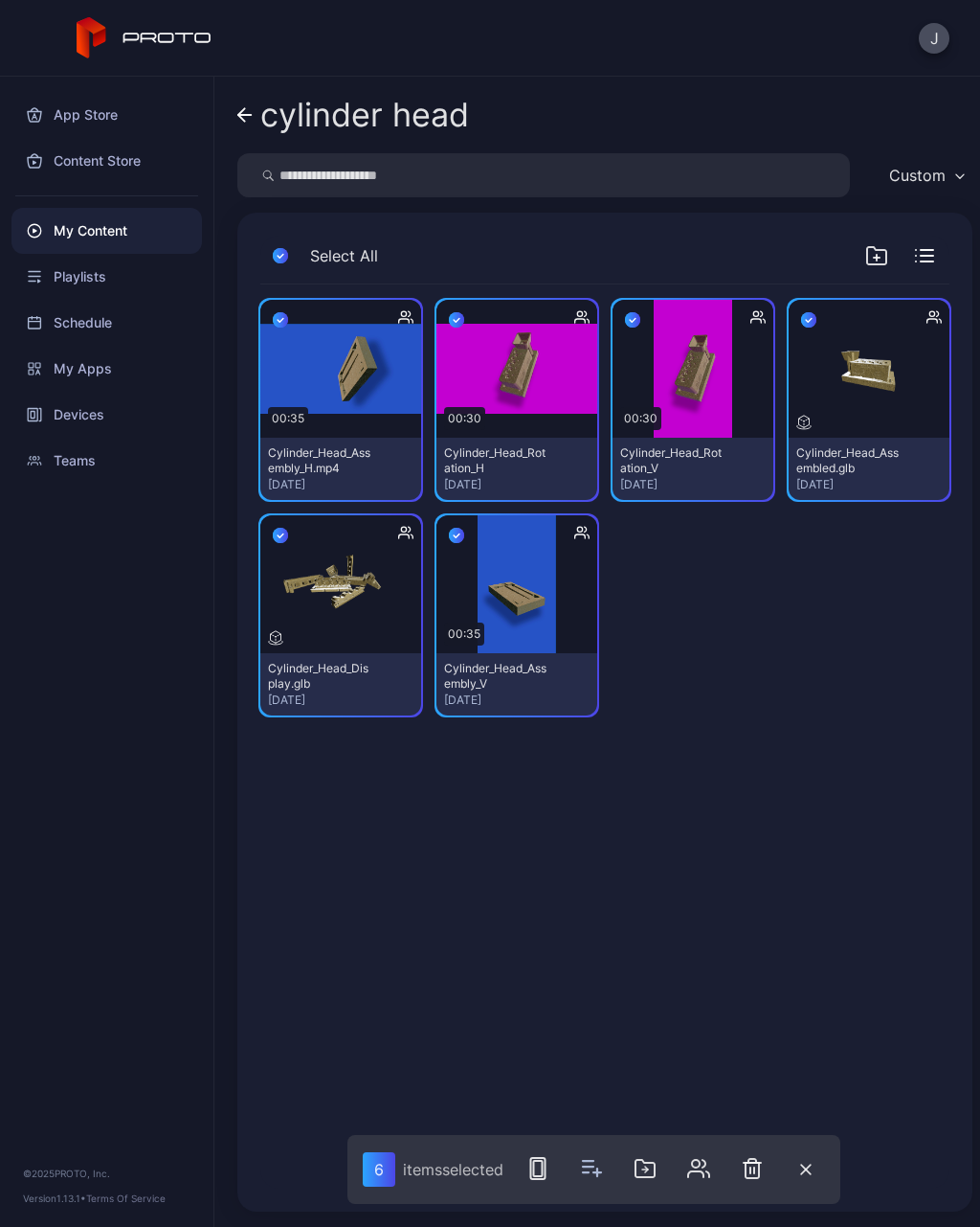
click at [710, 1163] on icon "button" at bounding box center [698, 1167] width 23 height 23
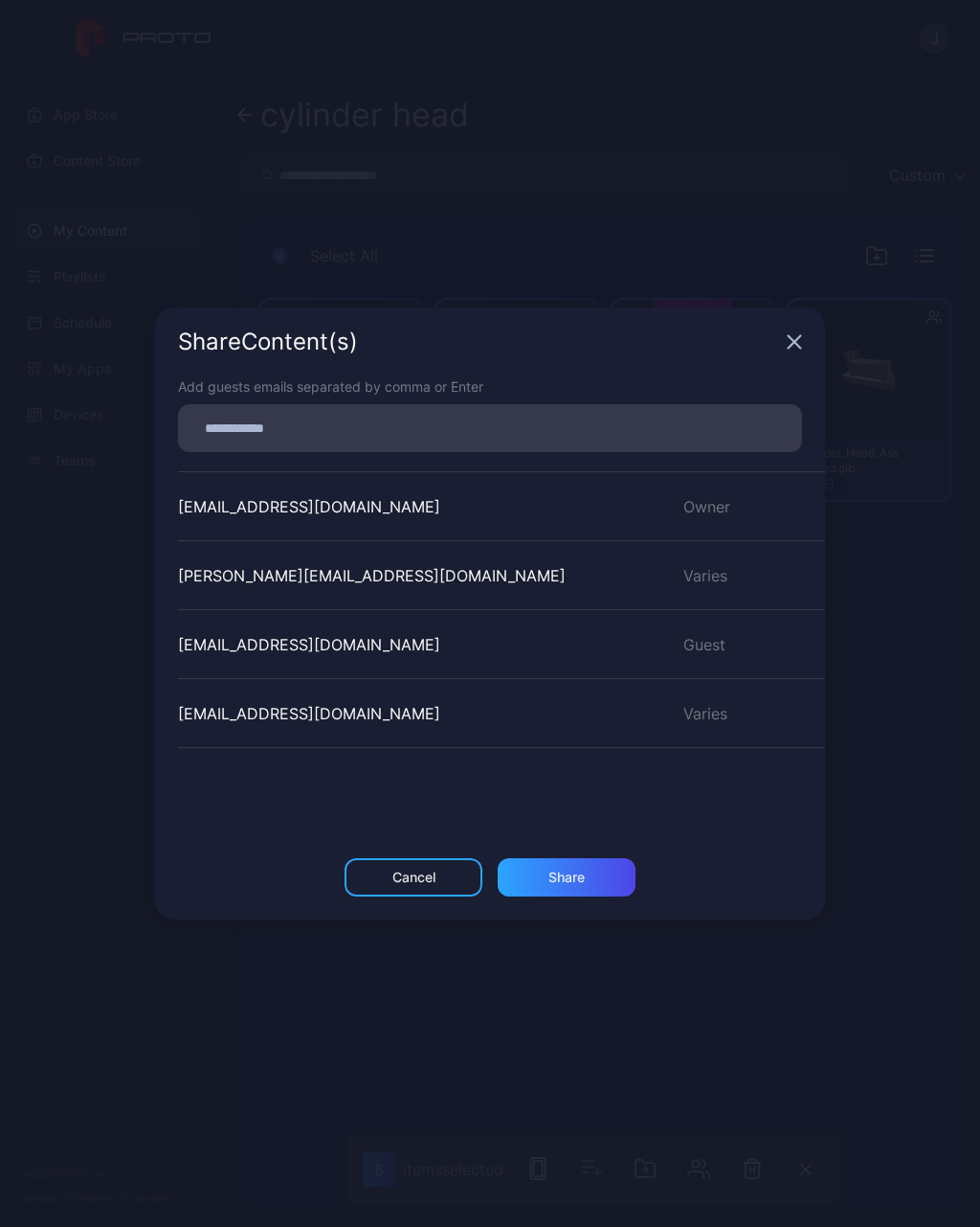
click at [332, 434] on input at bounding box center [490, 427] width 601 height 24
type input "**********"
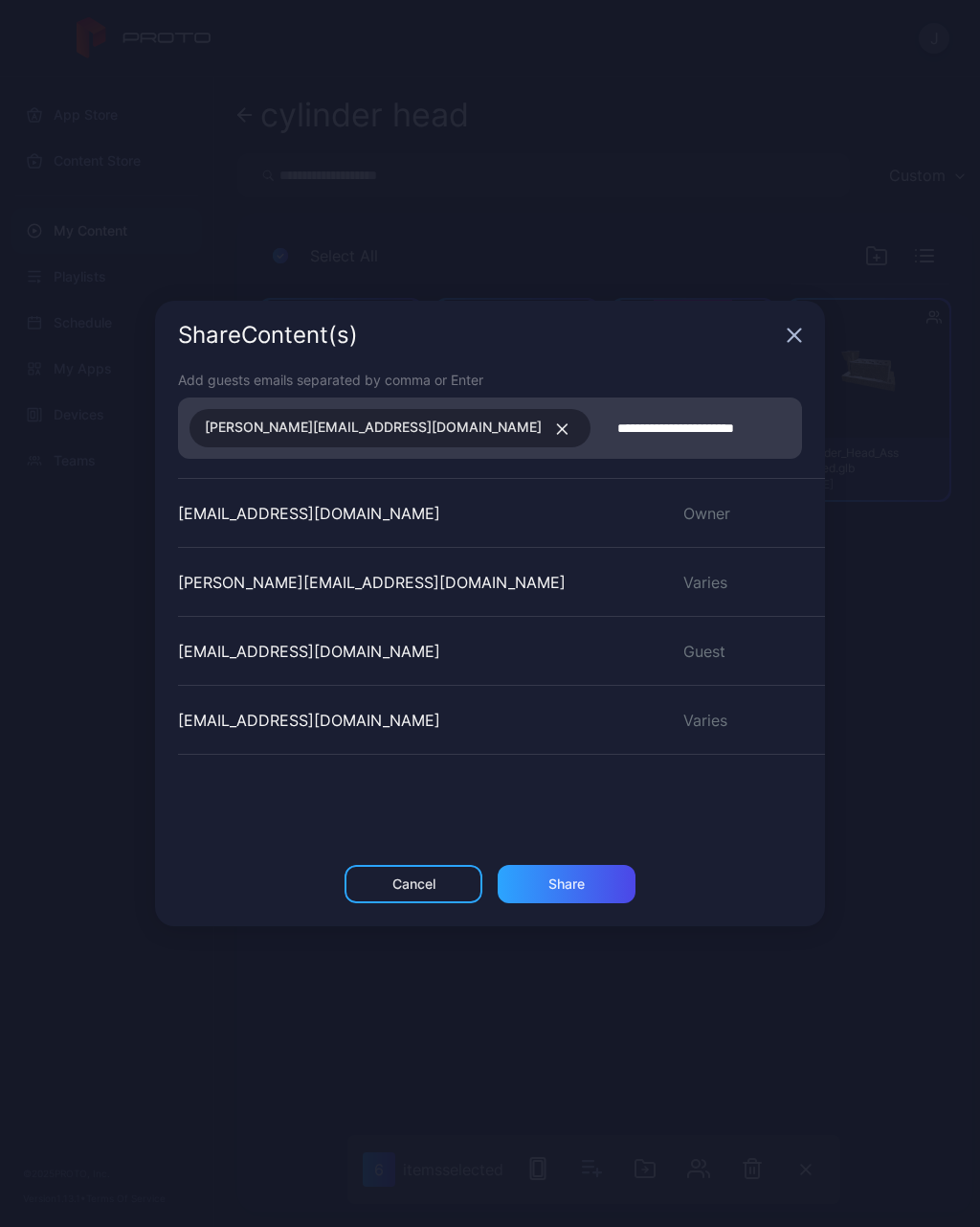
type input "**********"
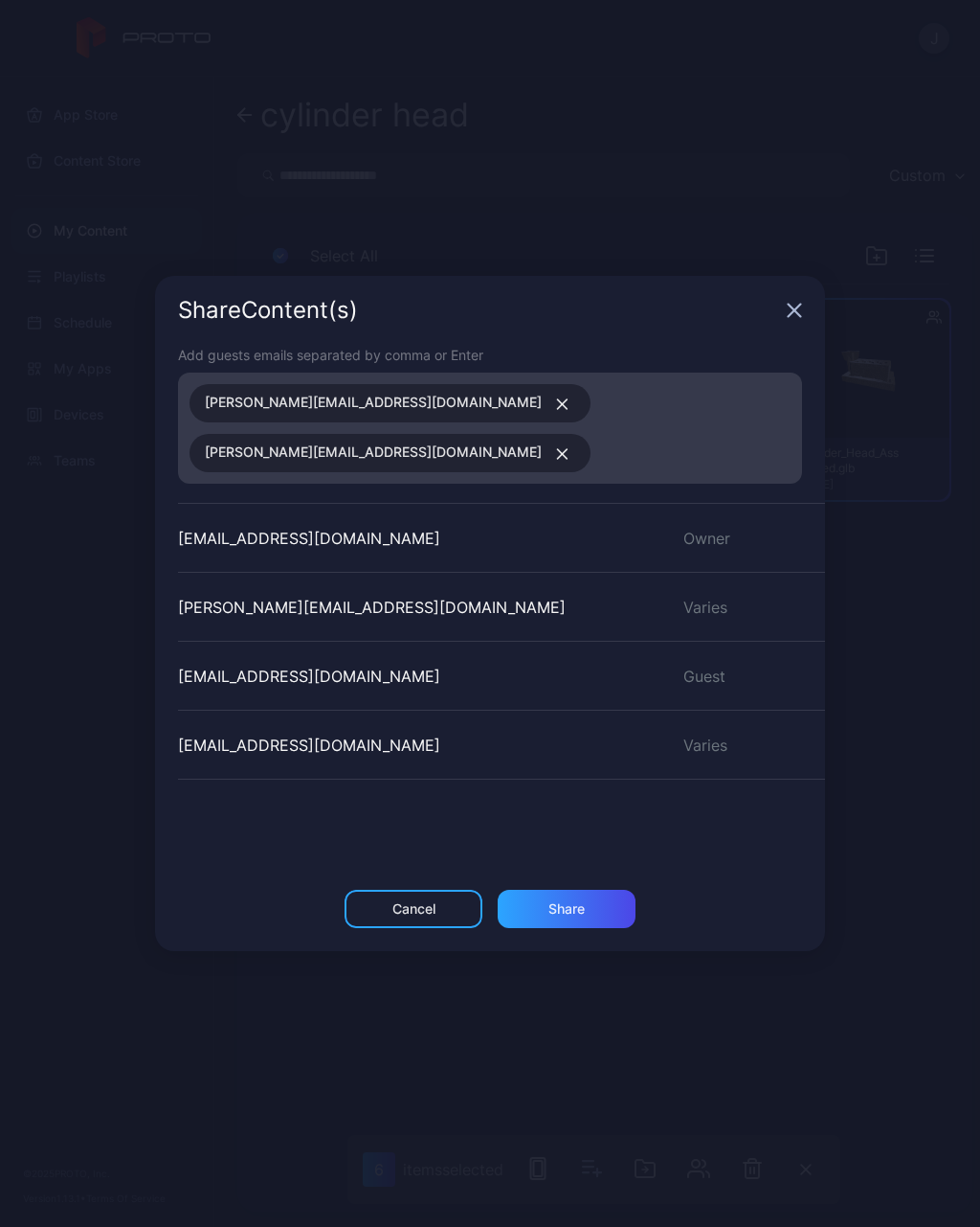
click at [752, 805] on div "Add guests emails separated by comma or Enter [PERSON_NAME][EMAIL_ADDRESS][DOMA…" at bounding box center [490, 617] width 671 height 544
click at [585, 906] on div "Share" at bounding box center [566, 909] width 36 height 16
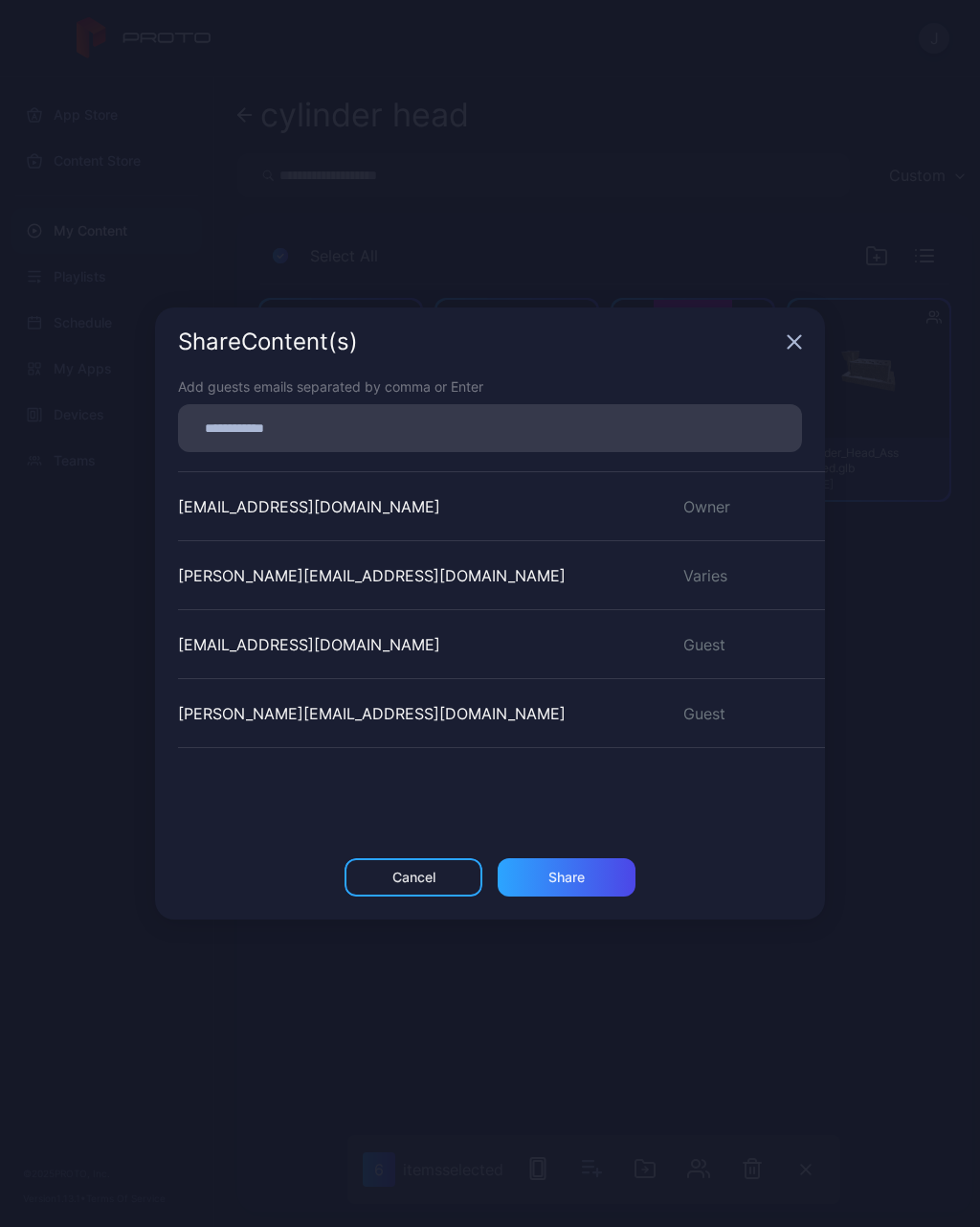
click at [805, 1031] on div "Share Content (s) Add guests emails separated by comma or Enter [EMAIL_ADDRESS]…" at bounding box center [490, 613] width 980 height 1227
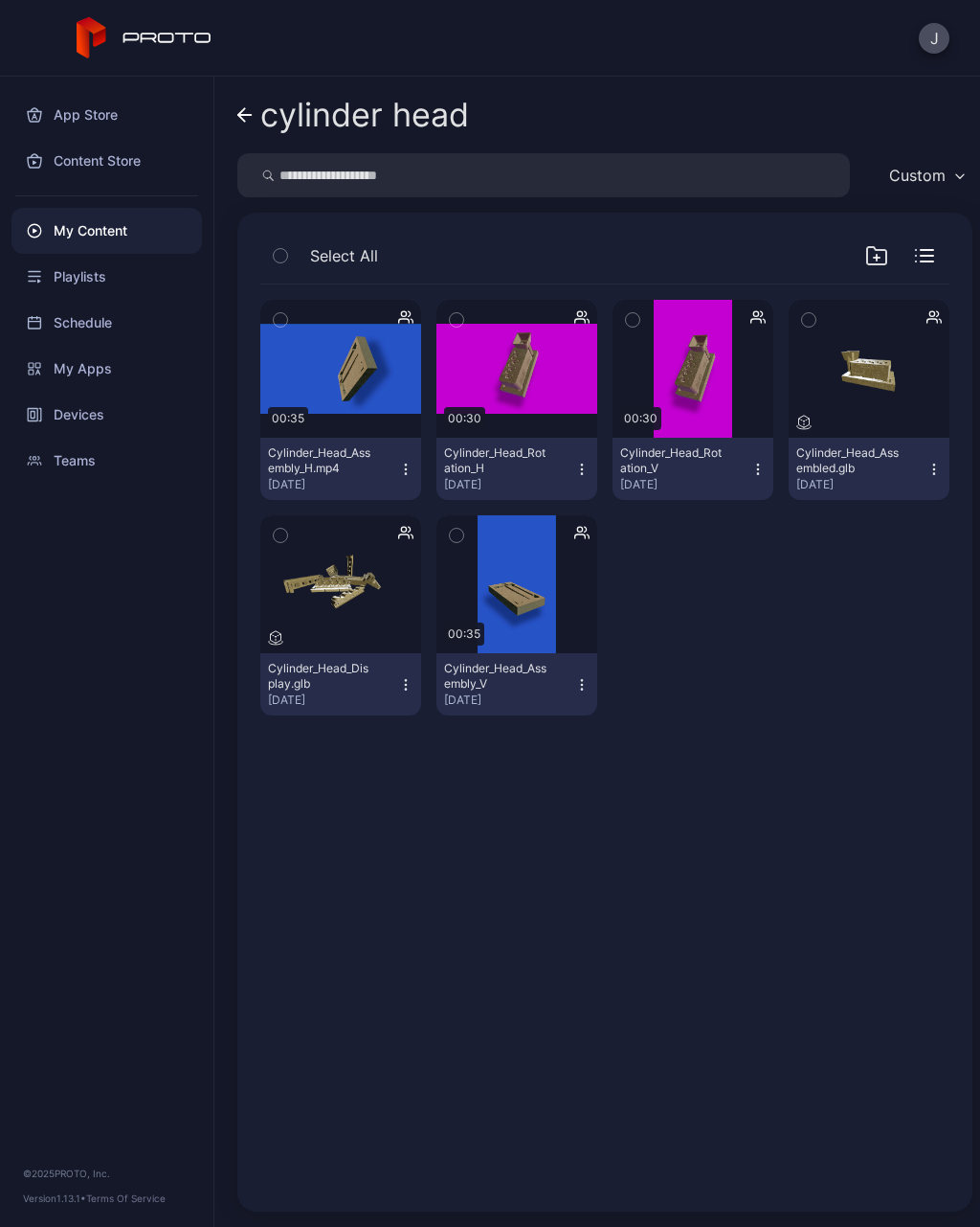
click at [579, 659] on button "Cylinder_Head_Assembly_V [DATE]" at bounding box center [517, 684] width 161 height 63
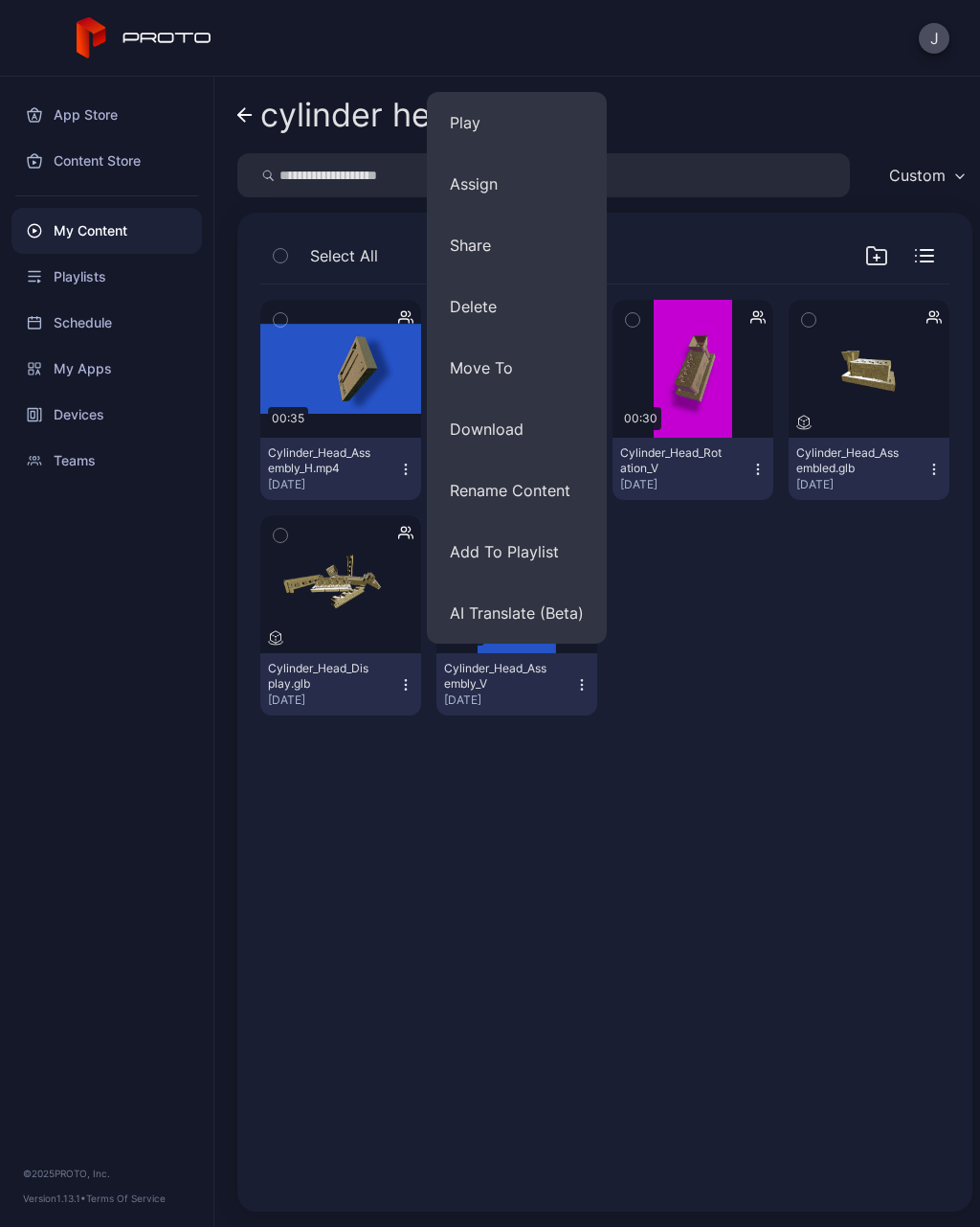
click at [810, 674] on div "Preview 00:35 Cylinder_Head_Assembly_H.mp4 [DATE] Preview 00:30 Cylinder_Head_R…" at bounding box center [605, 507] width 689 height 447
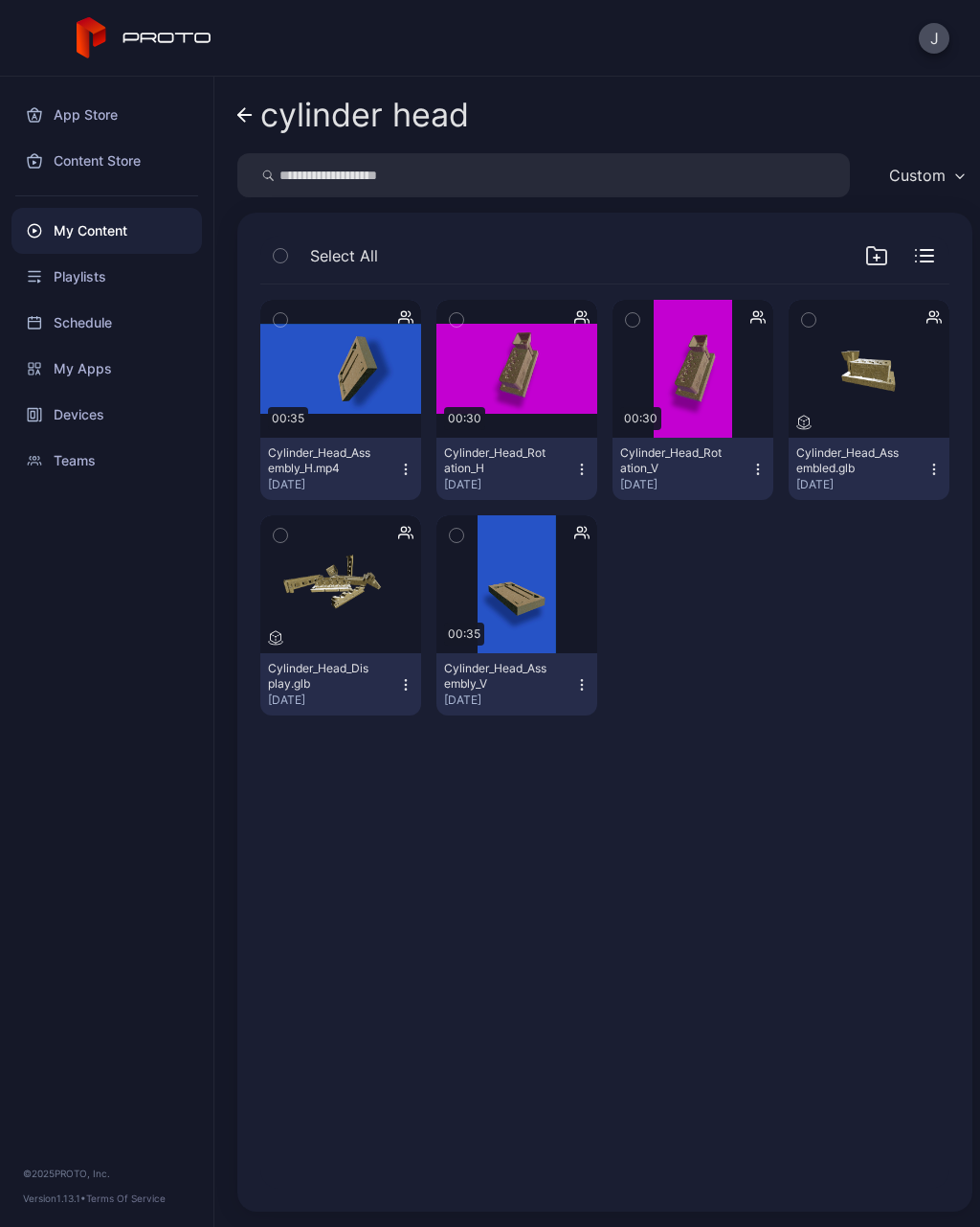
click at [87, 224] on div "My Content" at bounding box center [107, 230] width 191 height 46
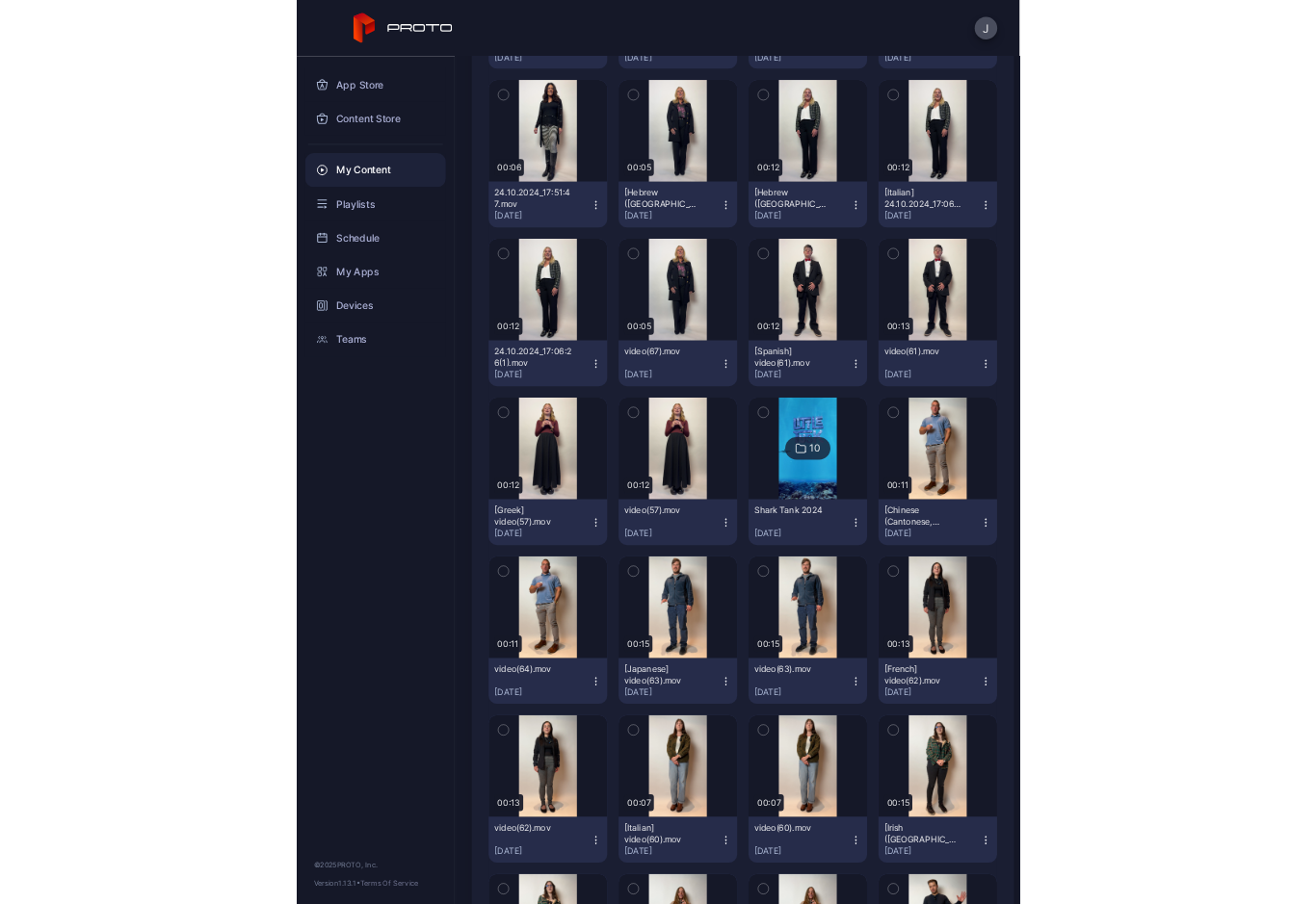
scroll to position [3054, 0]
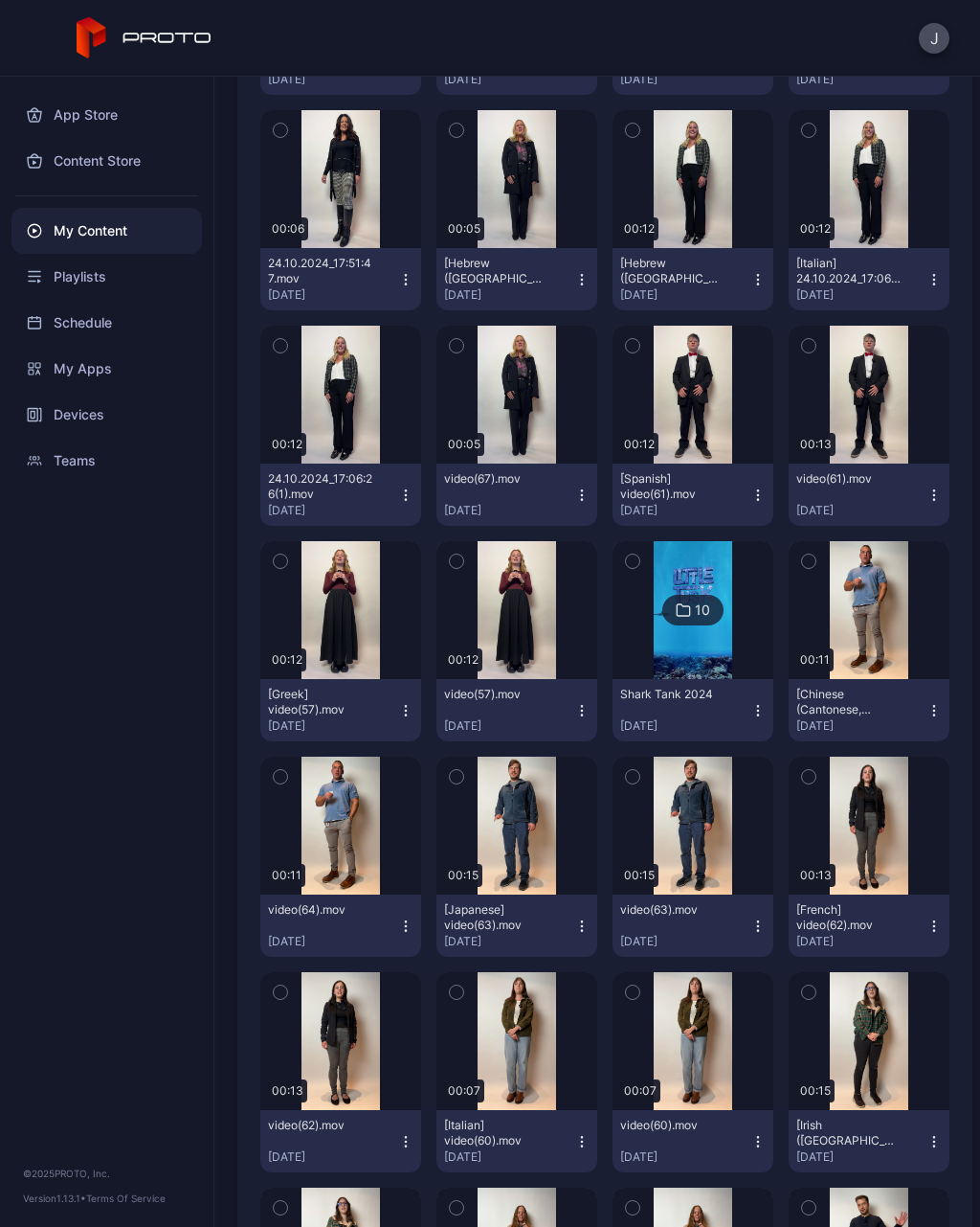
click at [690, 710] on div "Shark Tank [DATE], 2024" at bounding box center [685, 710] width 130 height 47
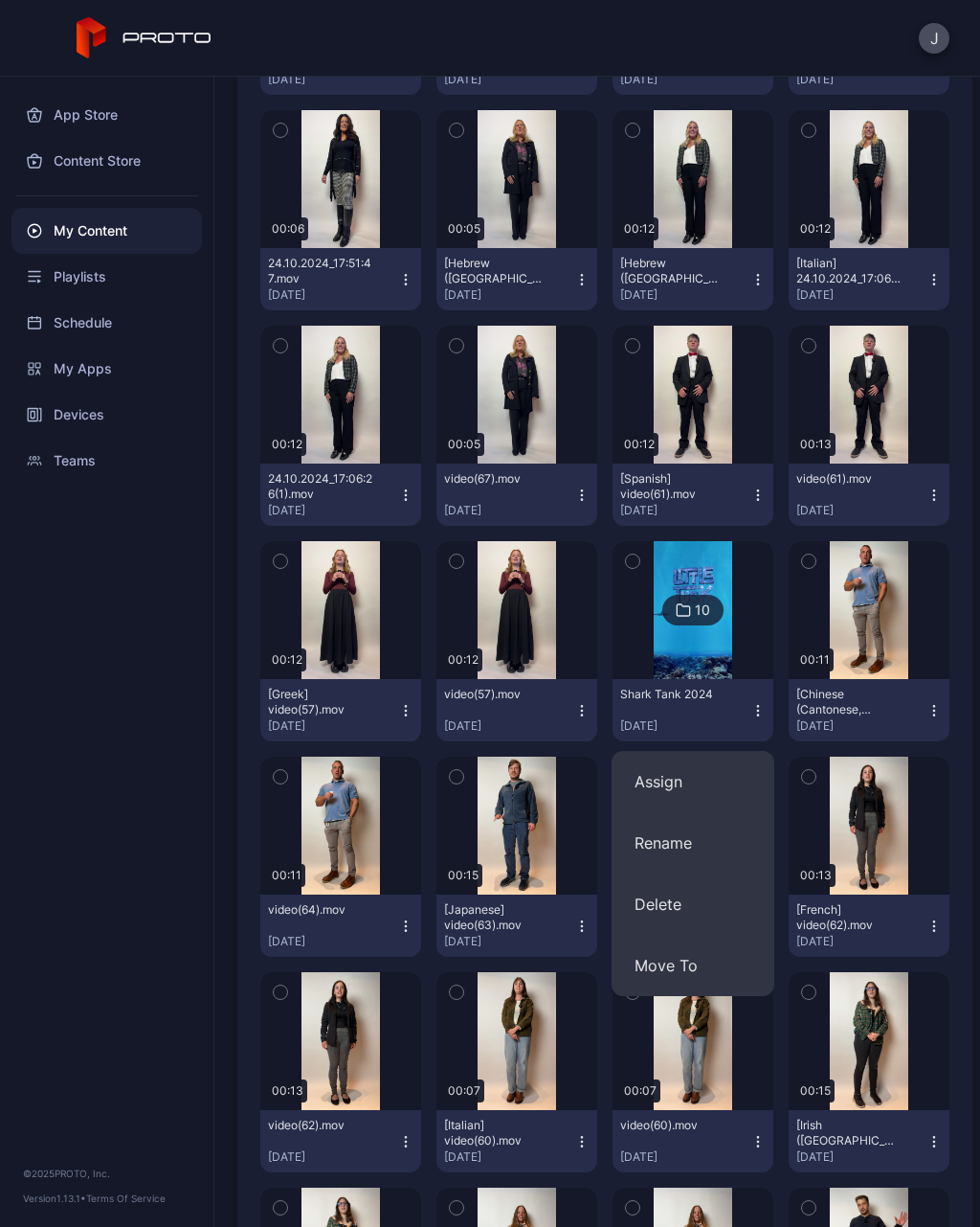
click at [703, 650] on img at bounding box center [692, 610] width 77 height 138
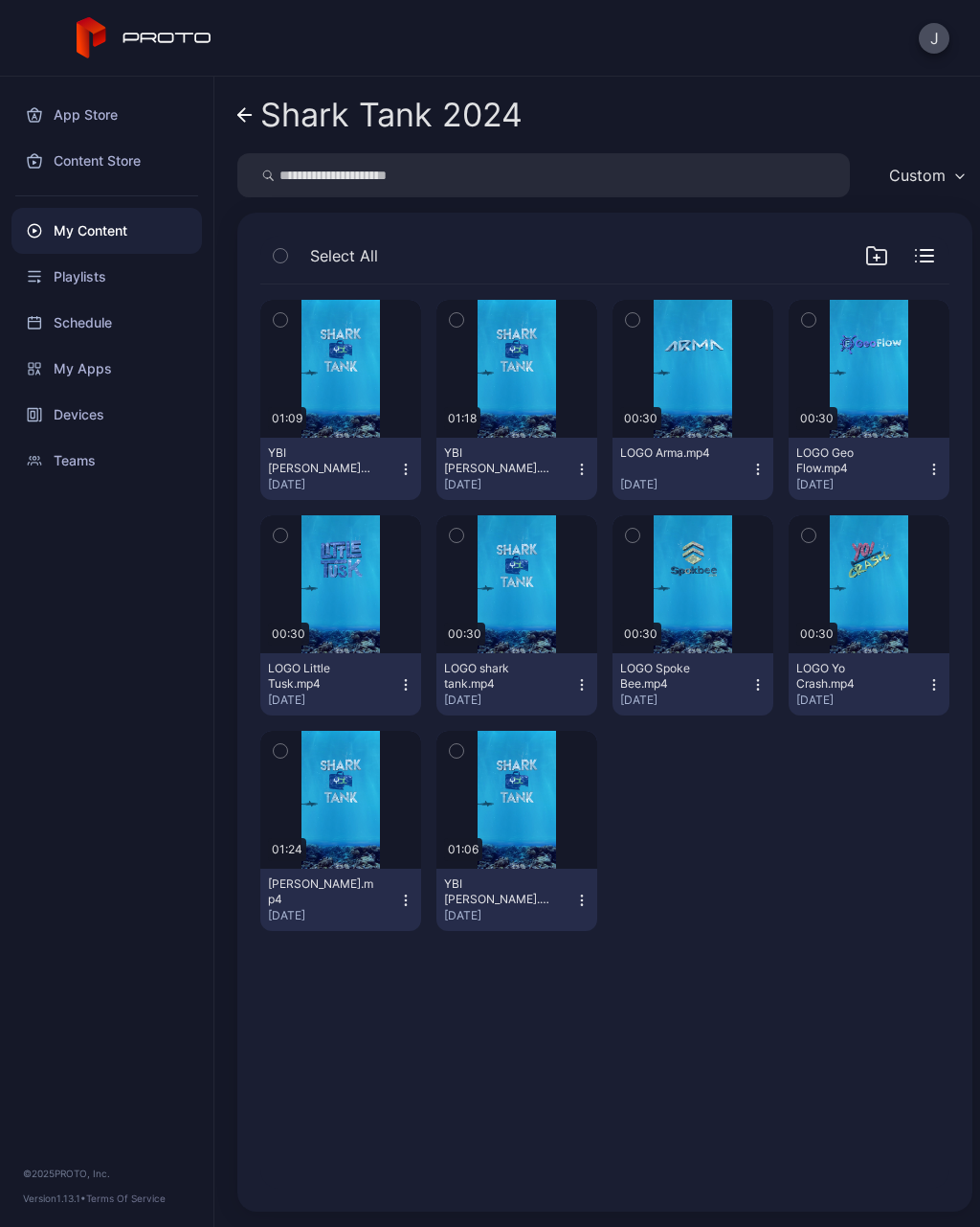
click at [285, 749] on icon "button" at bounding box center [281, 751] width 14 height 22
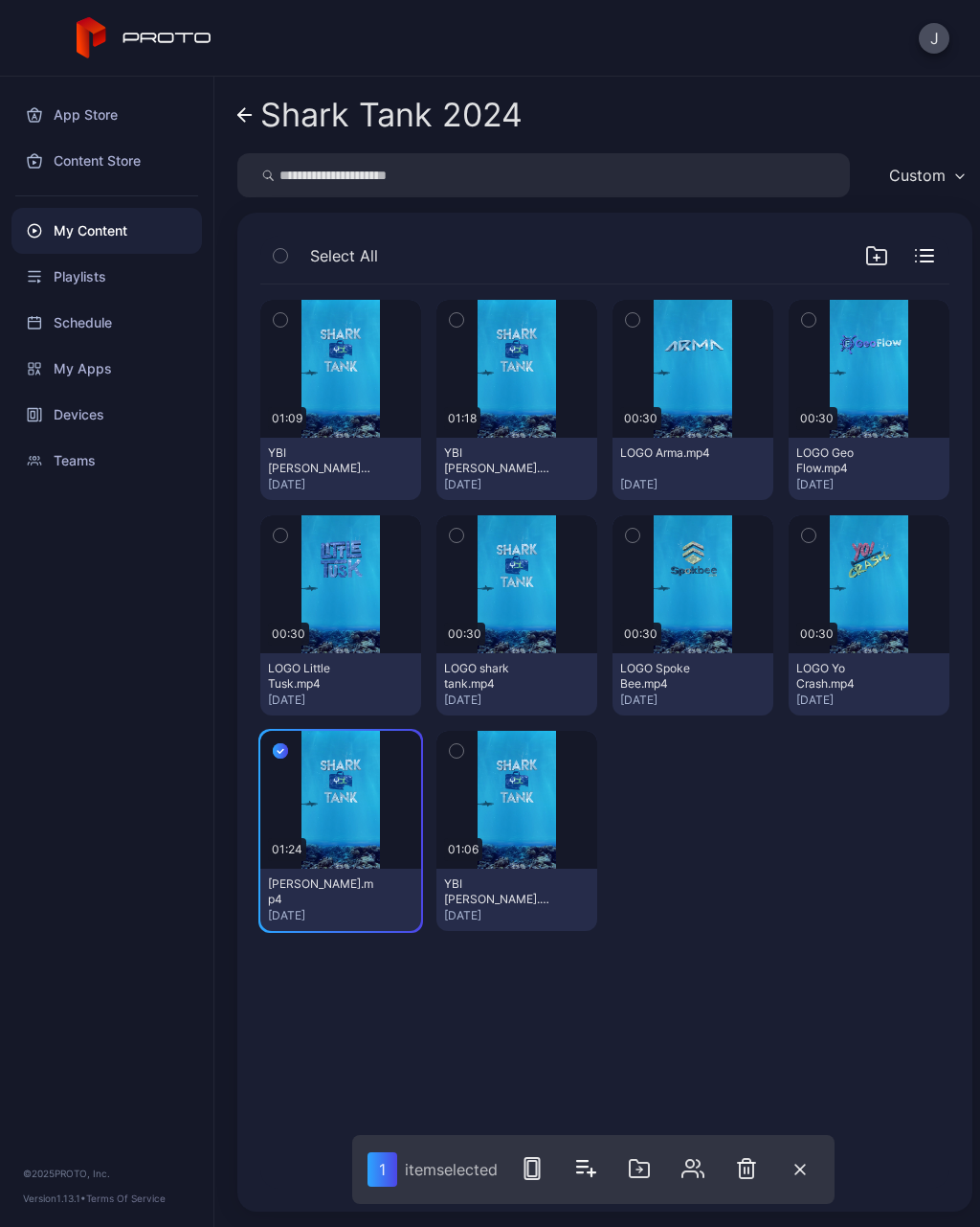
click at [698, 1177] on icon "button" at bounding box center [692, 1167] width 23 height 23
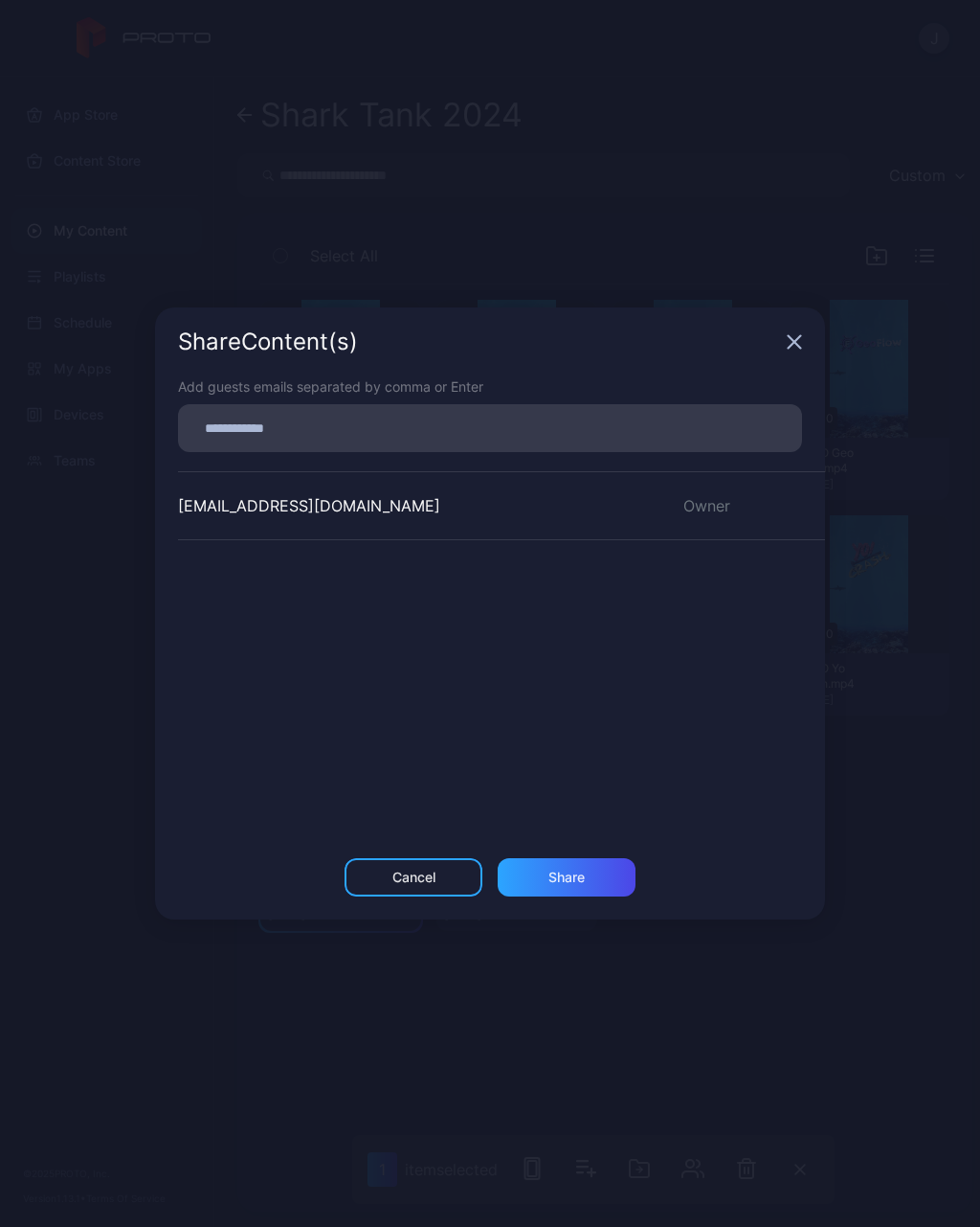
click at [349, 424] on input at bounding box center [490, 427] width 601 height 24
type input "**********"
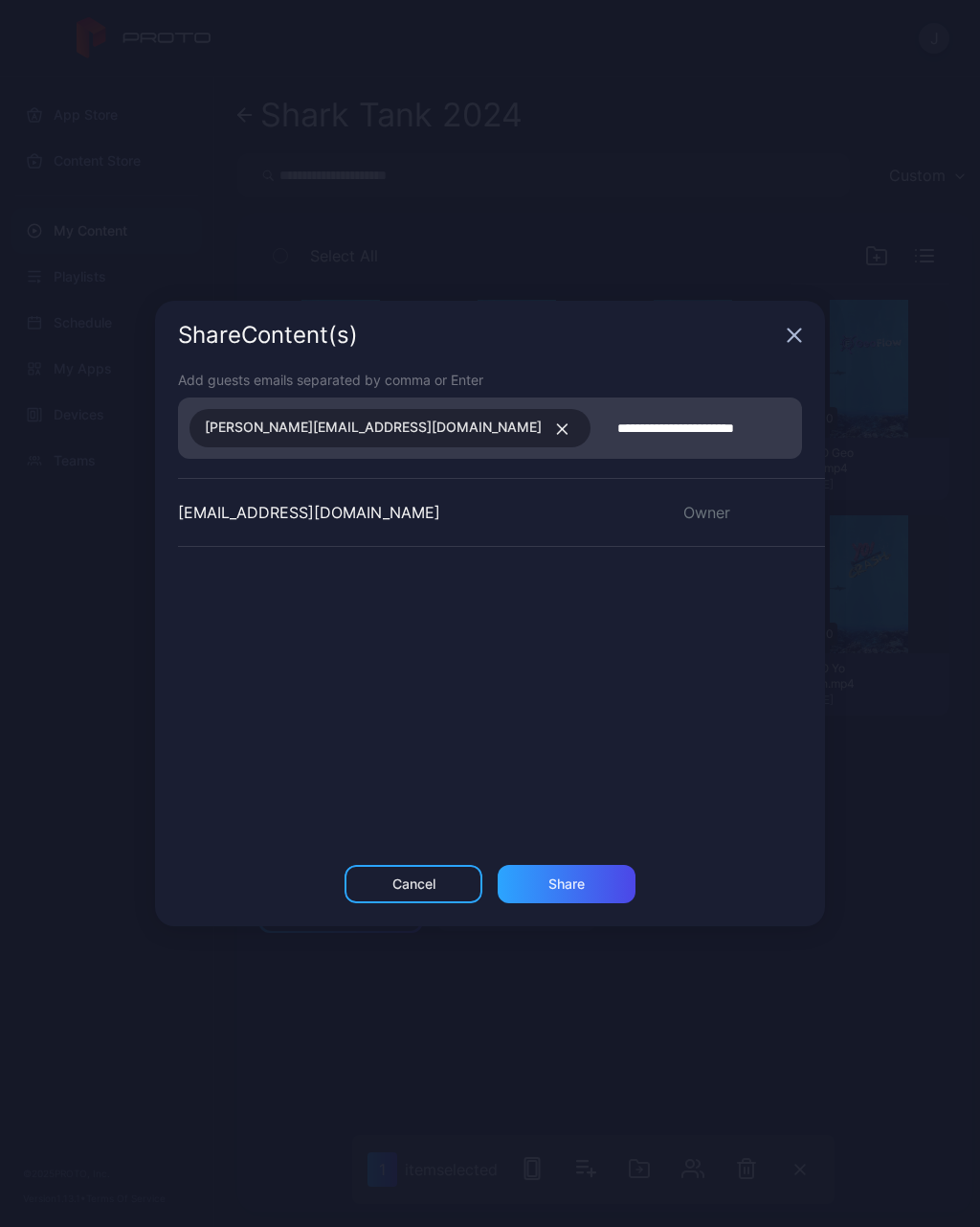
type input "**********"
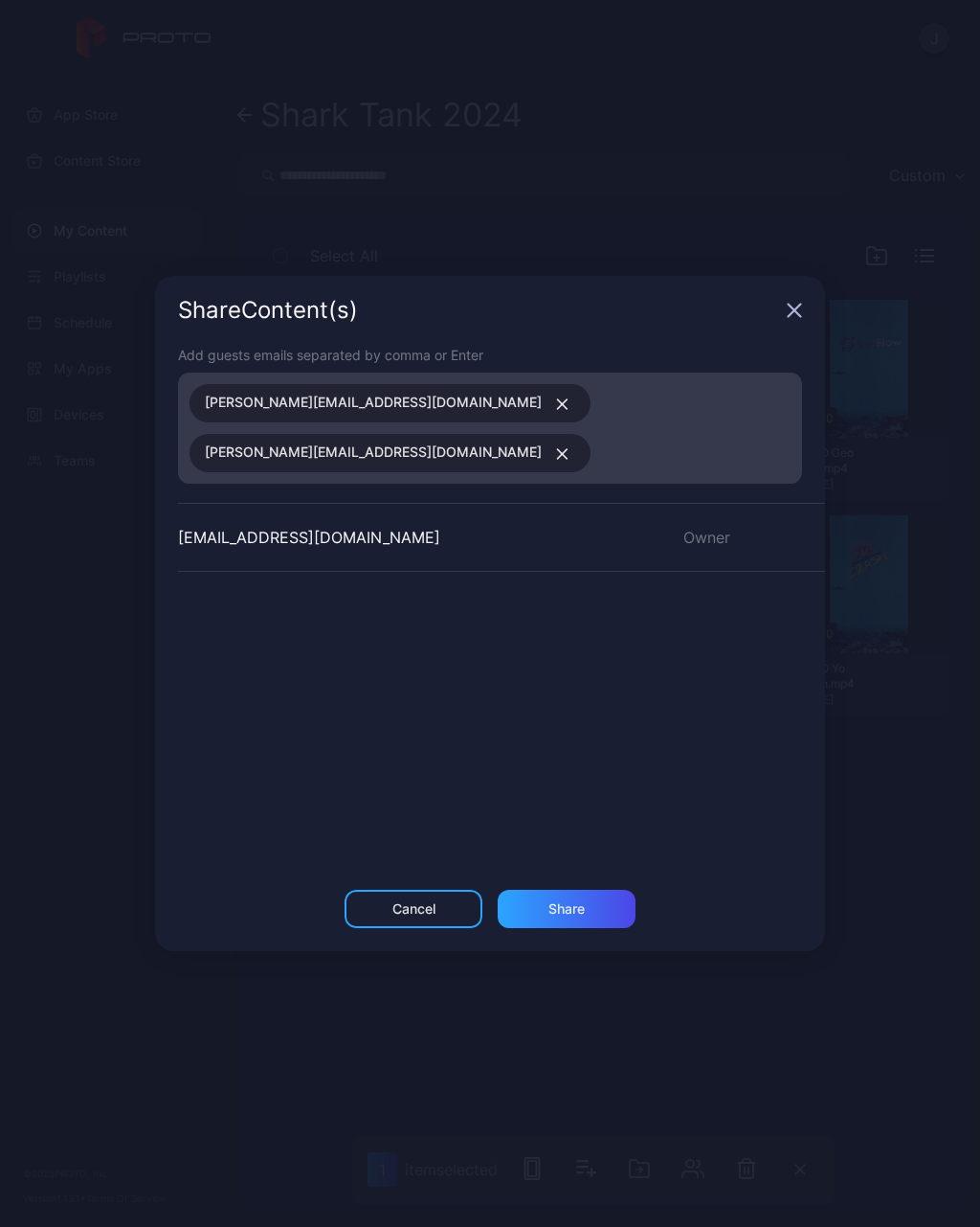
click at [728, 697] on div "[EMAIL_ADDRESS][DOMAIN_NAME] Owner" at bounding box center [501, 645] width 647 height 287
click at [589, 901] on div "Share" at bounding box center [567, 909] width 138 height 38
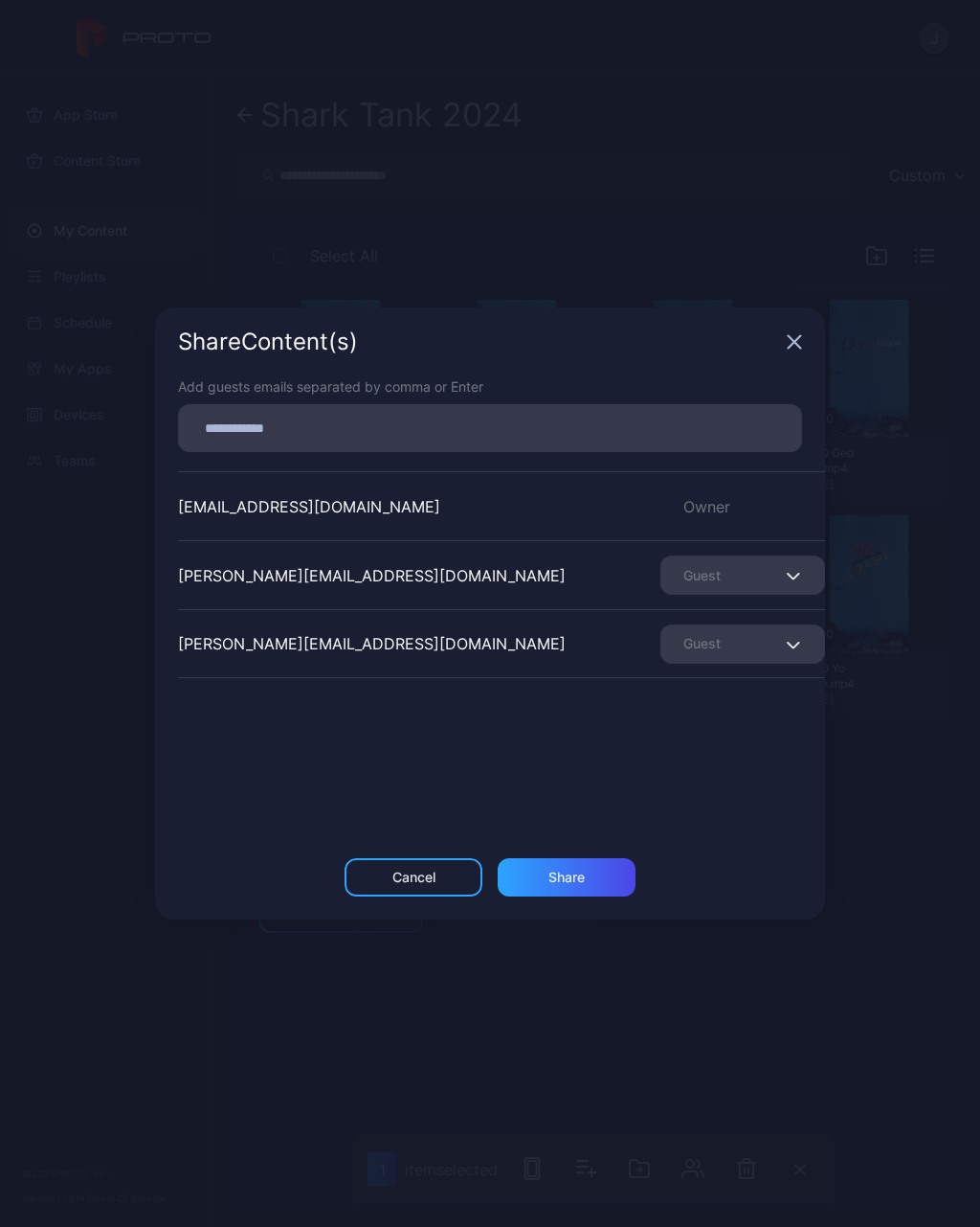
click at [889, 729] on div "Share Content (s) Add guests emails separated by comma or Enter [EMAIL_ADDRESS]…" at bounding box center [490, 613] width 980 height 1227
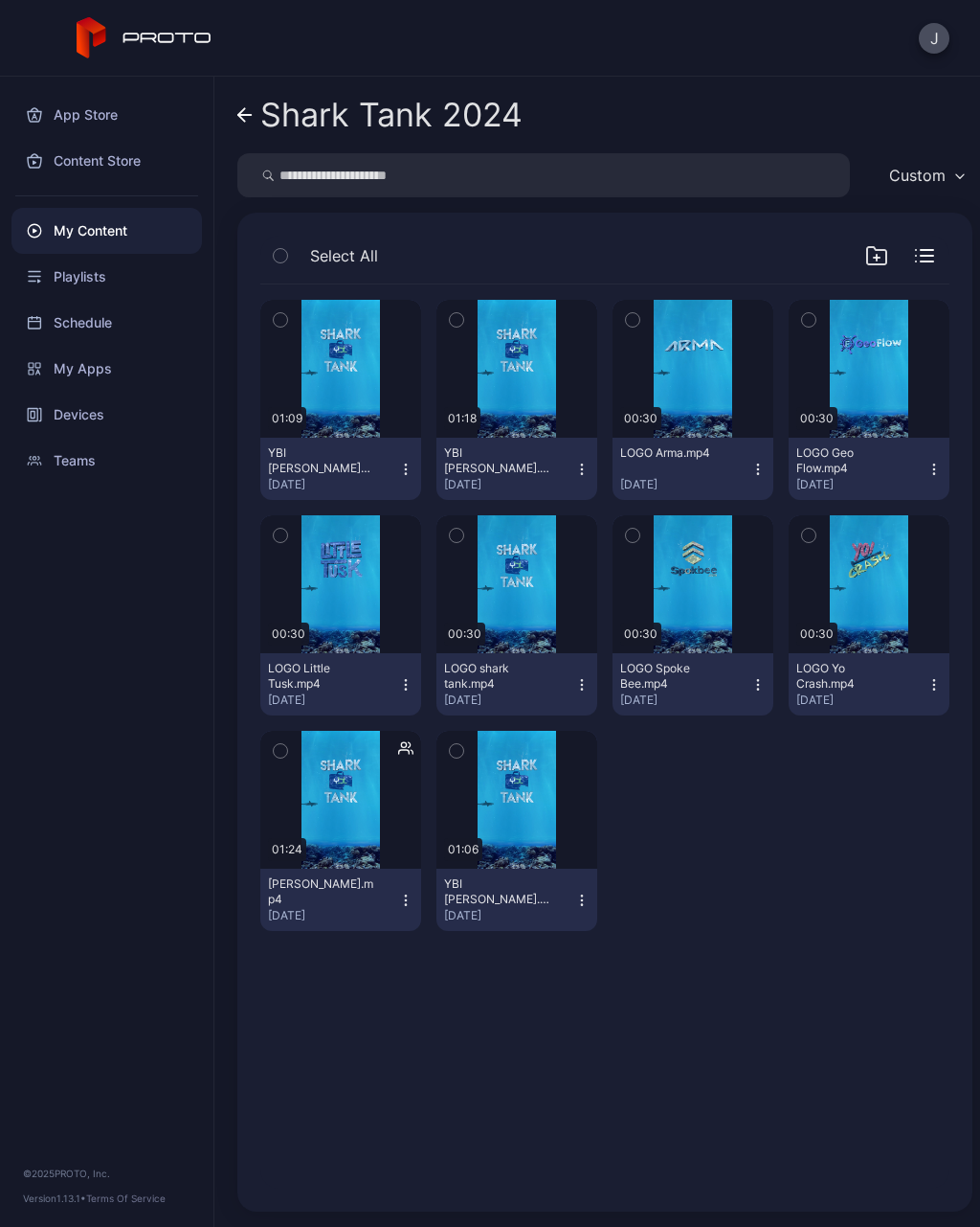
click at [244, 112] on icon at bounding box center [246, 116] width 16 height 17
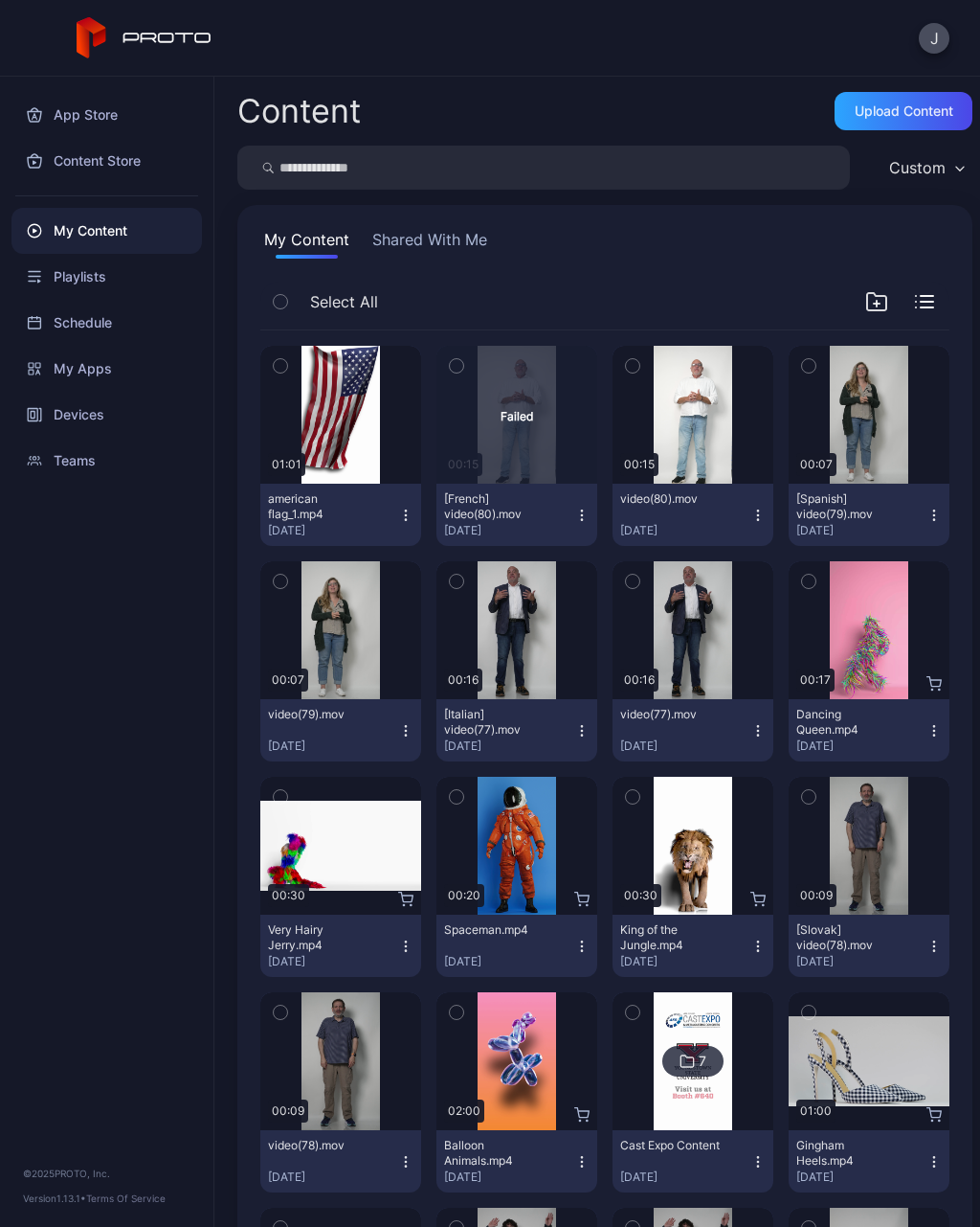
click at [414, 155] on input "search" at bounding box center [544, 167] width 613 height 44
type input "*****"
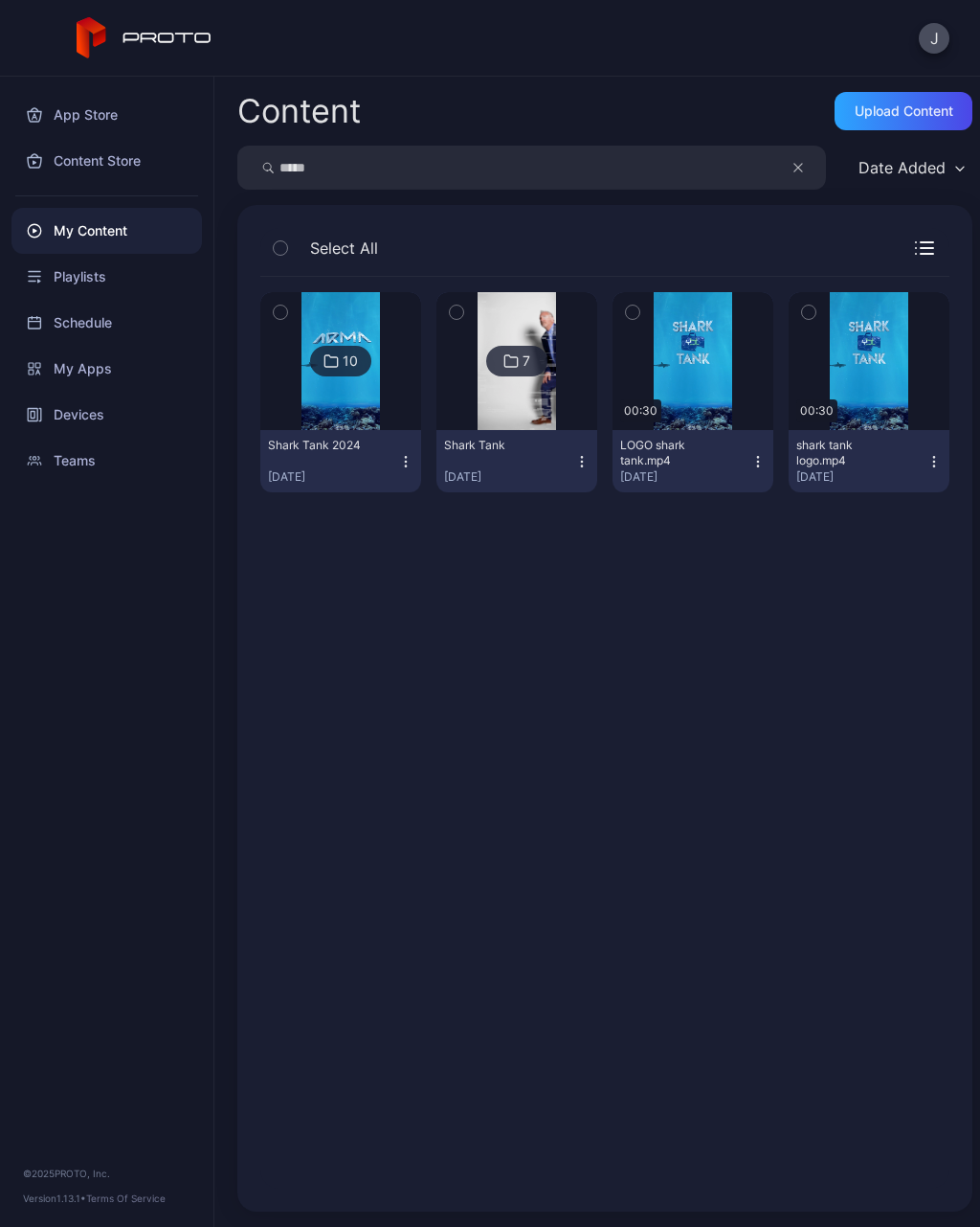
click at [524, 460] on div "Shark Tank [DATE]" at bounding box center [509, 461] width 130 height 47
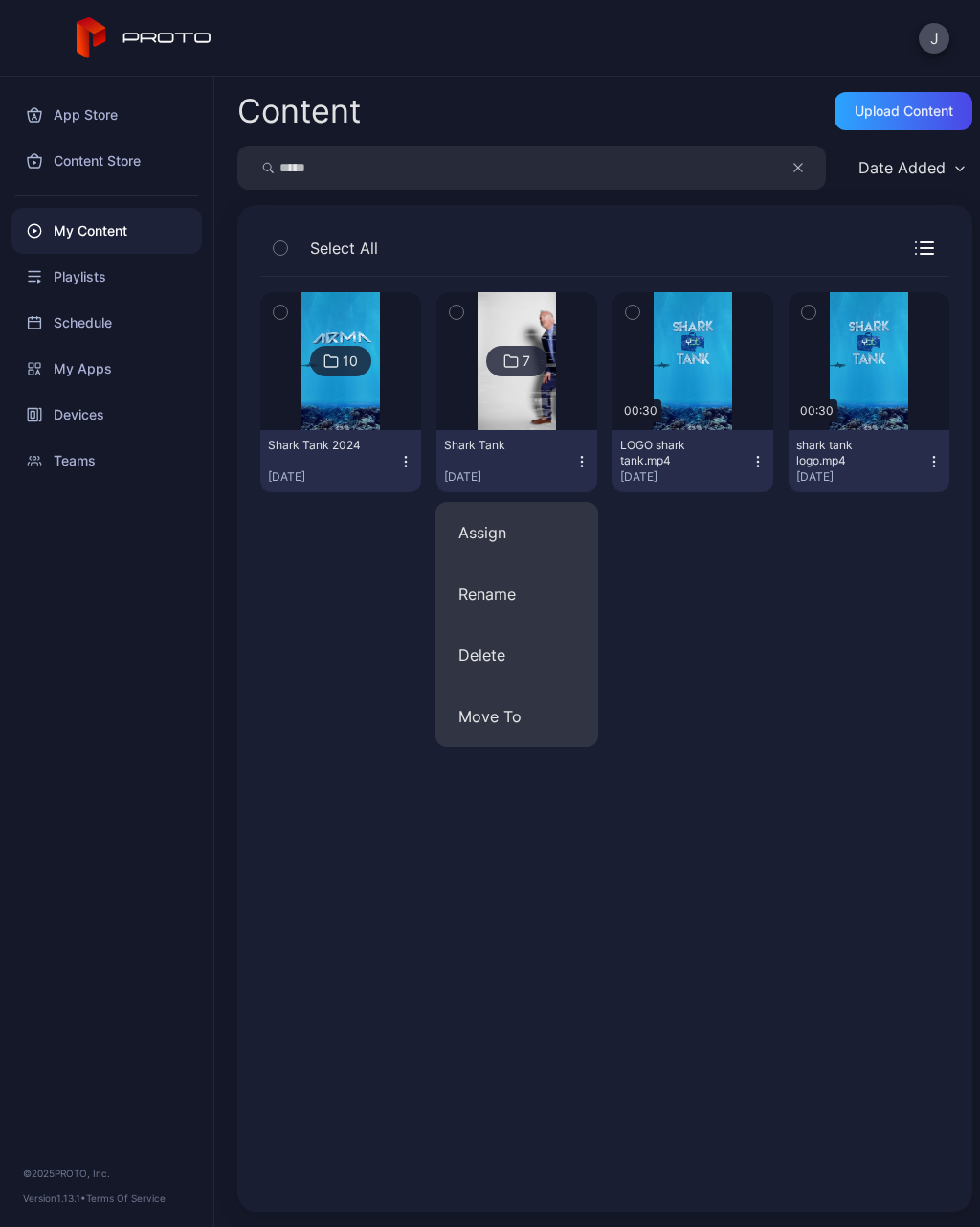
click at [502, 404] on img at bounding box center [516, 360] width 77 height 138
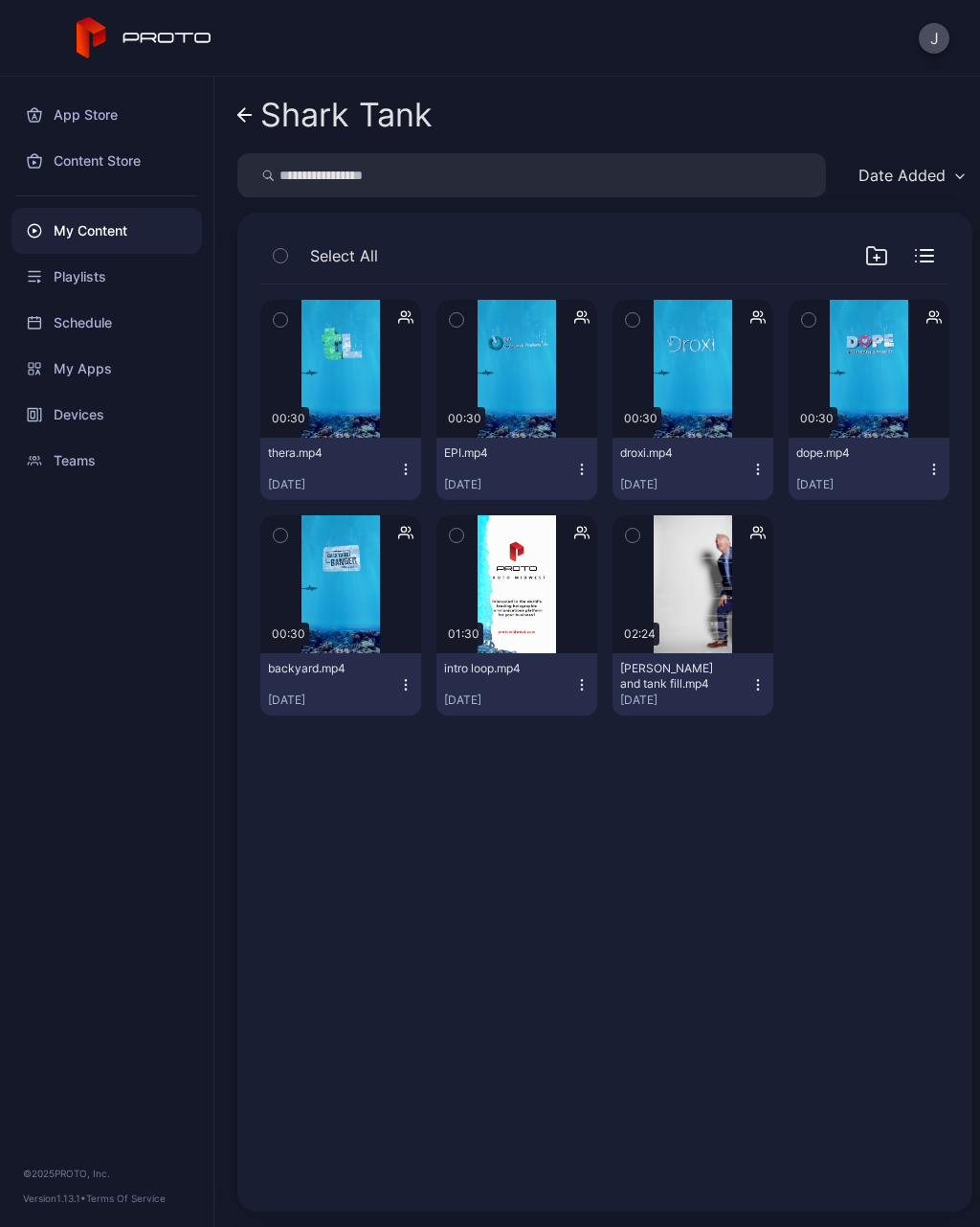
click at [765, 686] on icon "button" at bounding box center [759, 684] width 16 height 16
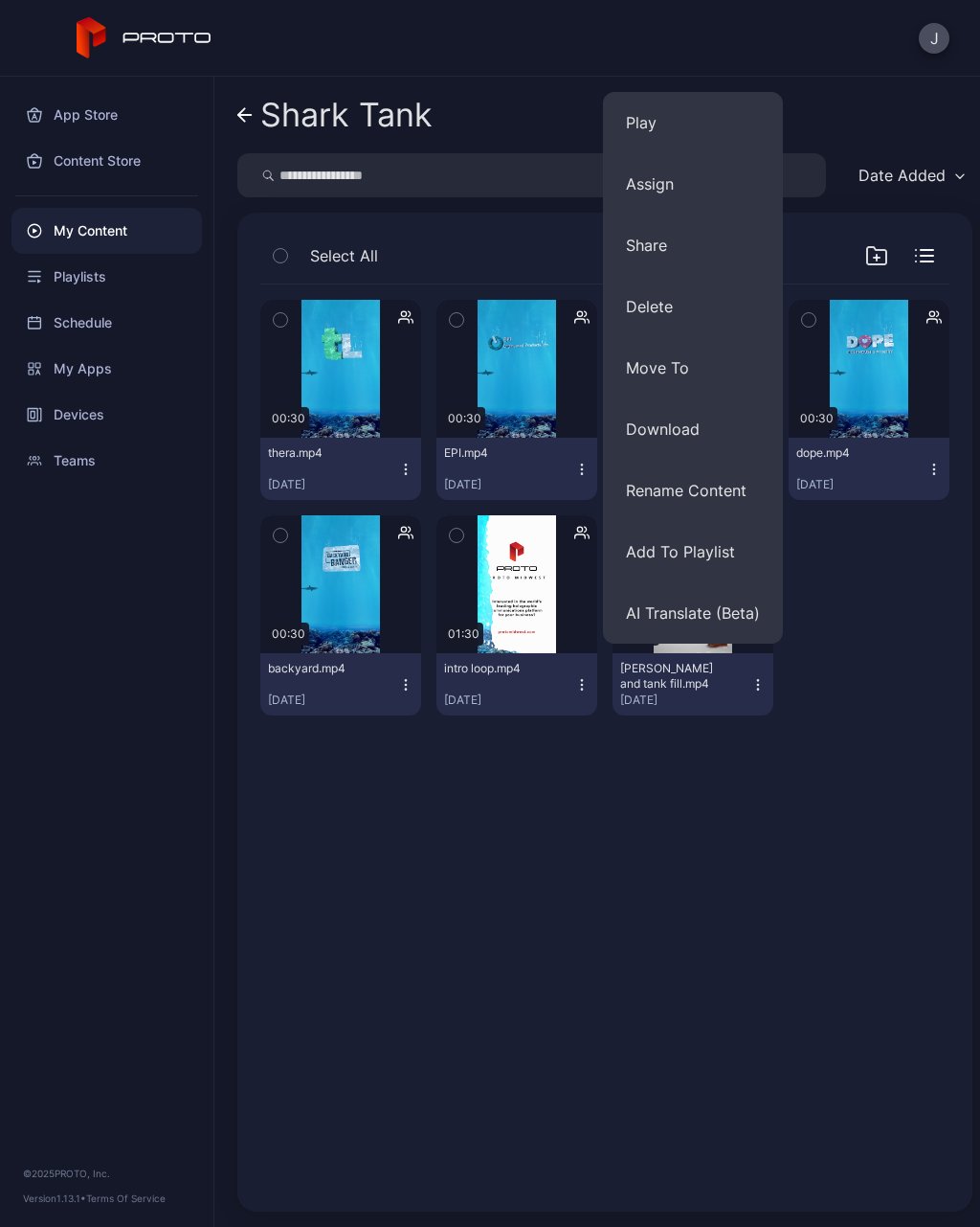
click at [652, 250] on button "Share" at bounding box center [693, 245] width 180 height 62
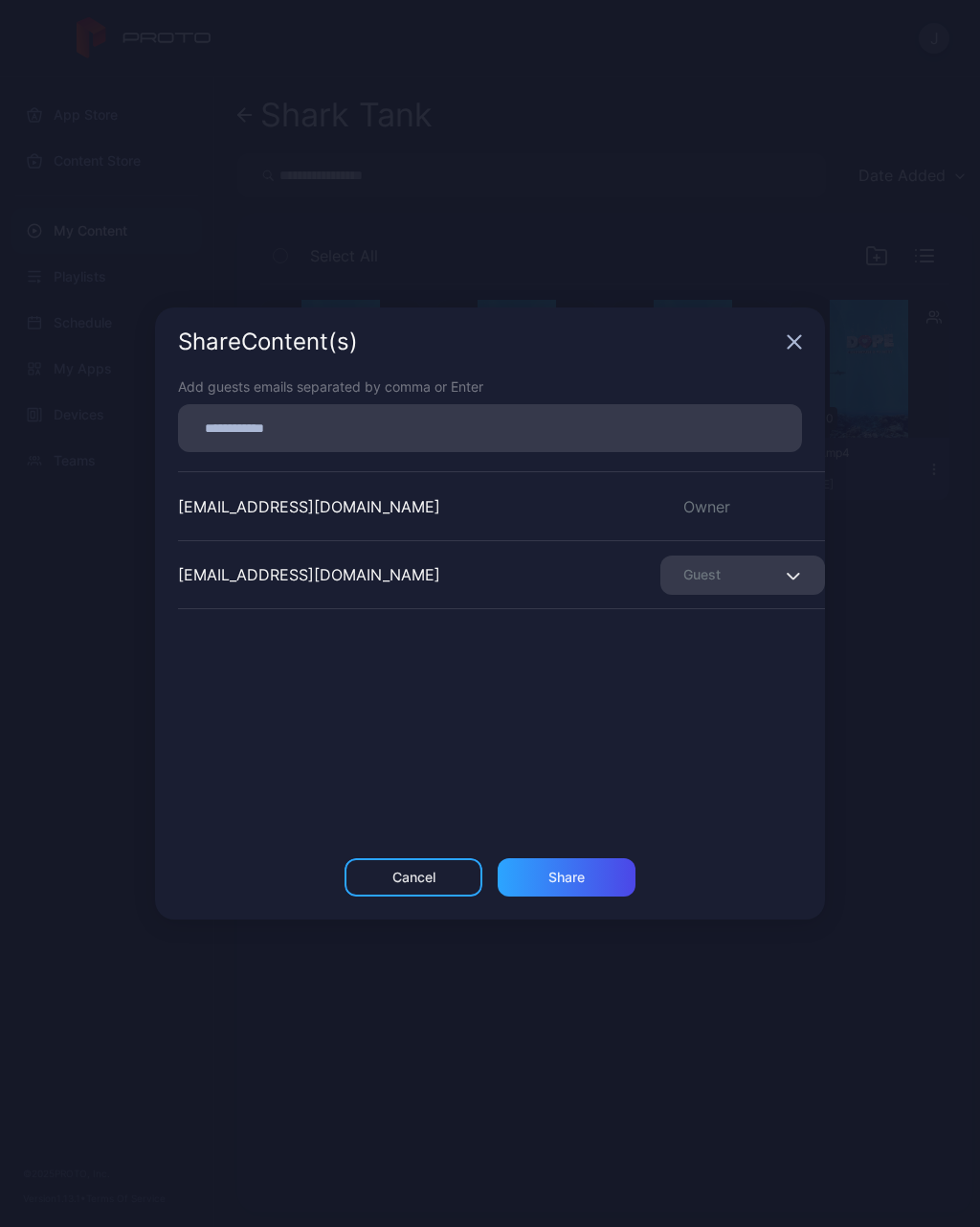
click at [452, 420] on input at bounding box center [490, 427] width 601 height 24
type input "**********"
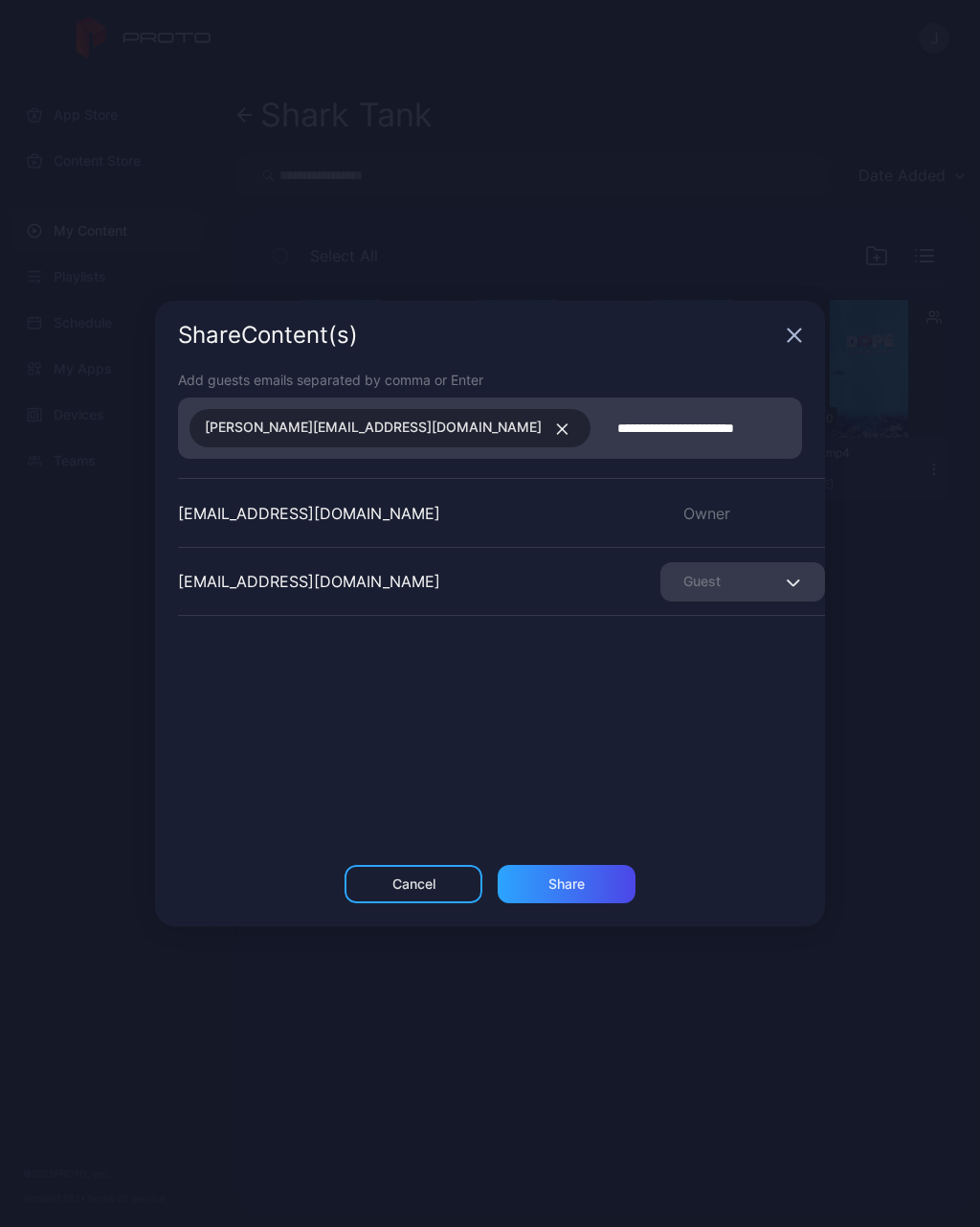
type input "**********"
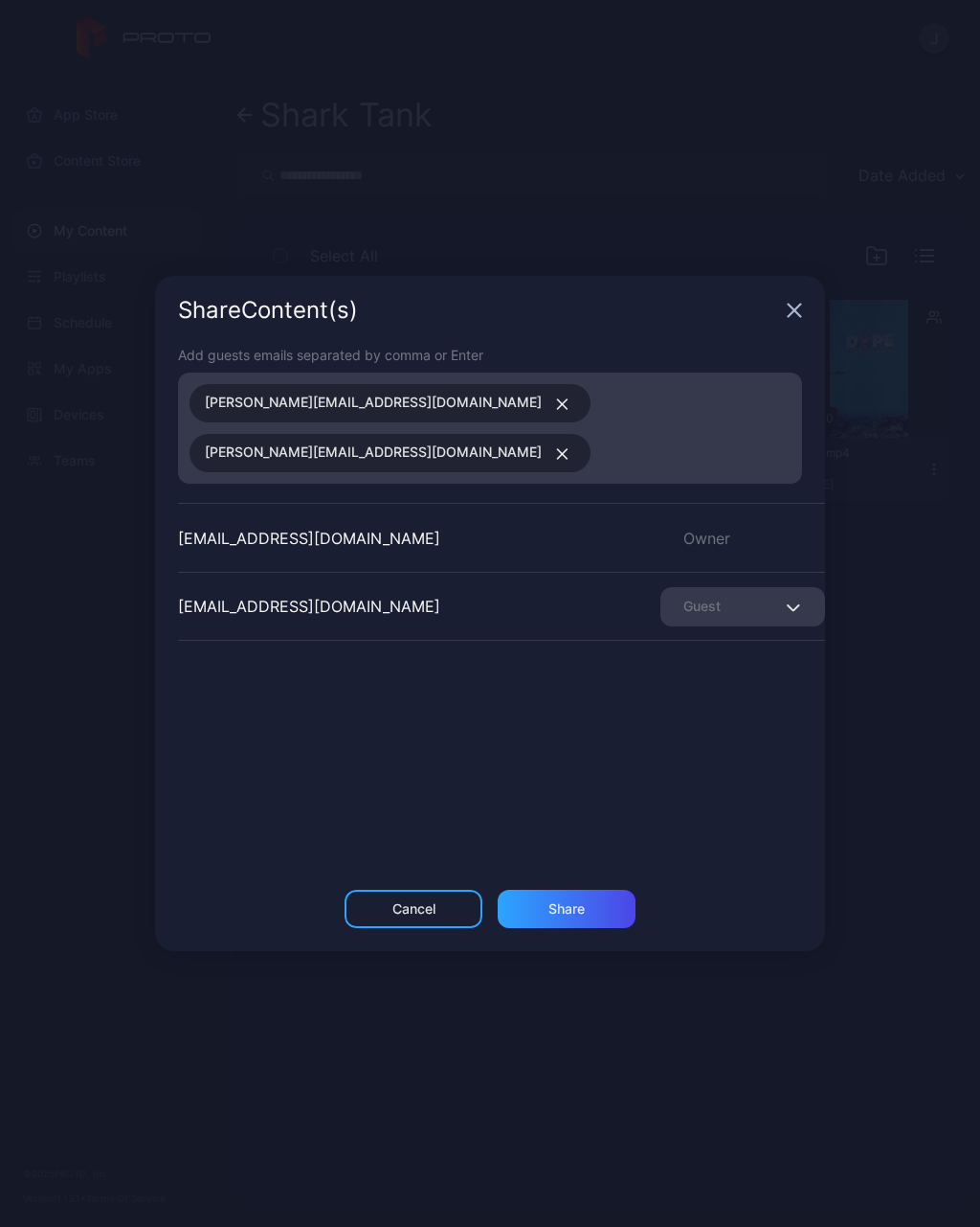
click at [762, 720] on div "[EMAIL_ADDRESS][DOMAIN_NAME] Owner [EMAIL_ADDRESS][DOMAIN_NAME] Guest" at bounding box center [501, 645] width 647 height 287
click at [575, 915] on div "Share" at bounding box center [567, 909] width 138 height 38
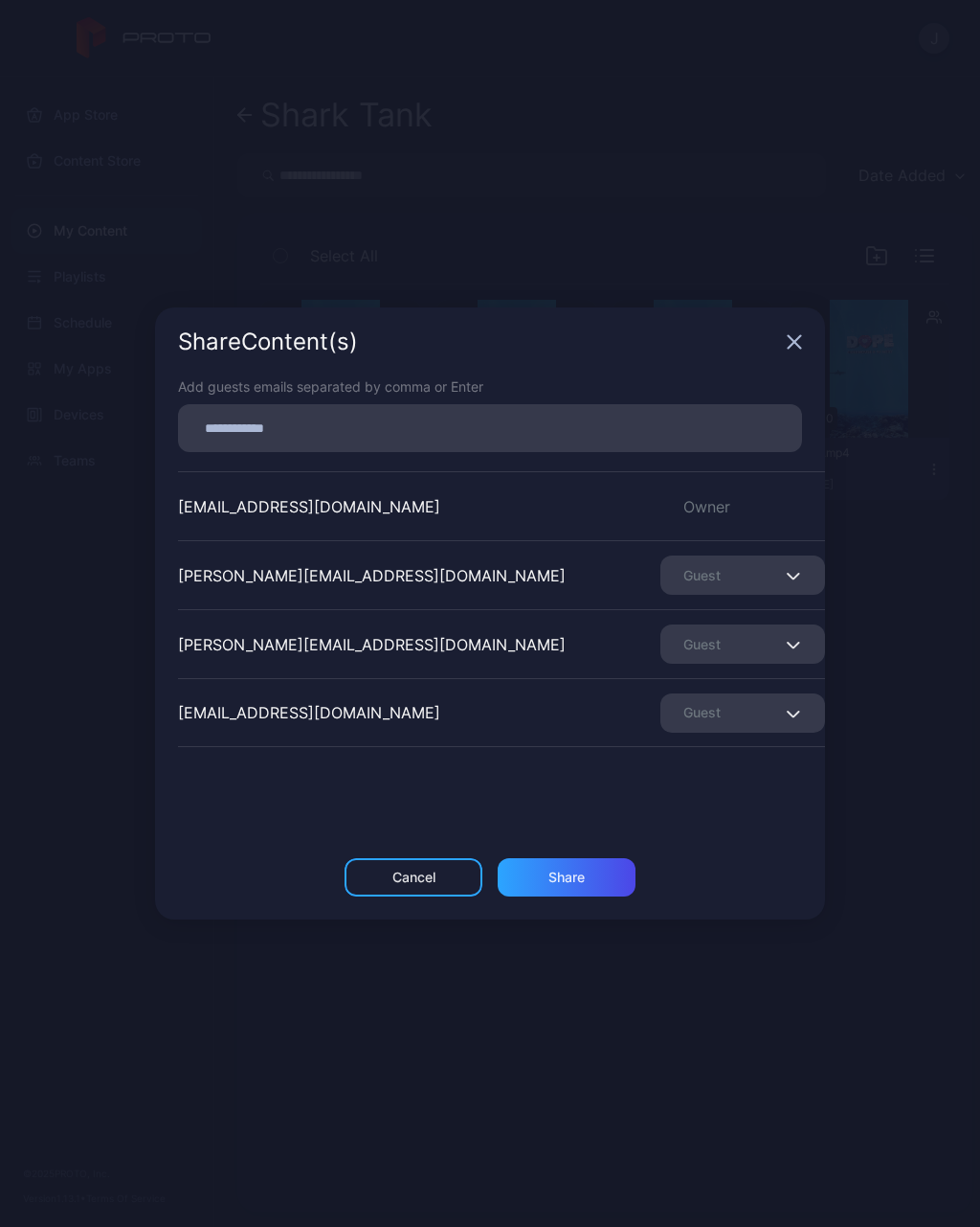
click at [810, 329] on div "Share Content (s)" at bounding box center [490, 342] width 671 height 69
click at [791, 334] on icon "button" at bounding box center [795, 342] width 16 height 16
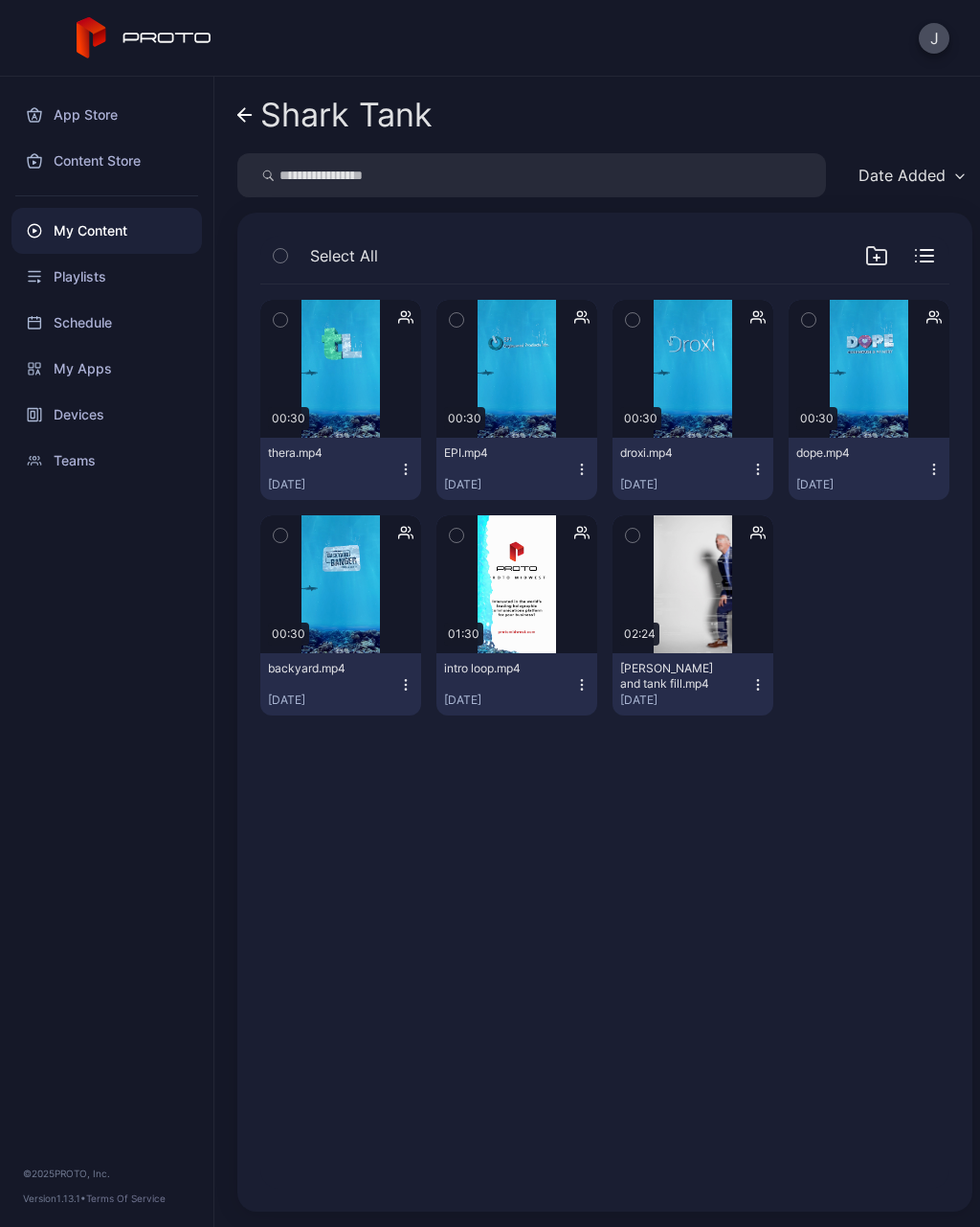
click at [840, 753] on div "Preview 00:30 thera.mp4 [DATE] Preview 00:30 EPI.mp4 [DATE] Preview 00:30 droxi…" at bounding box center [604, 736] width 720 height 934
click at [253, 109] on link "Shark Tank" at bounding box center [336, 115] width 196 height 46
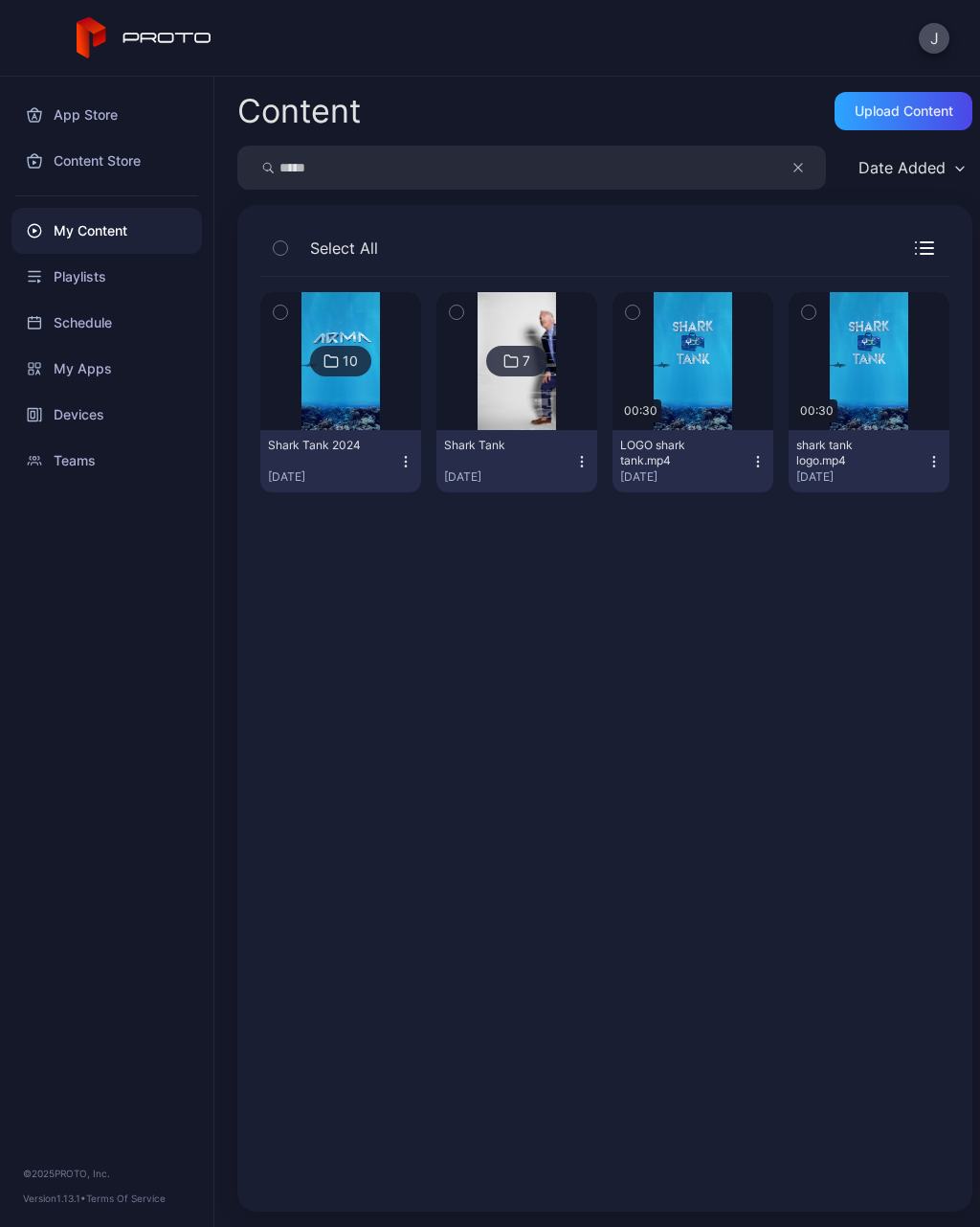
click at [370, 463] on div "Shark Tank [DATE], 2024" at bounding box center [333, 461] width 130 height 47
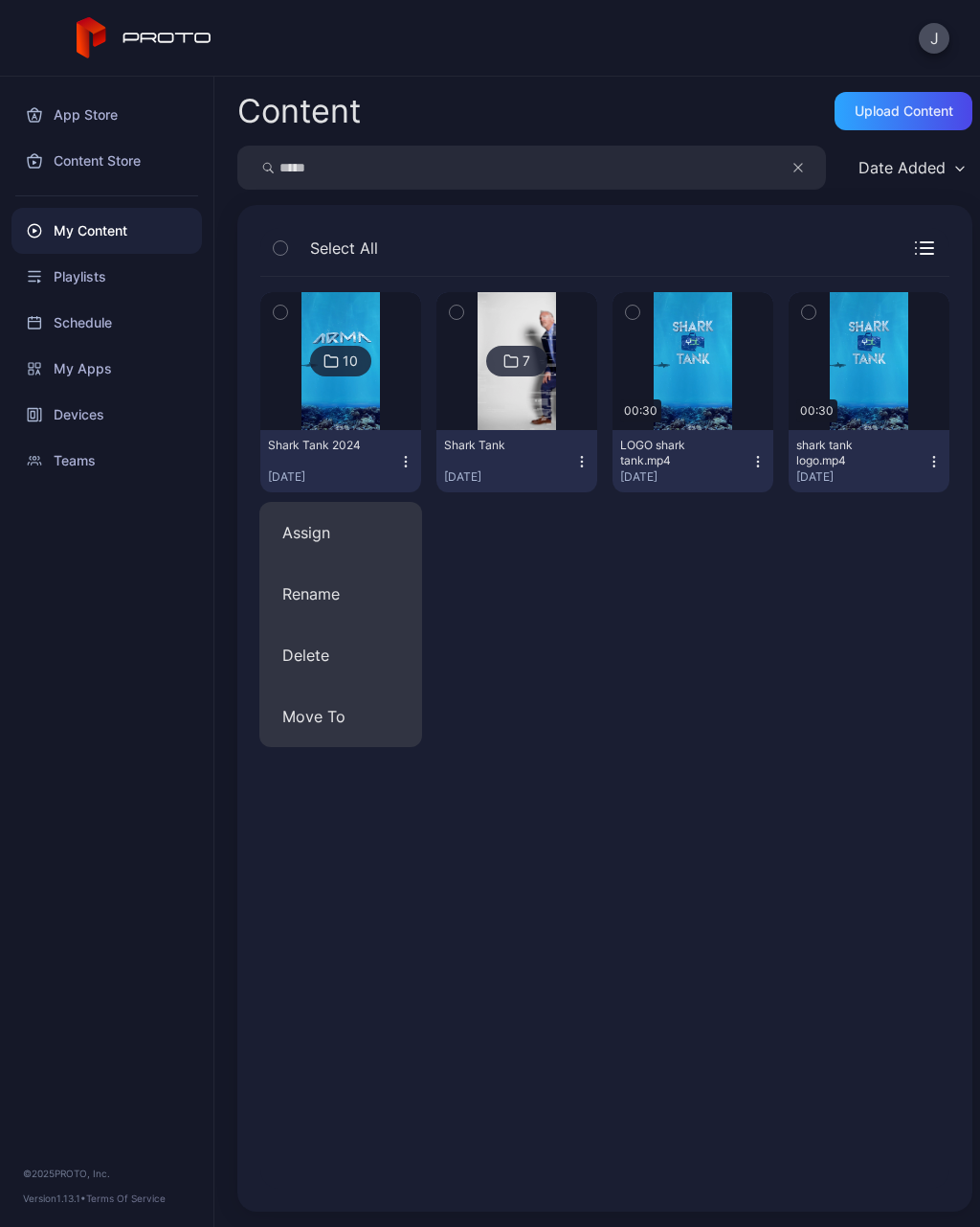
click at [346, 403] on img at bounding box center [340, 360] width 77 height 138
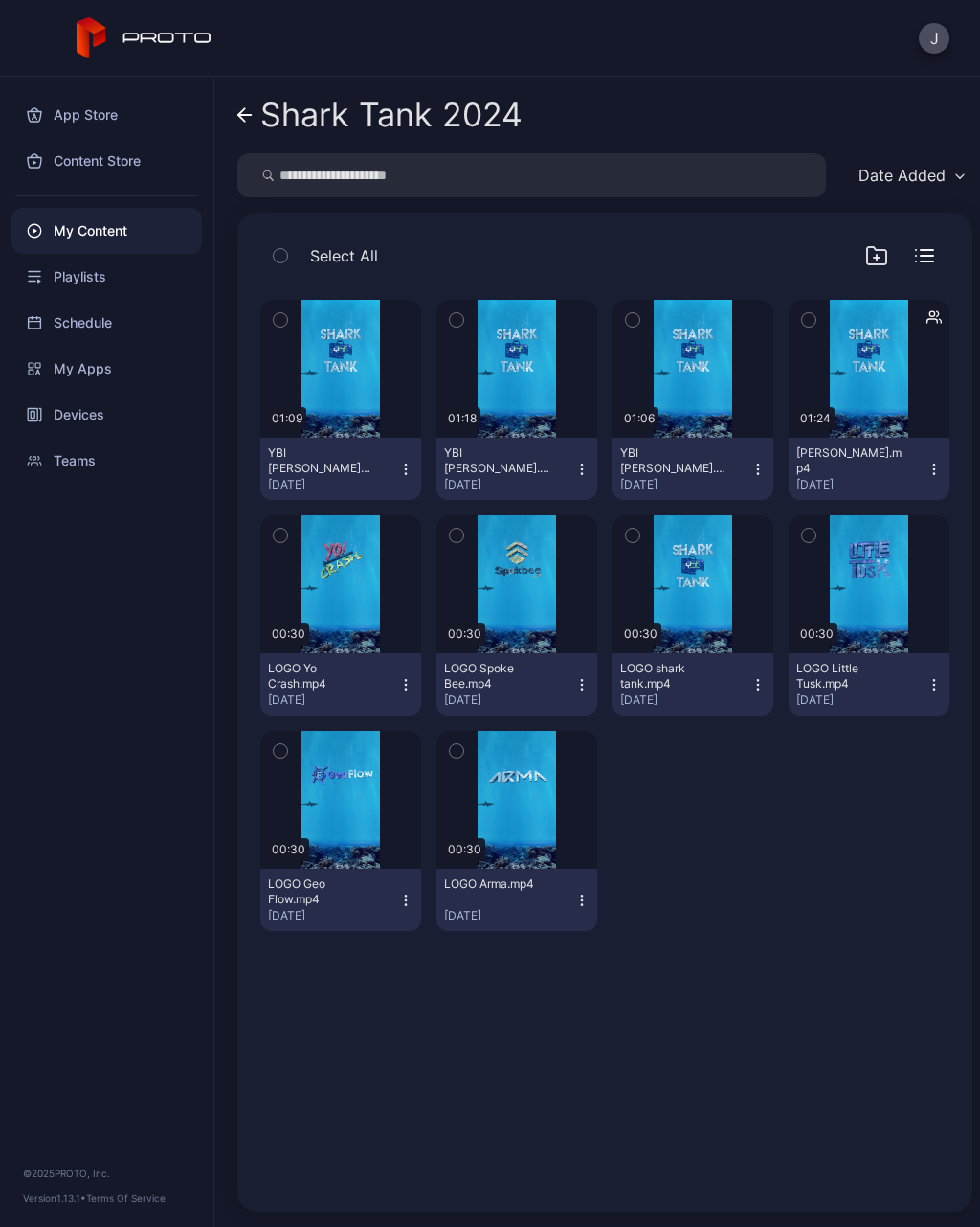
click at [856, 472] on div "[PERSON_NAME].mp4 [DATE]" at bounding box center [862, 469] width 130 height 47
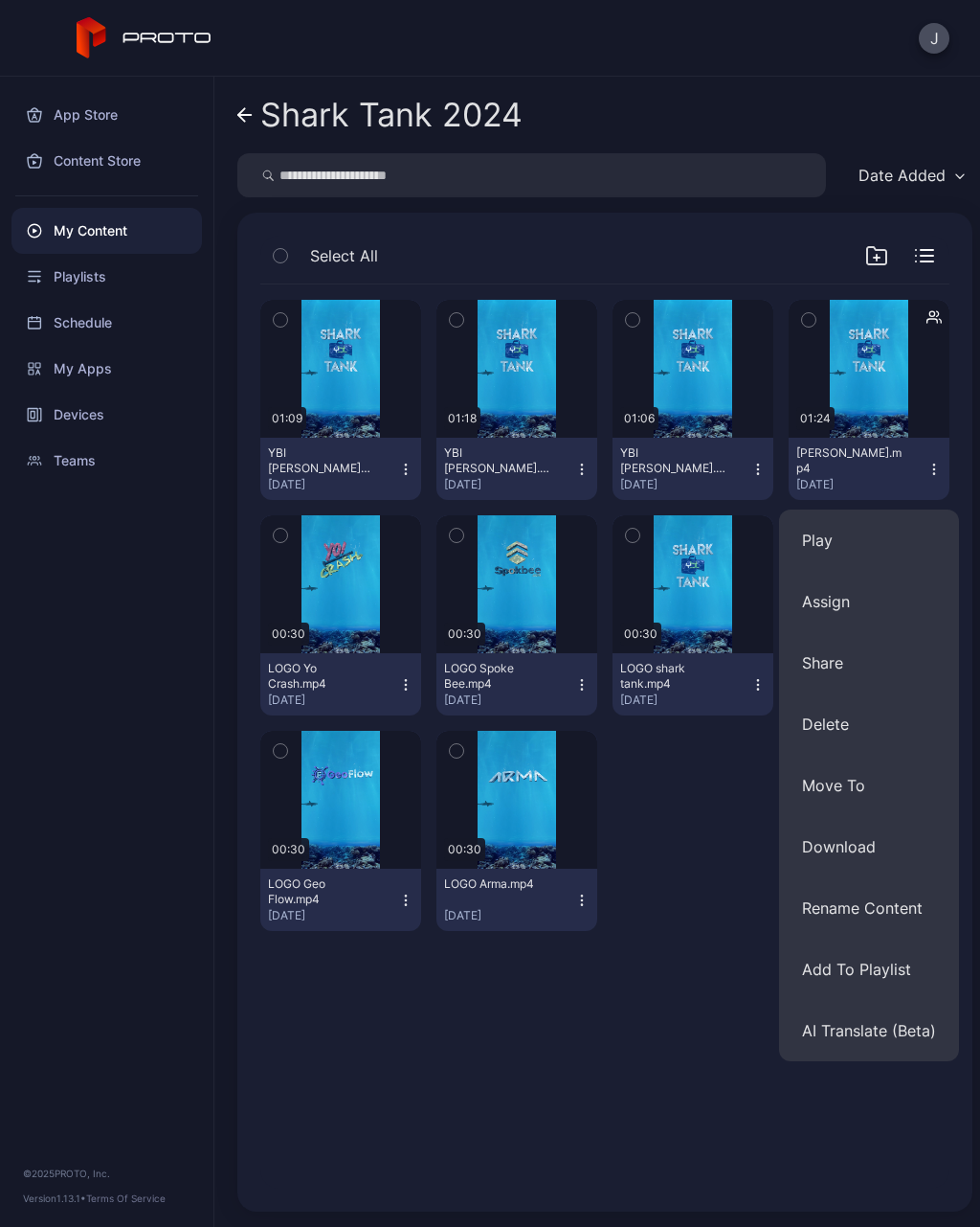
click at [872, 477] on div "[DATE]" at bounding box center [862, 485] width 130 height 16
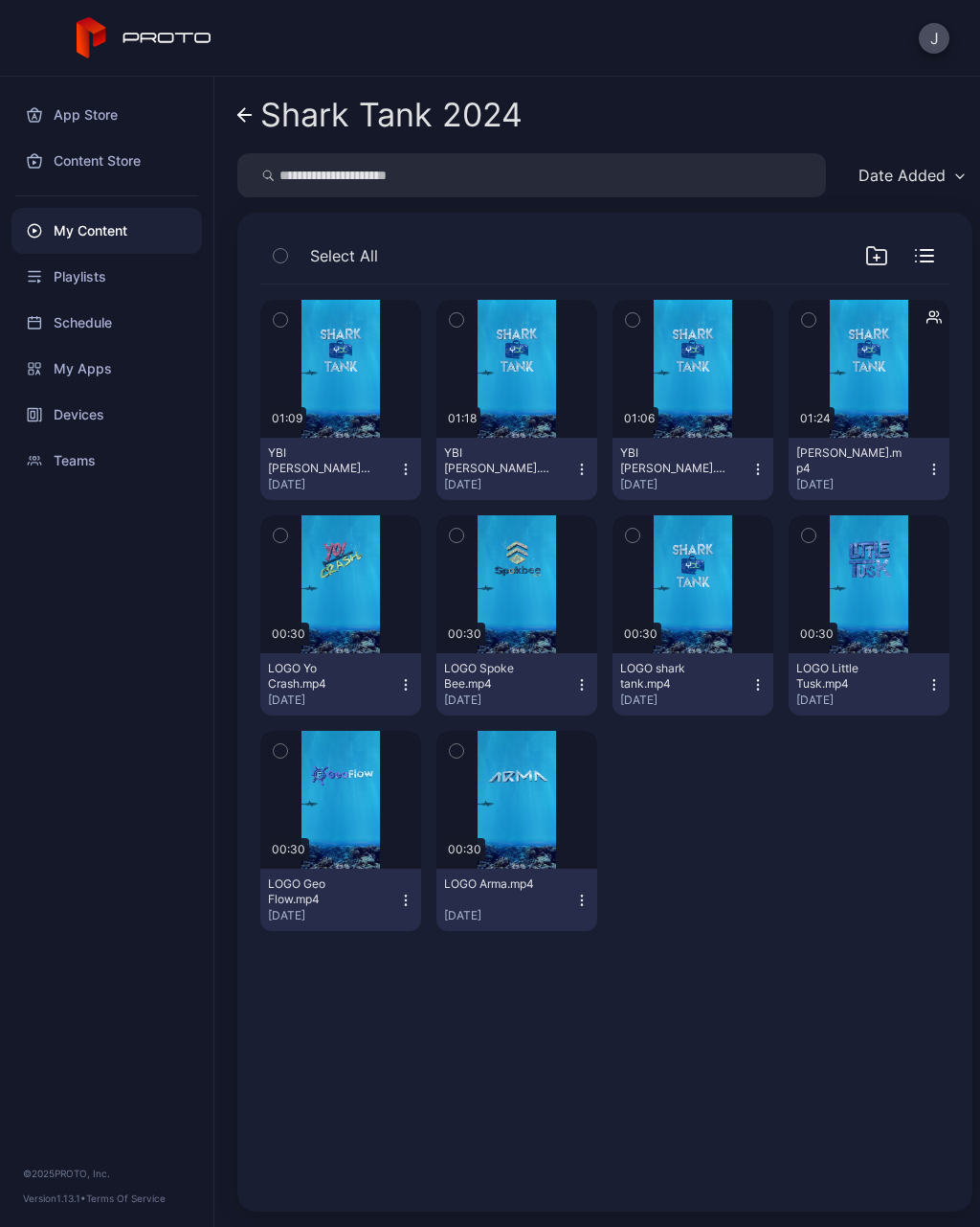
click at [0, 0] on div "Preview" at bounding box center [0, 0] width 0 height 0
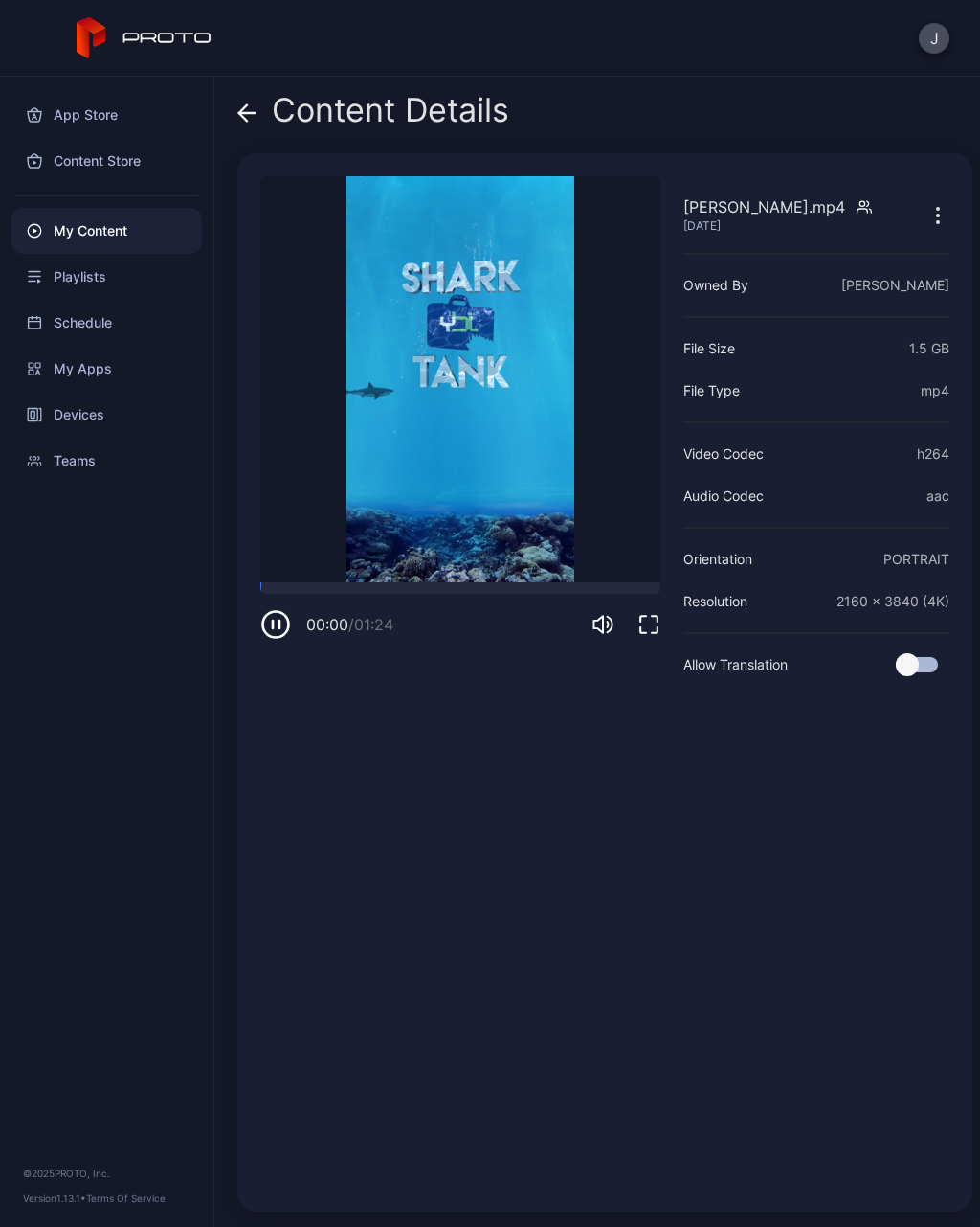
click at [247, 113] on icon at bounding box center [247, 113] width 17 height 0
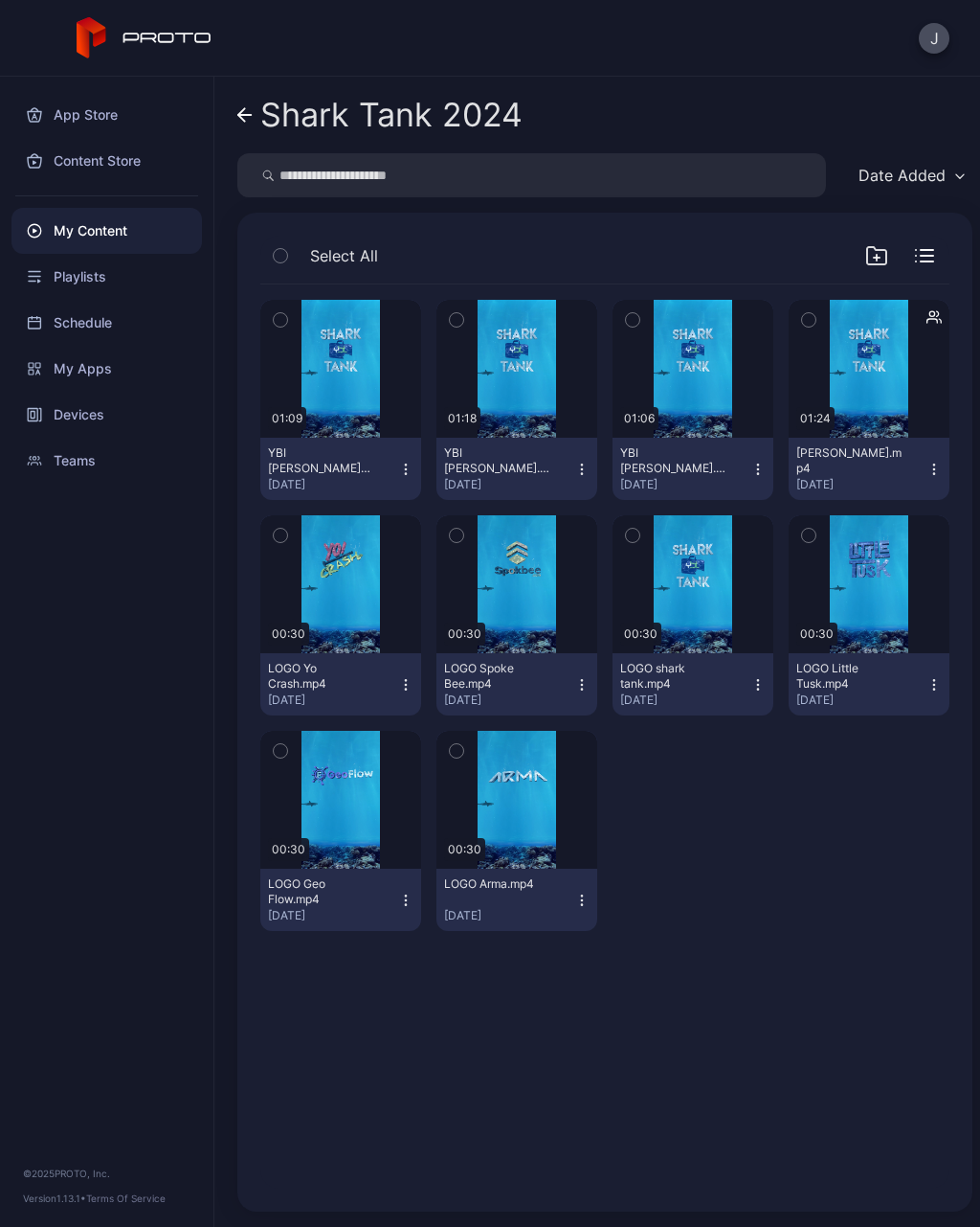
click at [245, 108] on icon at bounding box center [246, 116] width 16 height 17
